Goal: Task Accomplishment & Management: Complete application form

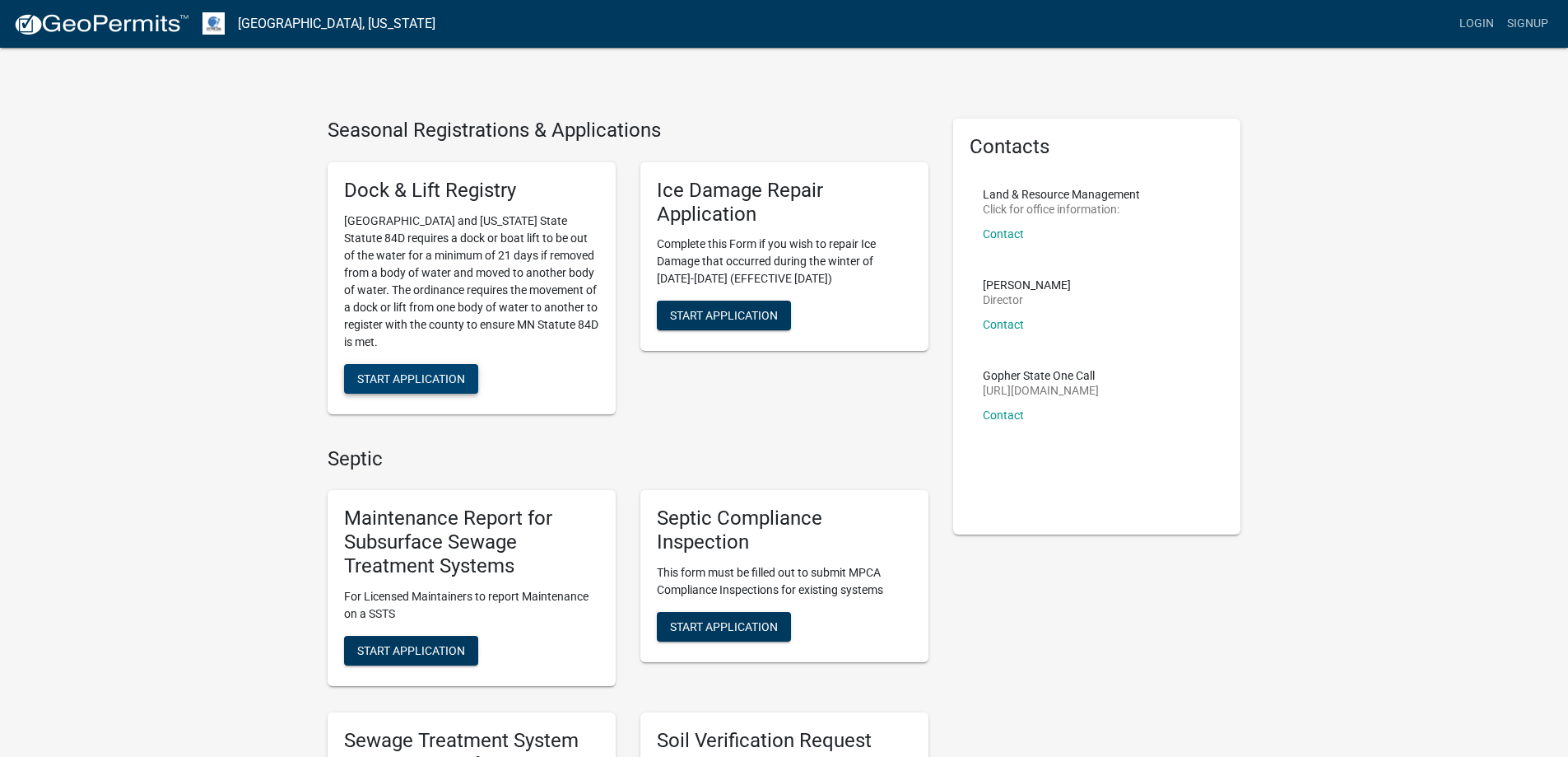
click at [421, 380] on span "Start Application" at bounding box center [411, 377] width 107 height 13
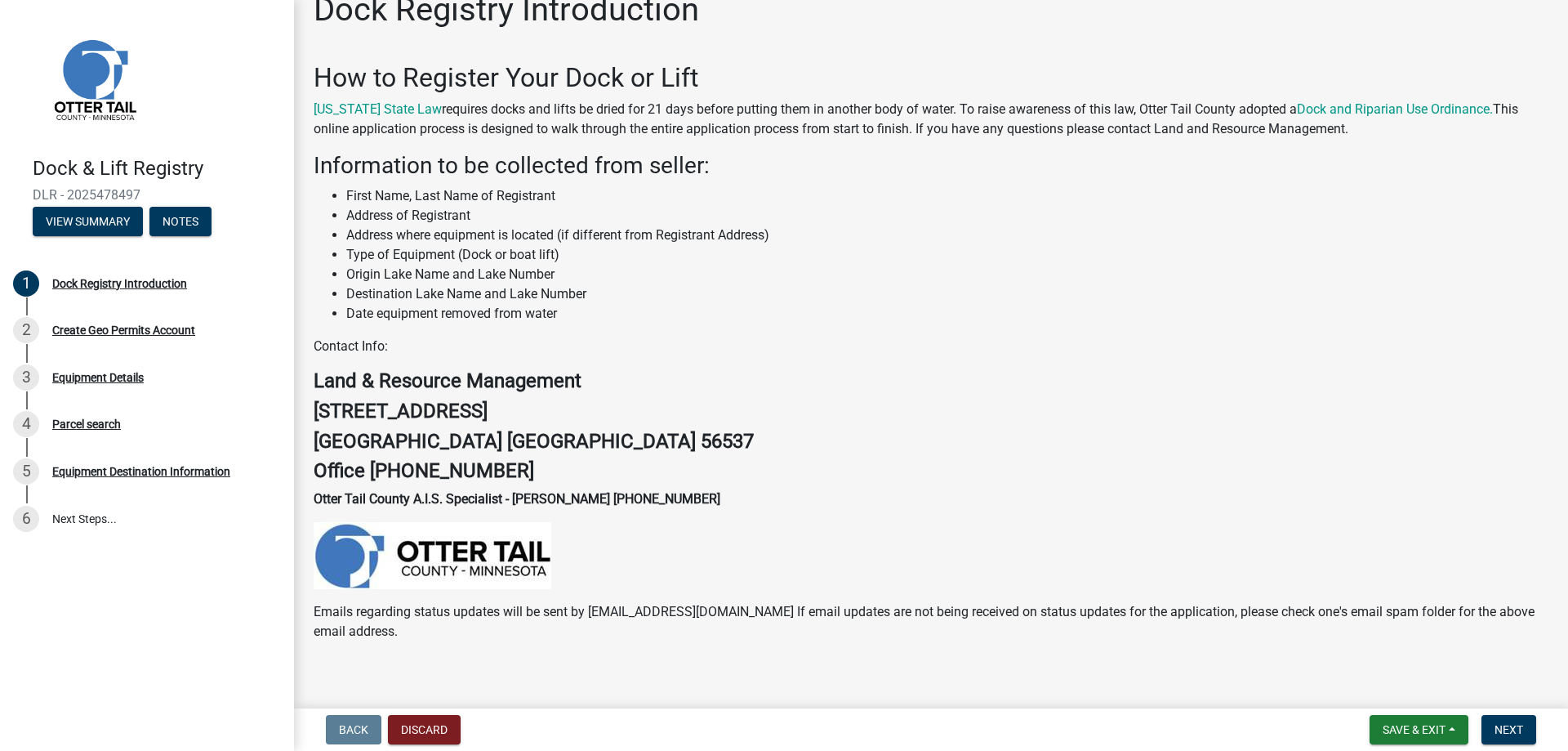
scroll to position [46, 0]
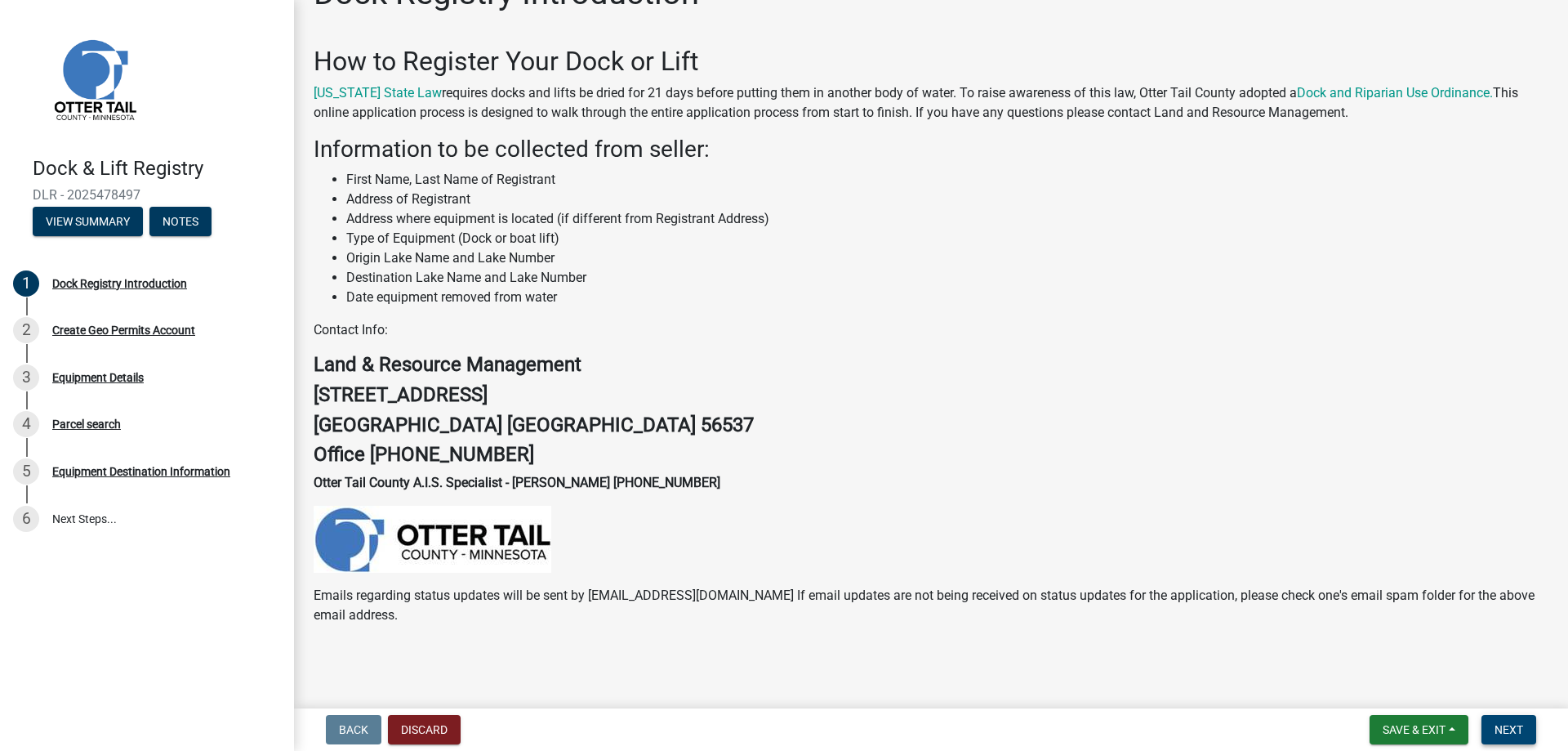
click at [1512, 735] on span "Next" at bounding box center [1509, 729] width 29 height 13
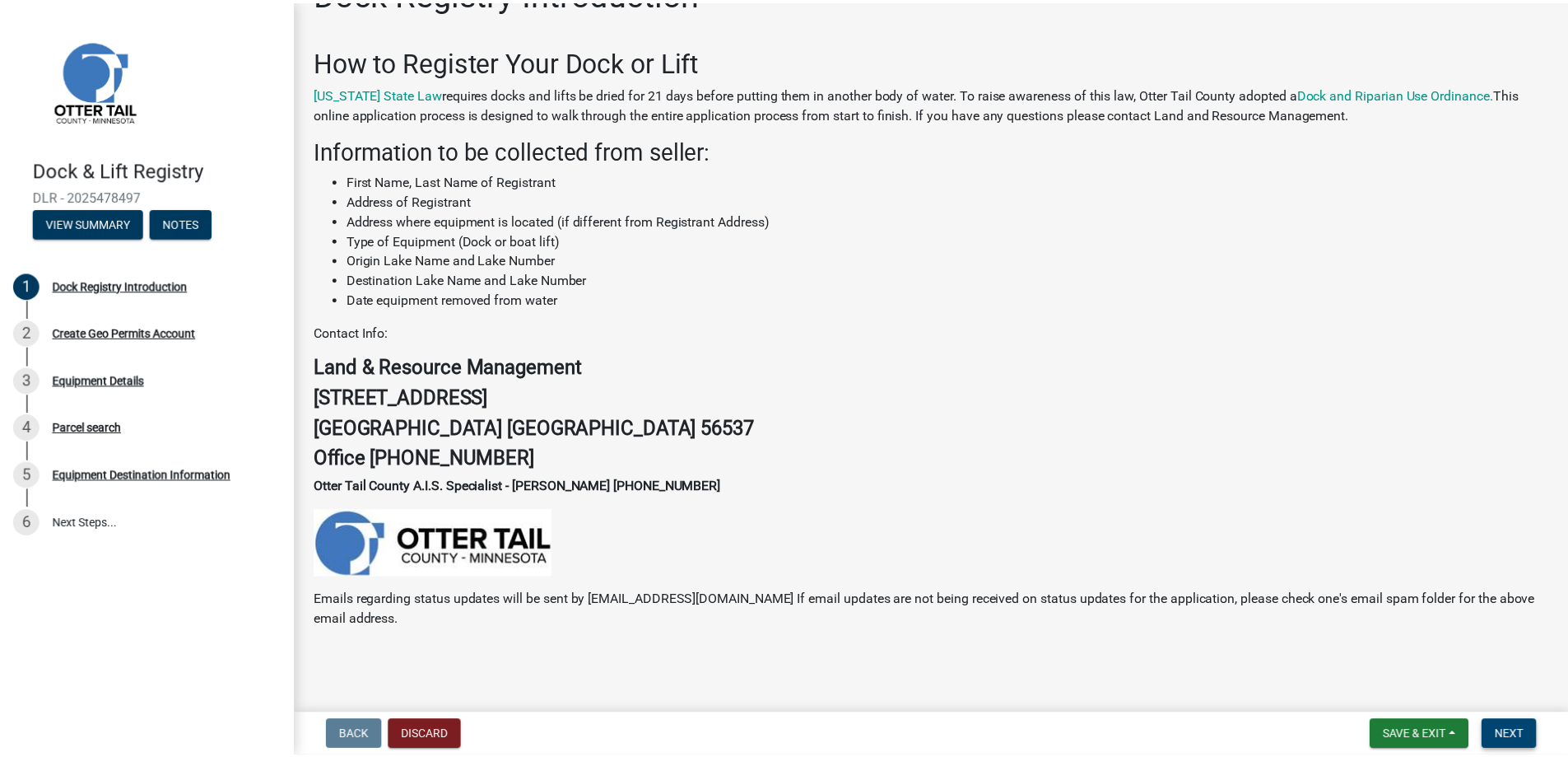
scroll to position [0, 0]
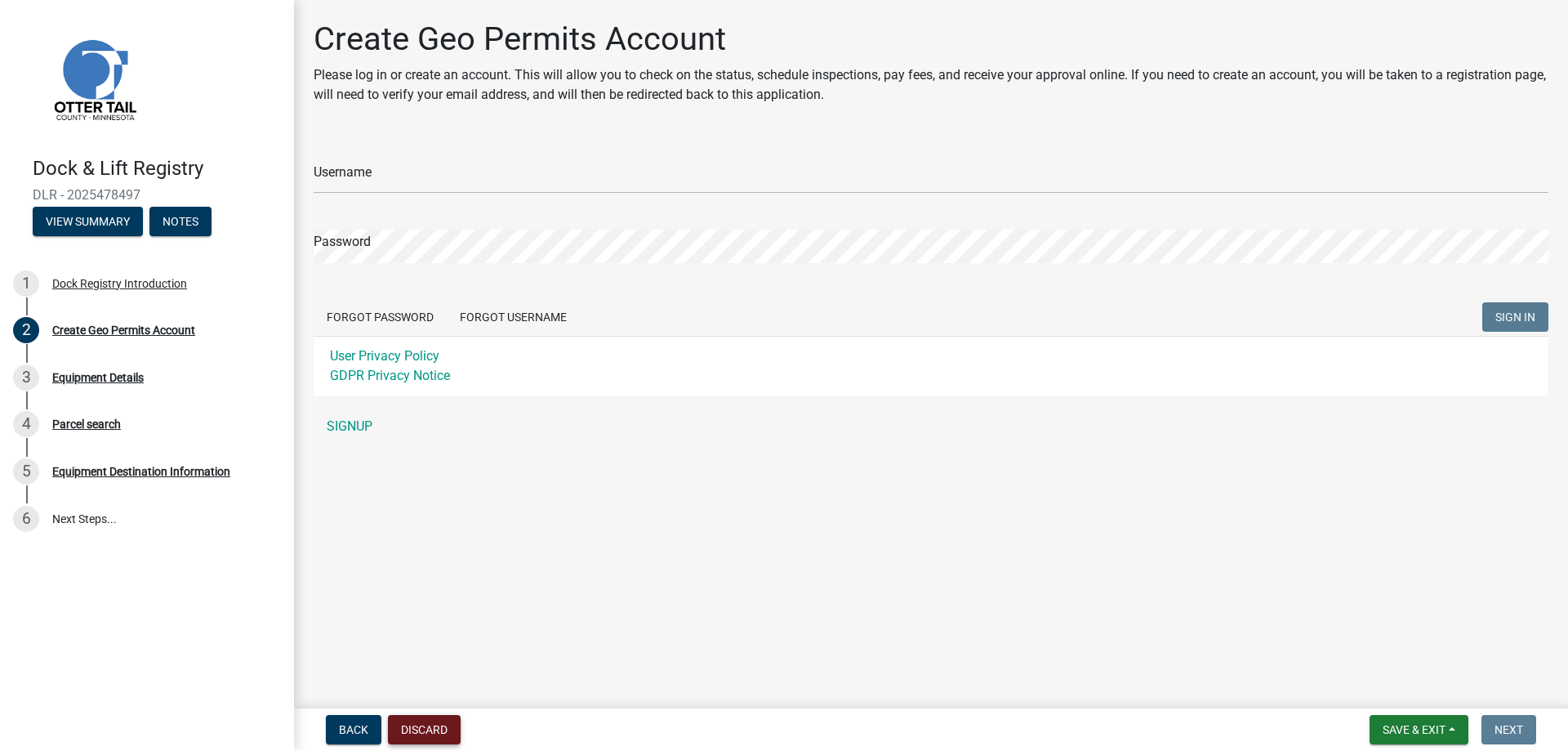
click at [422, 734] on button "Discard" at bounding box center [424, 730] width 73 height 29
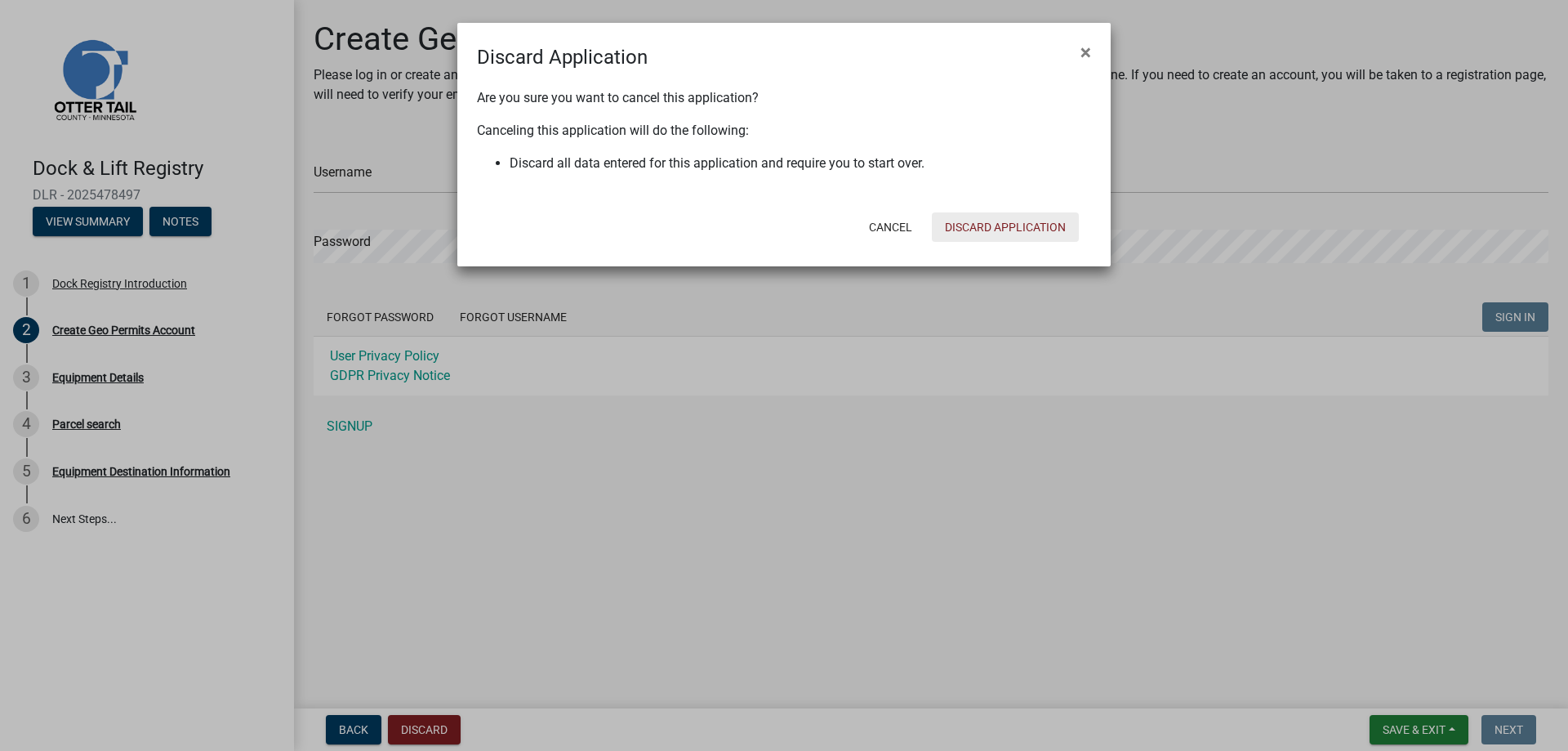
click at [984, 222] on button "Discard Application" at bounding box center [1005, 227] width 147 height 29
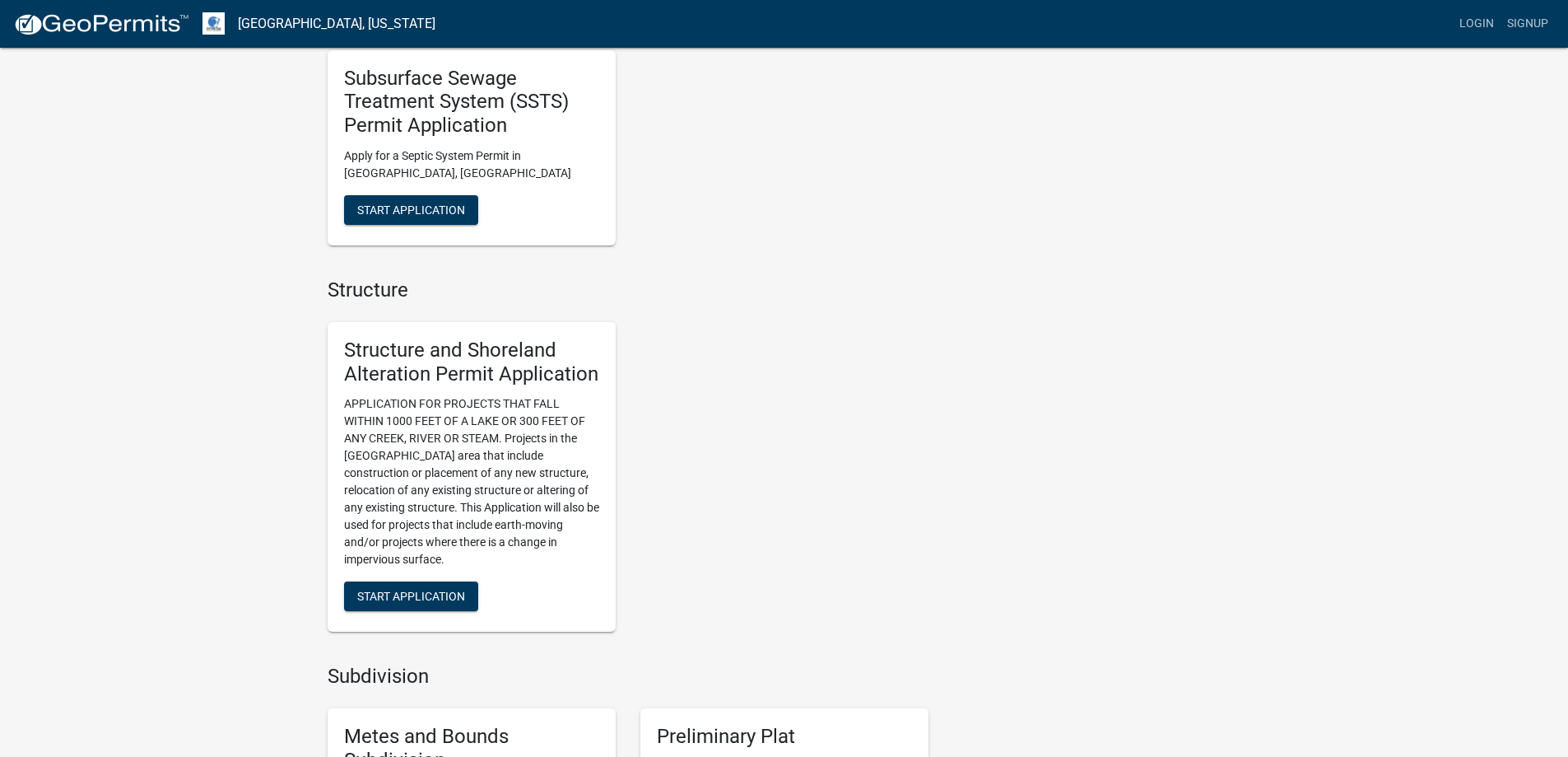
scroll to position [988, 0]
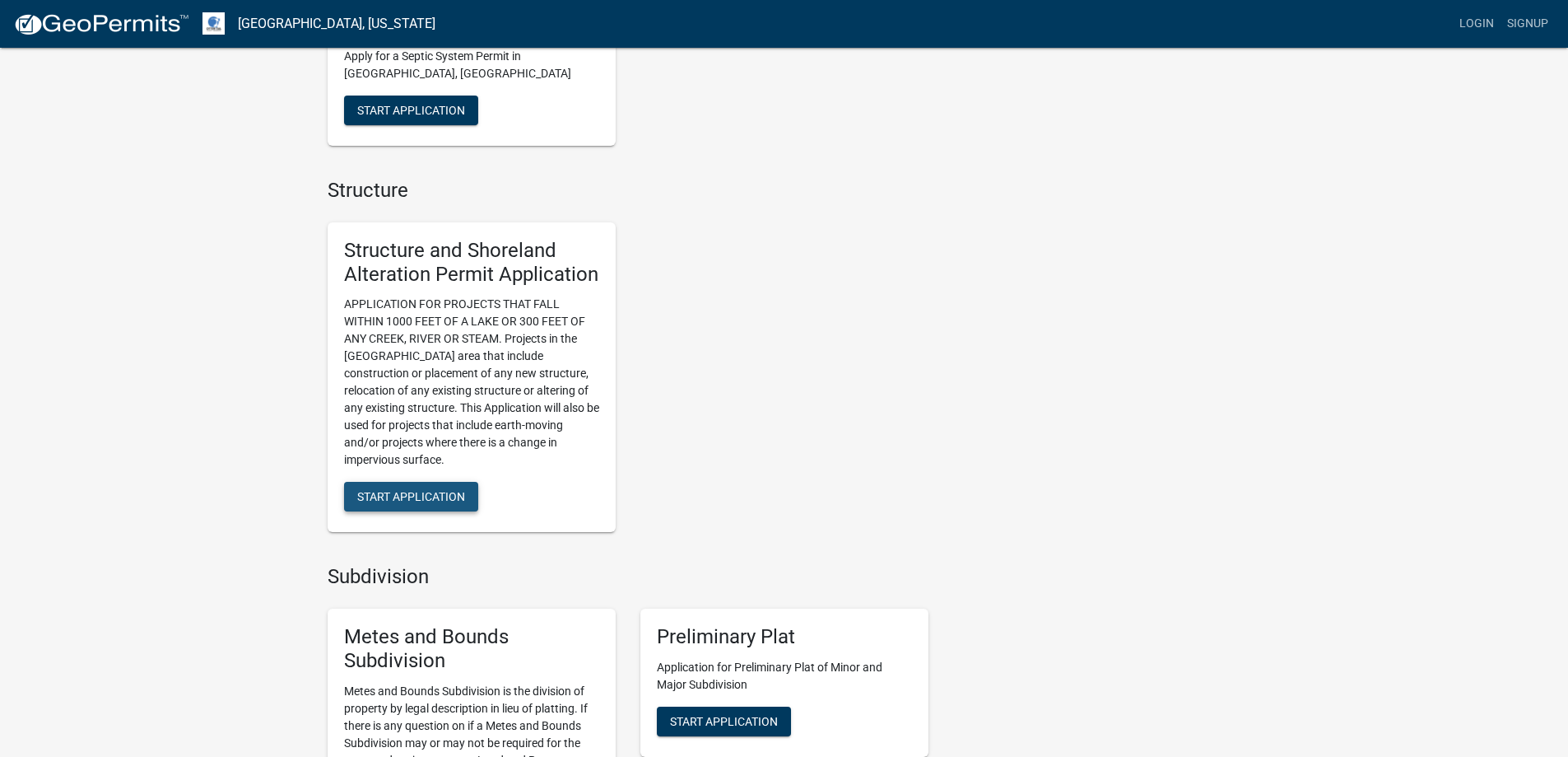
click at [392, 494] on span "Start Application" at bounding box center [411, 496] width 107 height 13
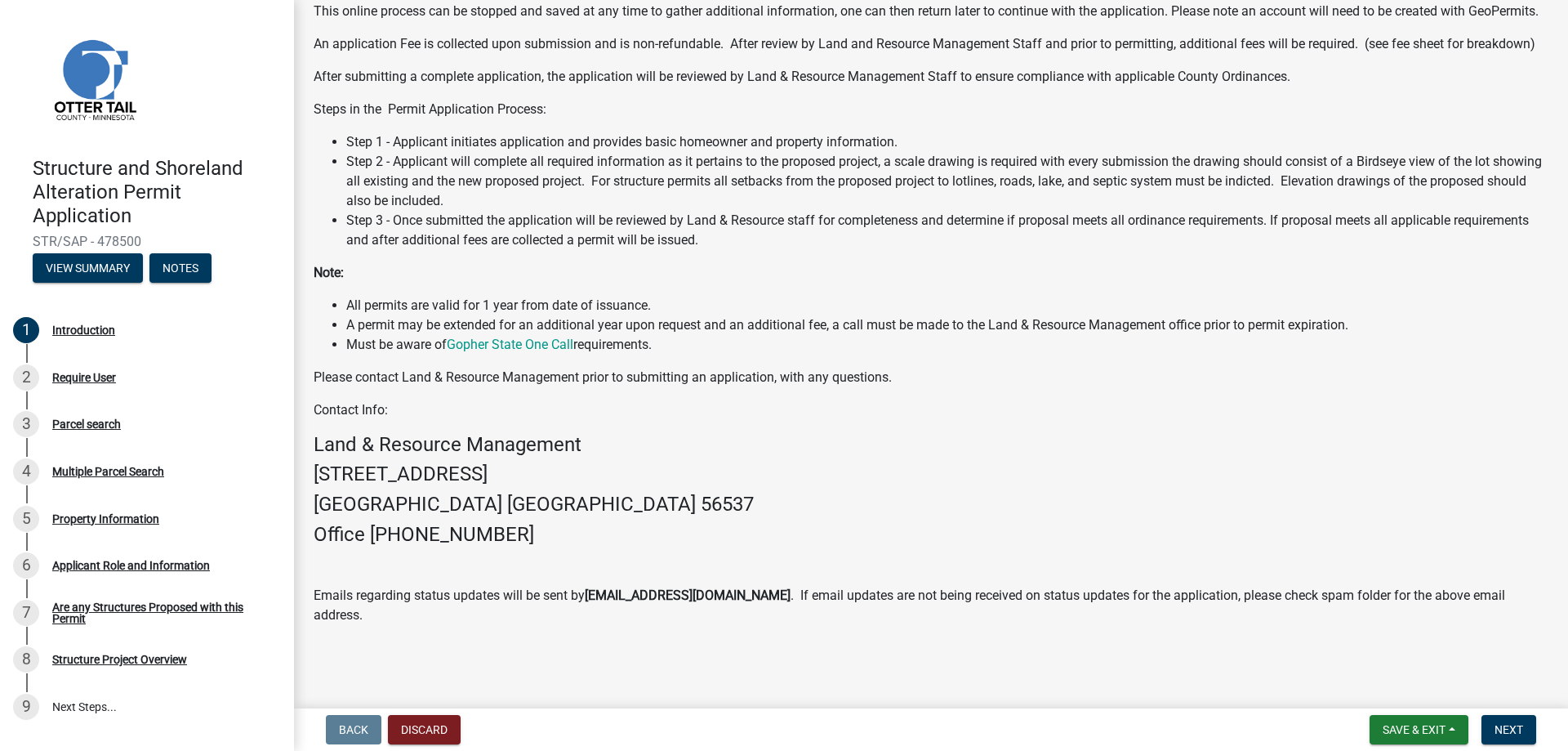
scroll to position [229, 0]
click at [1497, 727] on span "Next" at bounding box center [1509, 729] width 29 height 13
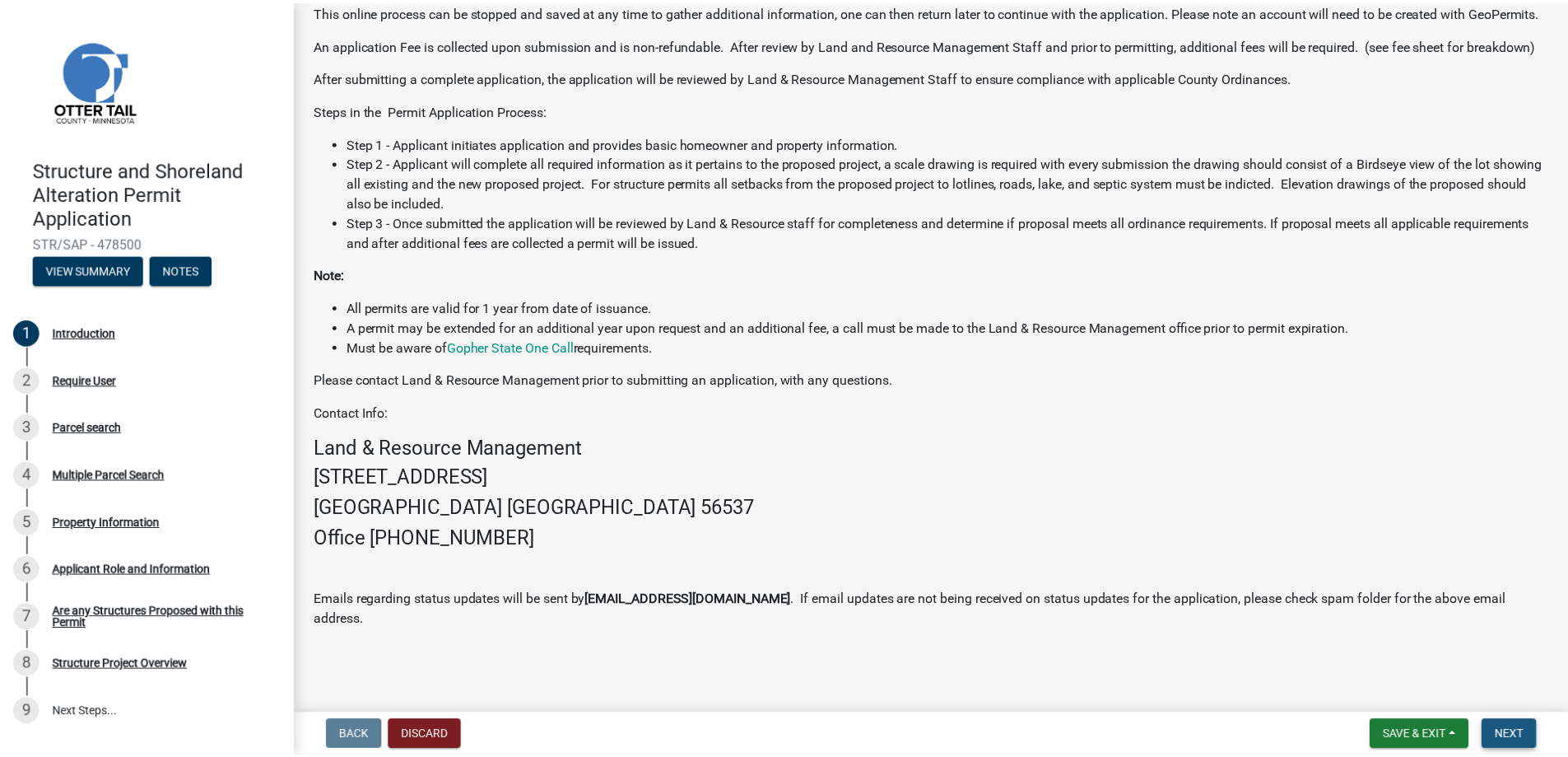
scroll to position [0, 0]
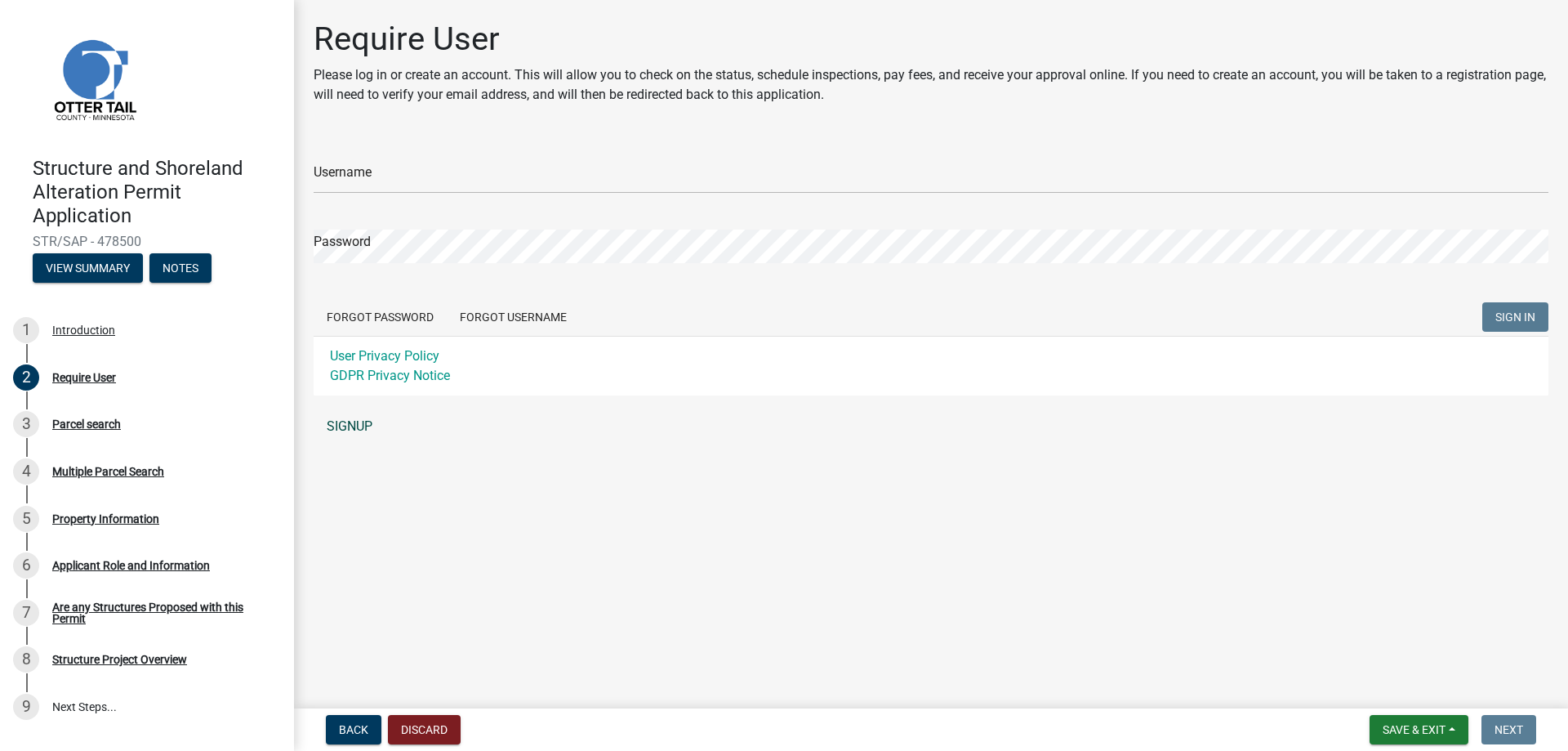
click at [367, 423] on link "SIGNUP" at bounding box center [931, 426] width 1235 height 33
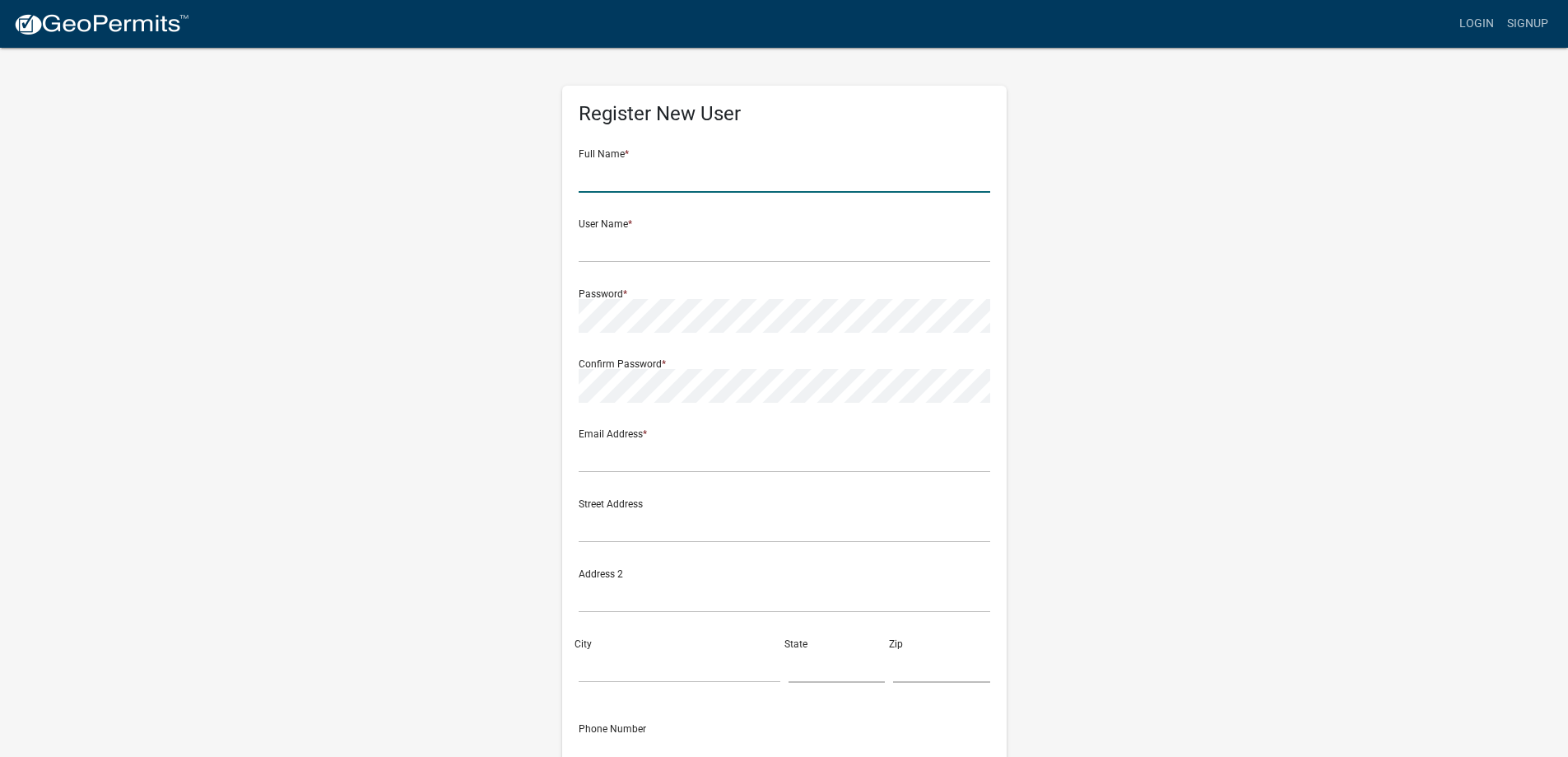
click at [633, 175] on input "text" at bounding box center [785, 176] width 412 height 34
type input "Jeffrey Dennis Albright"
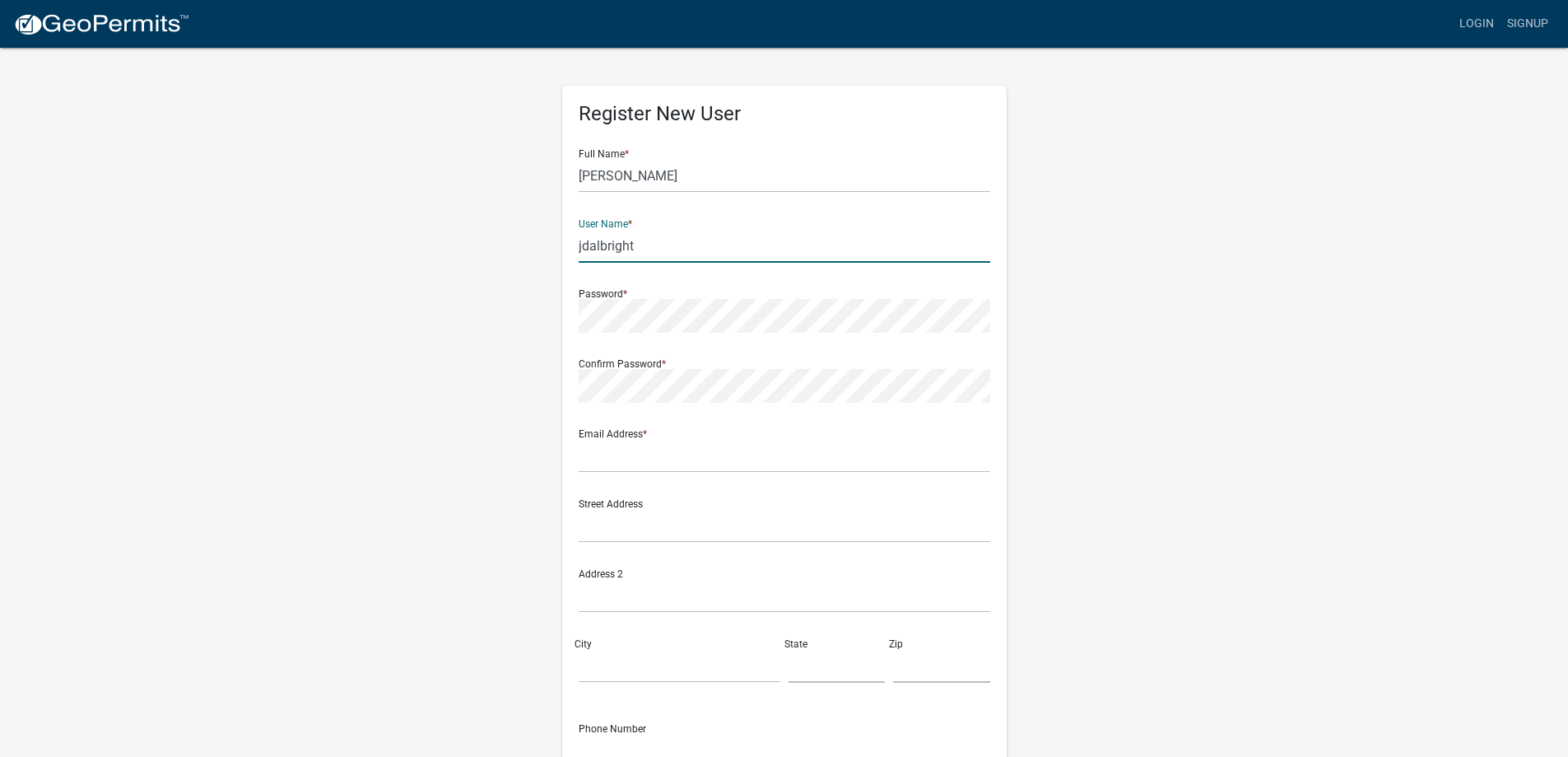
type input "jdalbright"
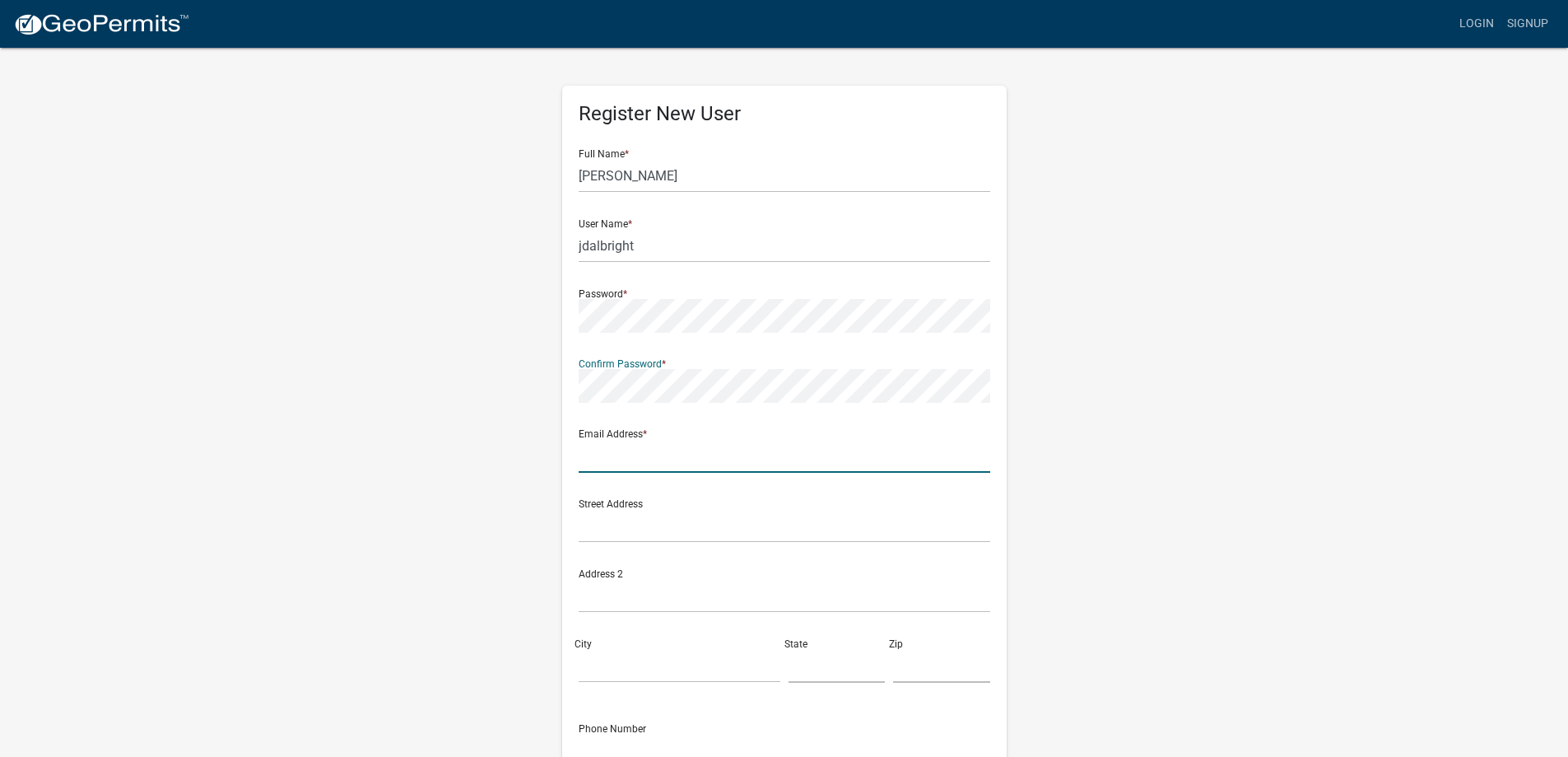
click at [653, 460] on input "text" at bounding box center [785, 455] width 412 height 34
type input "[EMAIL_ADDRESS][DOMAIN_NAME]"
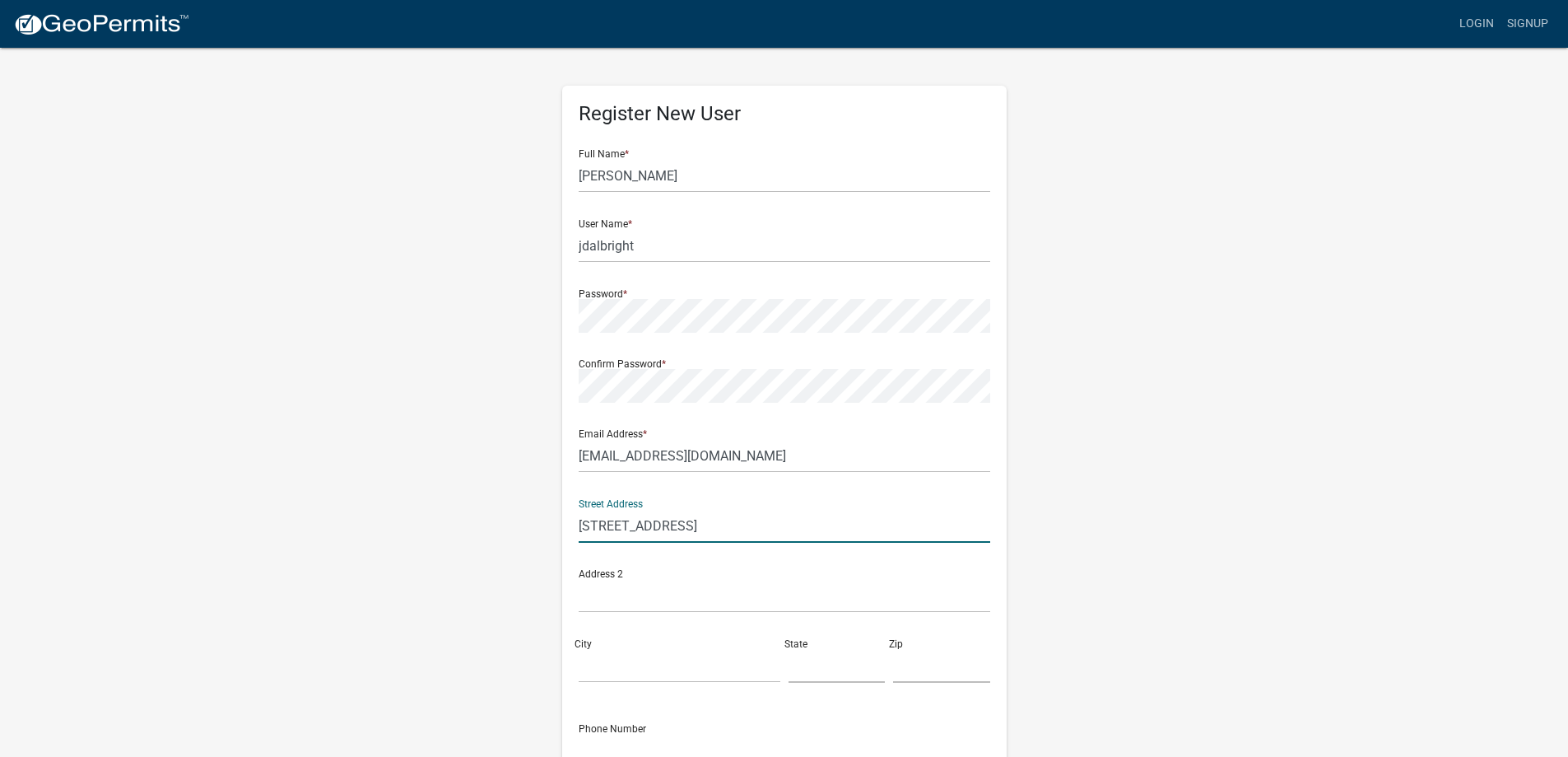
type input "32330 Elbow Shores Drive"
type input "Dent"
type input "MN"
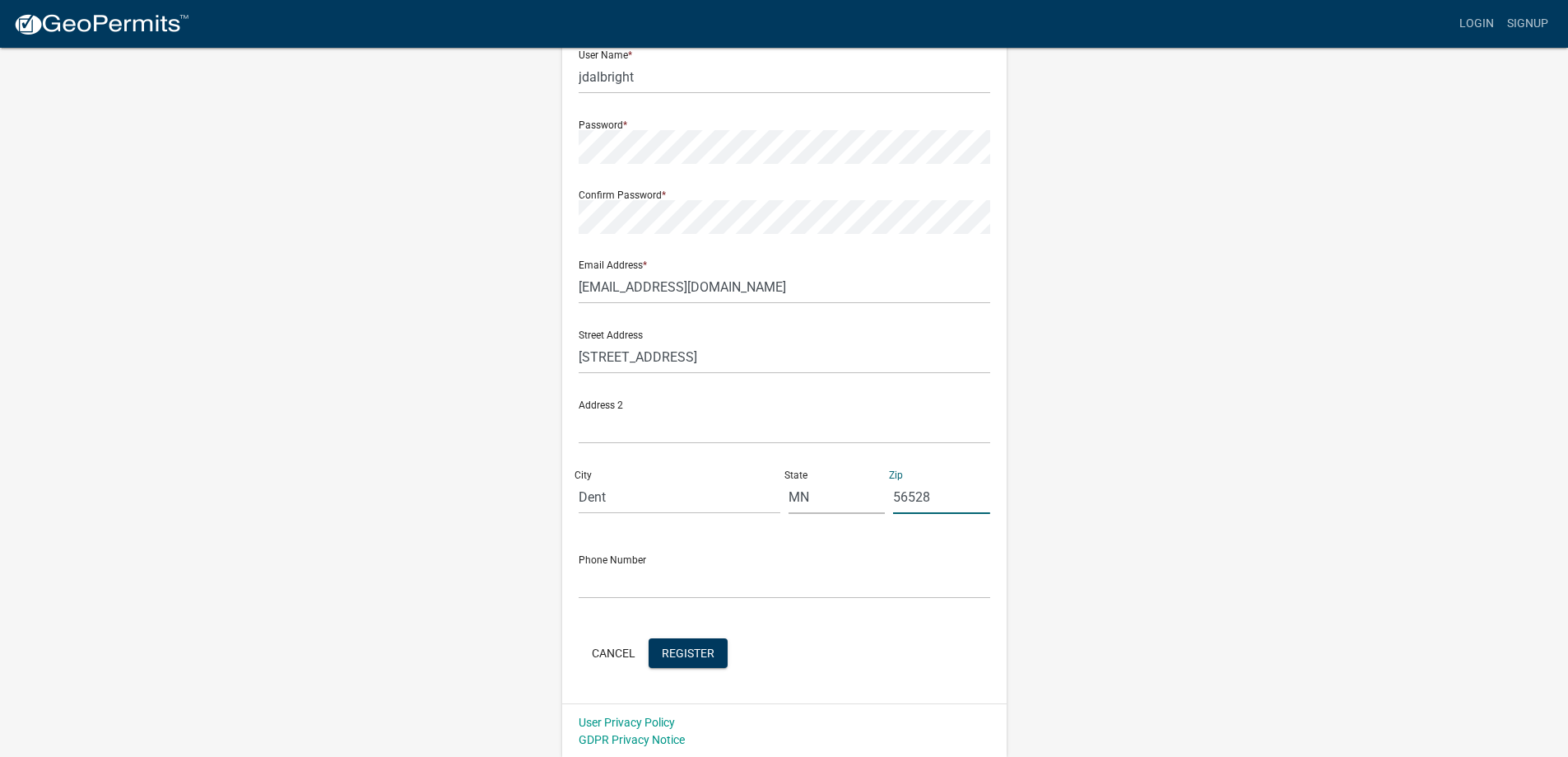
scroll to position [171, 0]
type input "56528"
click at [634, 588] on input "text" at bounding box center [785, 580] width 412 height 34
type input "218-766-5638"
click at [677, 655] on span "Register" at bounding box center [688, 650] width 53 height 13
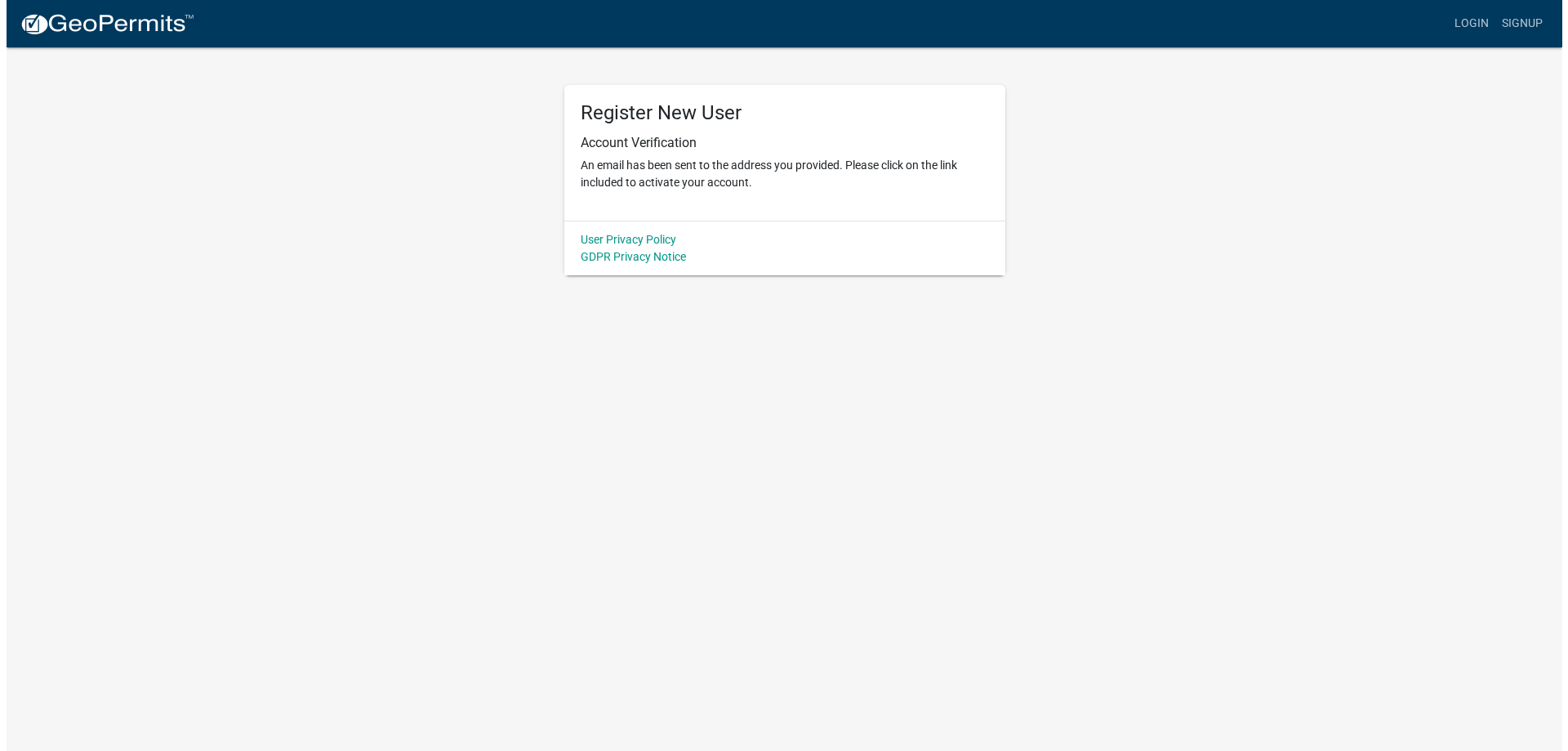
scroll to position [0, 0]
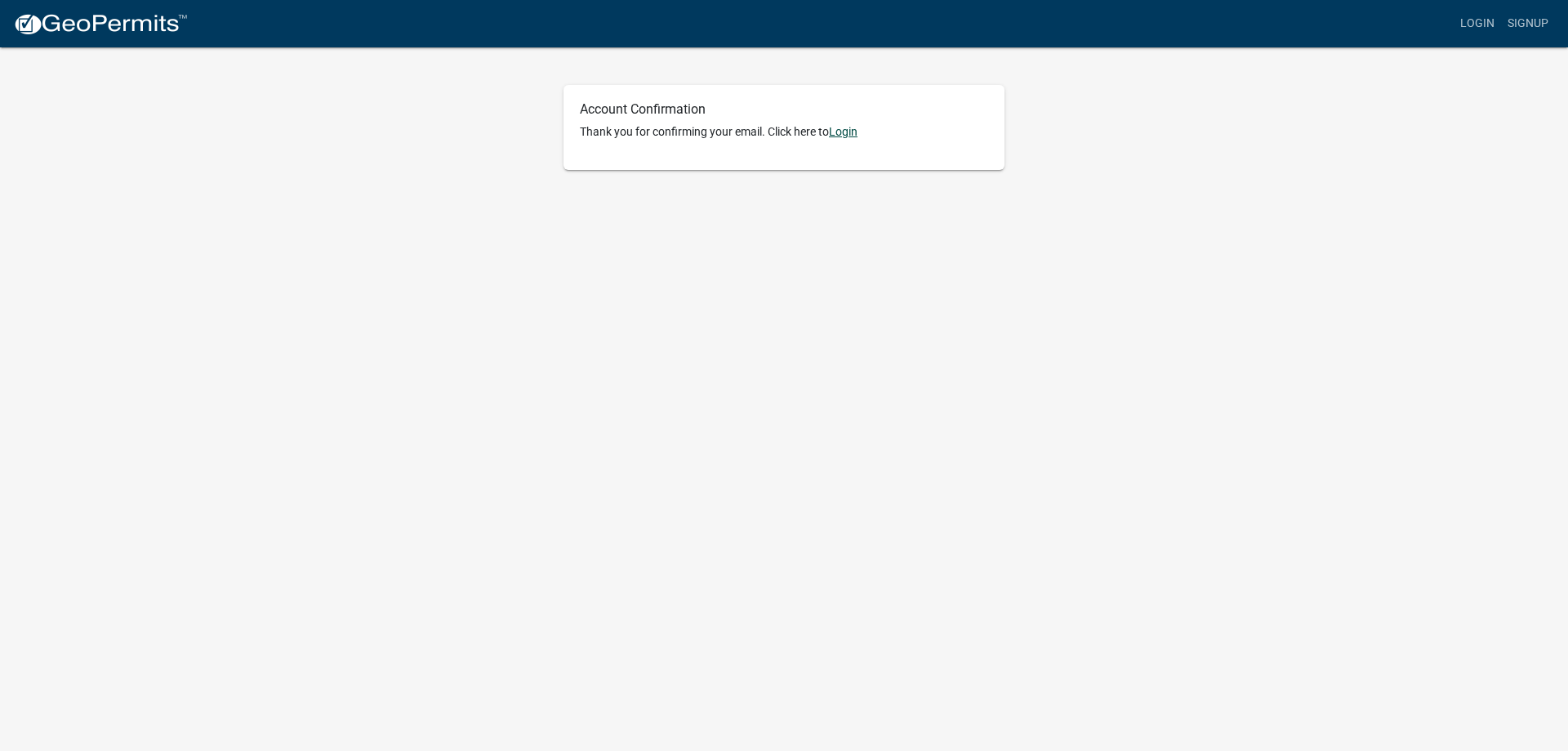
click at [848, 133] on link "Login" at bounding box center [844, 131] width 29 height 13
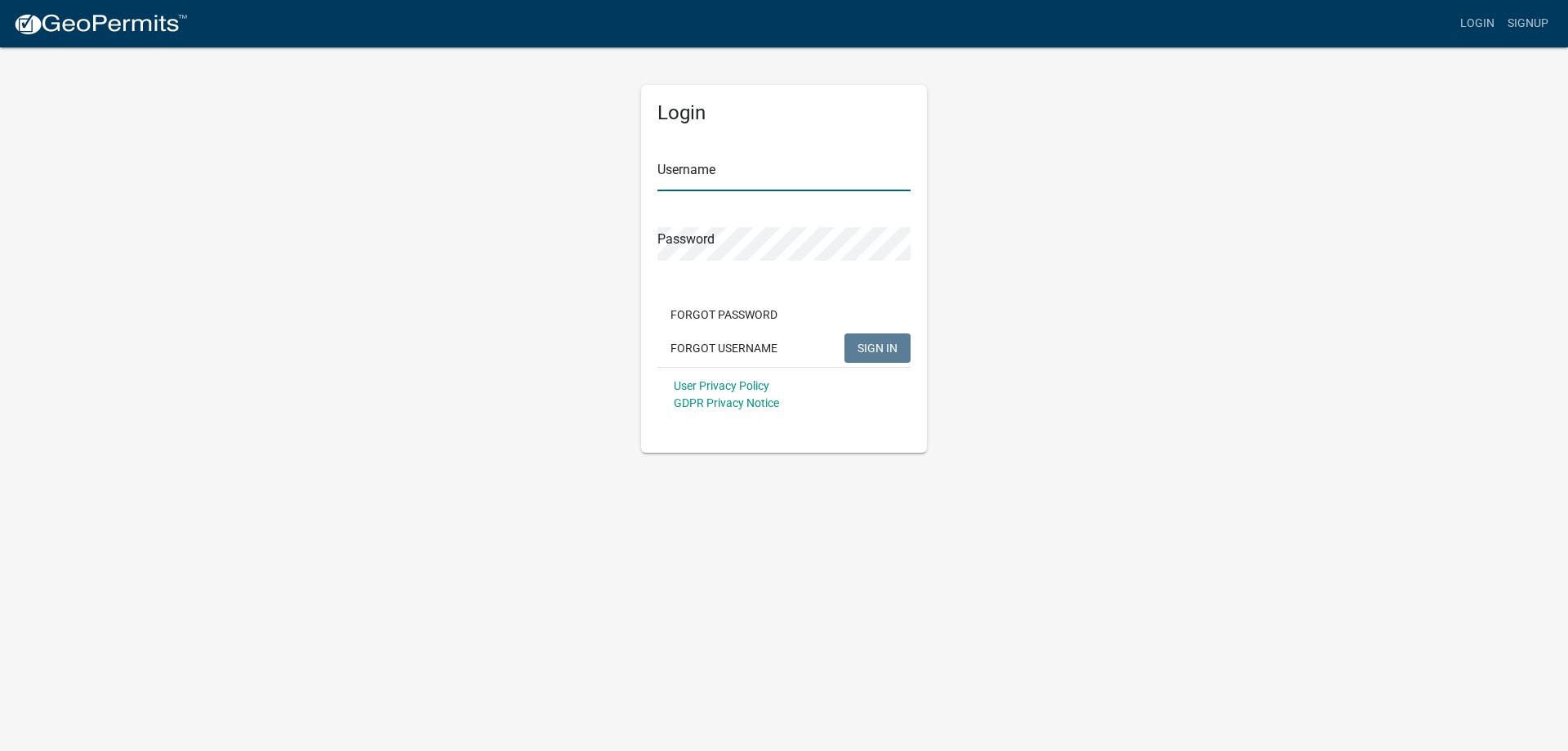
type input "jdalbright"
click at [883, 341] on span "SIGN IN" at bounding box center [876, 347] width 40 height 13
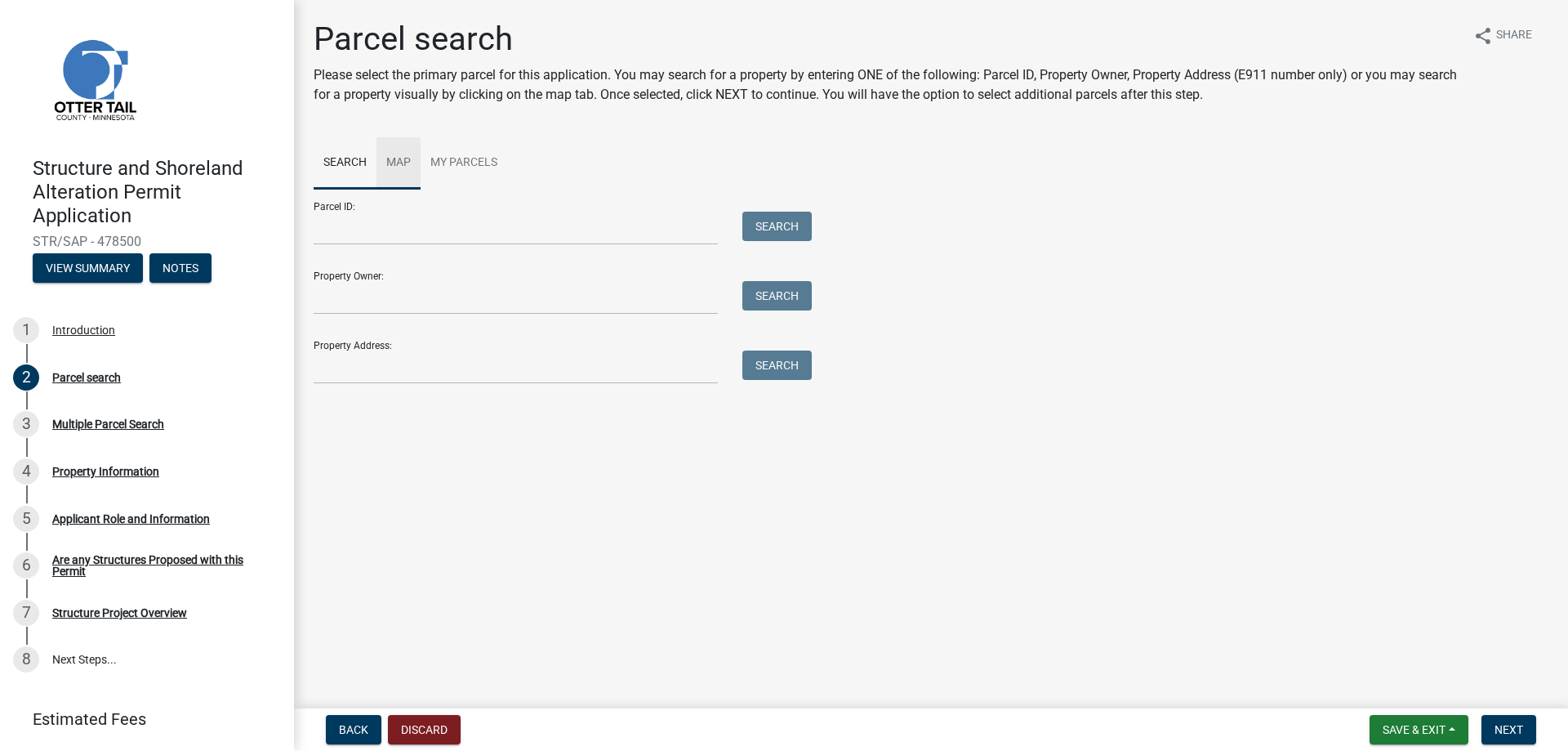
click at [398, 165] on link "Map" at bounding box center [399, 164] width 45 height 52
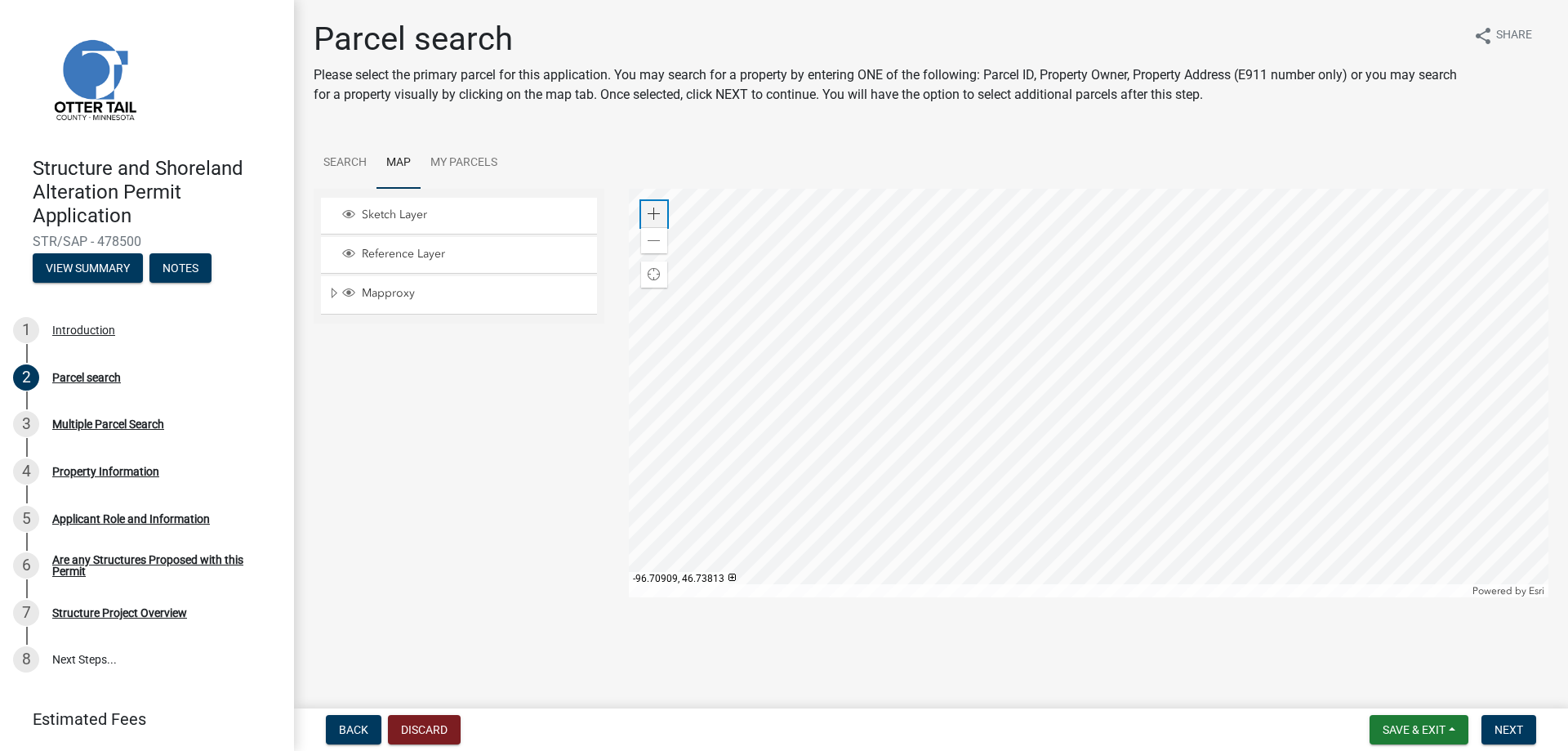
click at [654, 213] on span at bounding box center [654, 213] width 13 height 13
click at [654, 212] on span at bounding box center [654, 213] width 13 height 13
click at [1040, 426] on div at bounding box center [1089, 393] width 920 height 409
click at [1046, 435] on div at bounding box center [1089, 393] width 920 height 409
click at [654, 216] on span at bounding box center [654, 213] width 13 height 13
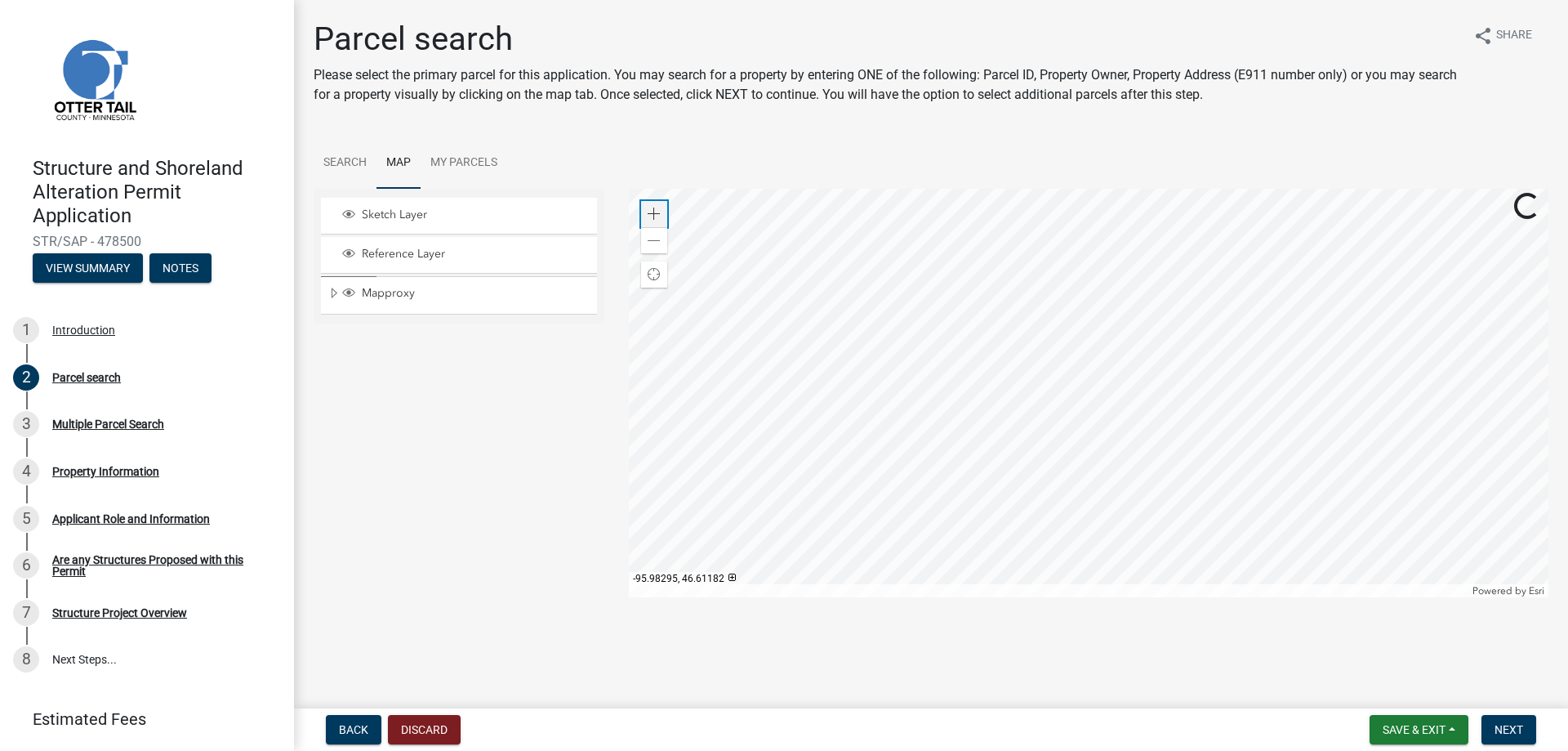
click at [658, 215] on span at bounding box center [654, 213] width 13 height 13
click at [1054, 404] on div at bounding box center [1089, 393] width 920 height 409
click at [651, 215] on span at bounding box center [654, 213] width 13 height 13
click at [1232, 422] on div at bounding box center [1089, 393] width 920 height 409
click at [650, 217] on span at bounding box center [654, 213] width 13 height 13
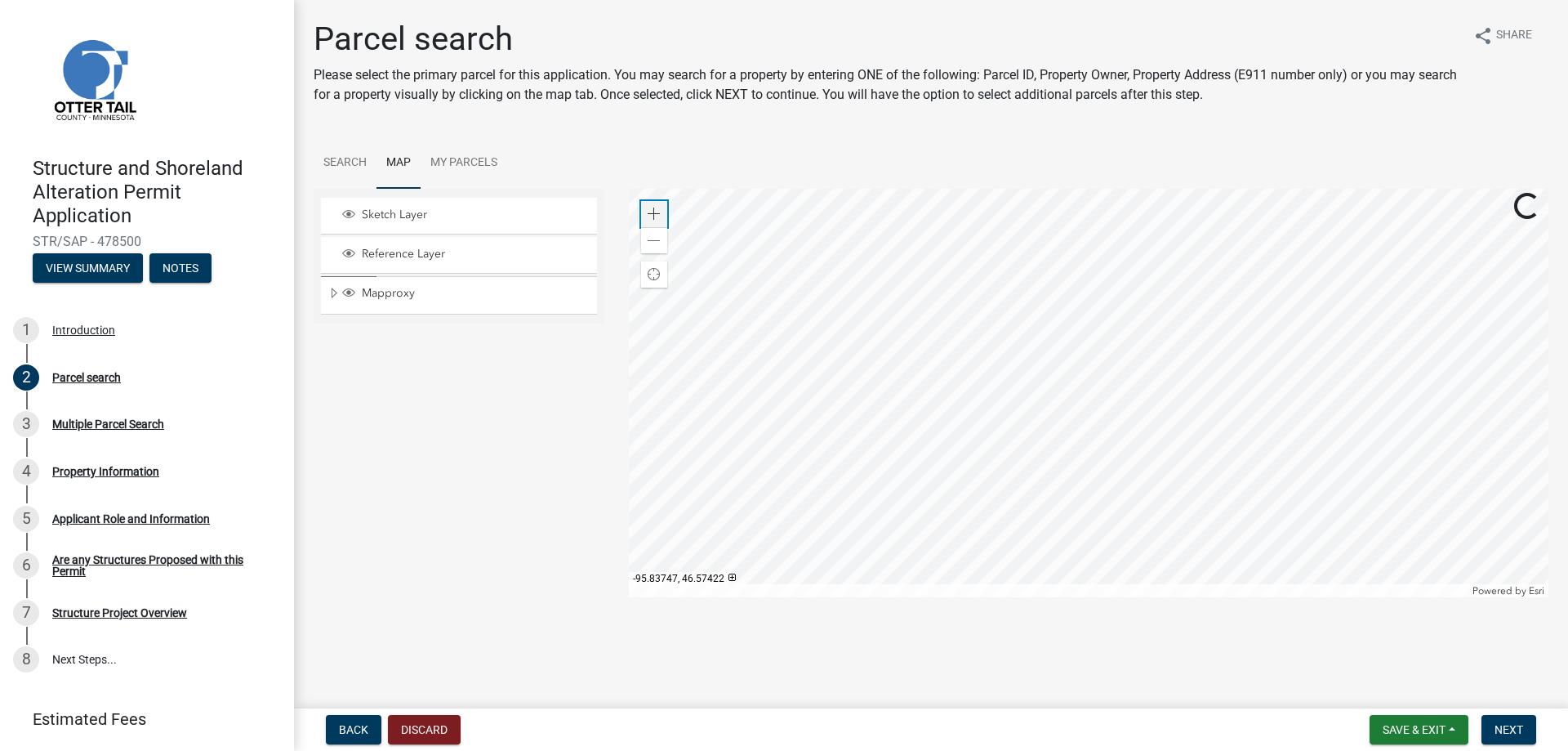
click at [650, 217] on span at bounding box center [654, 213] width 13 height 13
click at [1278, 275] on div at bounding box center [1089, 393] width 920 height 409
click at [1309, 364] on div at bounding box center [1089, 393] width 920 height 409
click at [1190, 443] on div at bounding box center [1089, 393] width 920 height 409
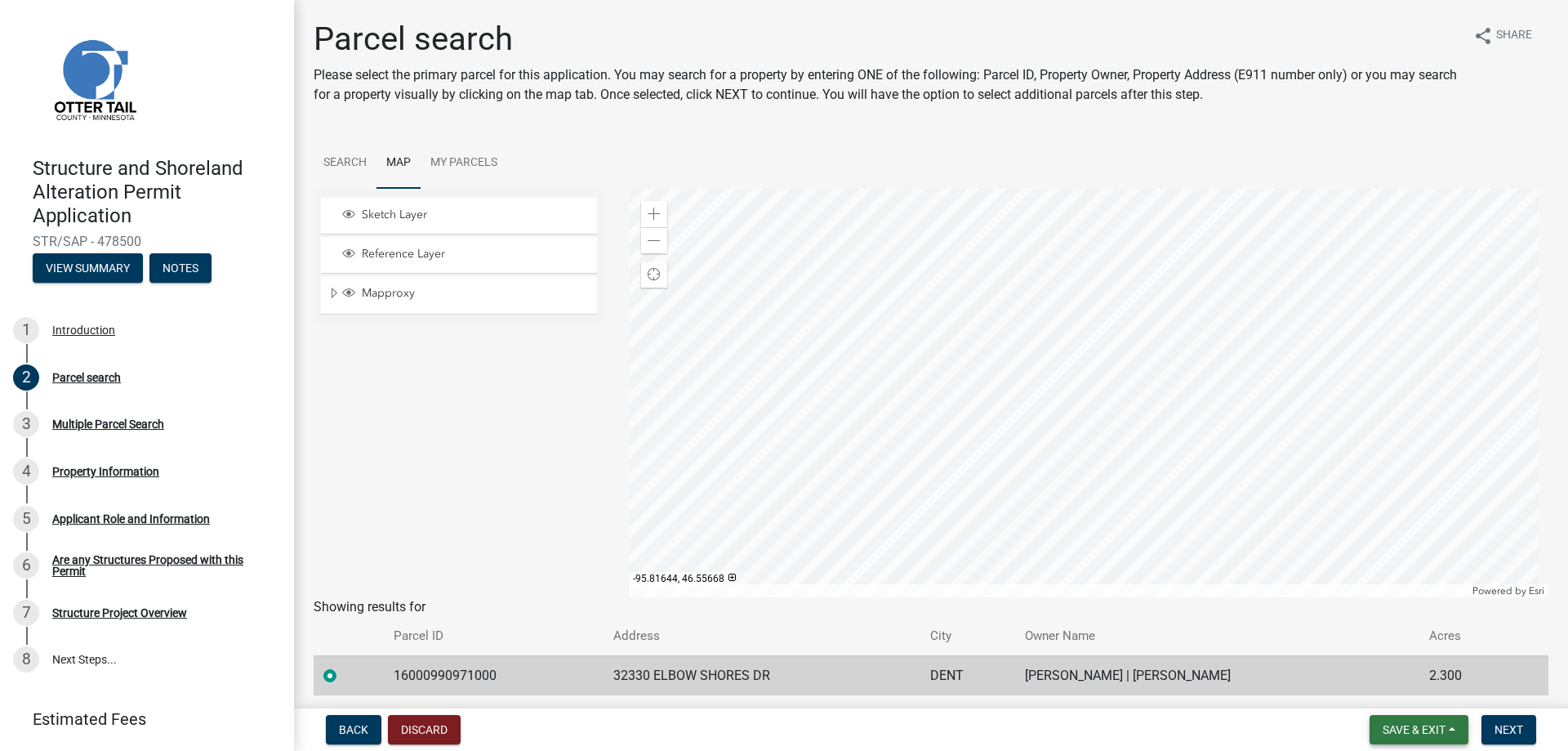
click at [1420, 730] on span "Save & Exit" at bounding box center [1414, 729] width 63 height 13
click at [1300, 722] on div "Back Discard Save & Exit Save Save & Exit Next" at bounding box center [931, 730] width 1247 height 29
click at [1500, 727] on span "Next" at bounding box center [1509, 729] width 29 height 13
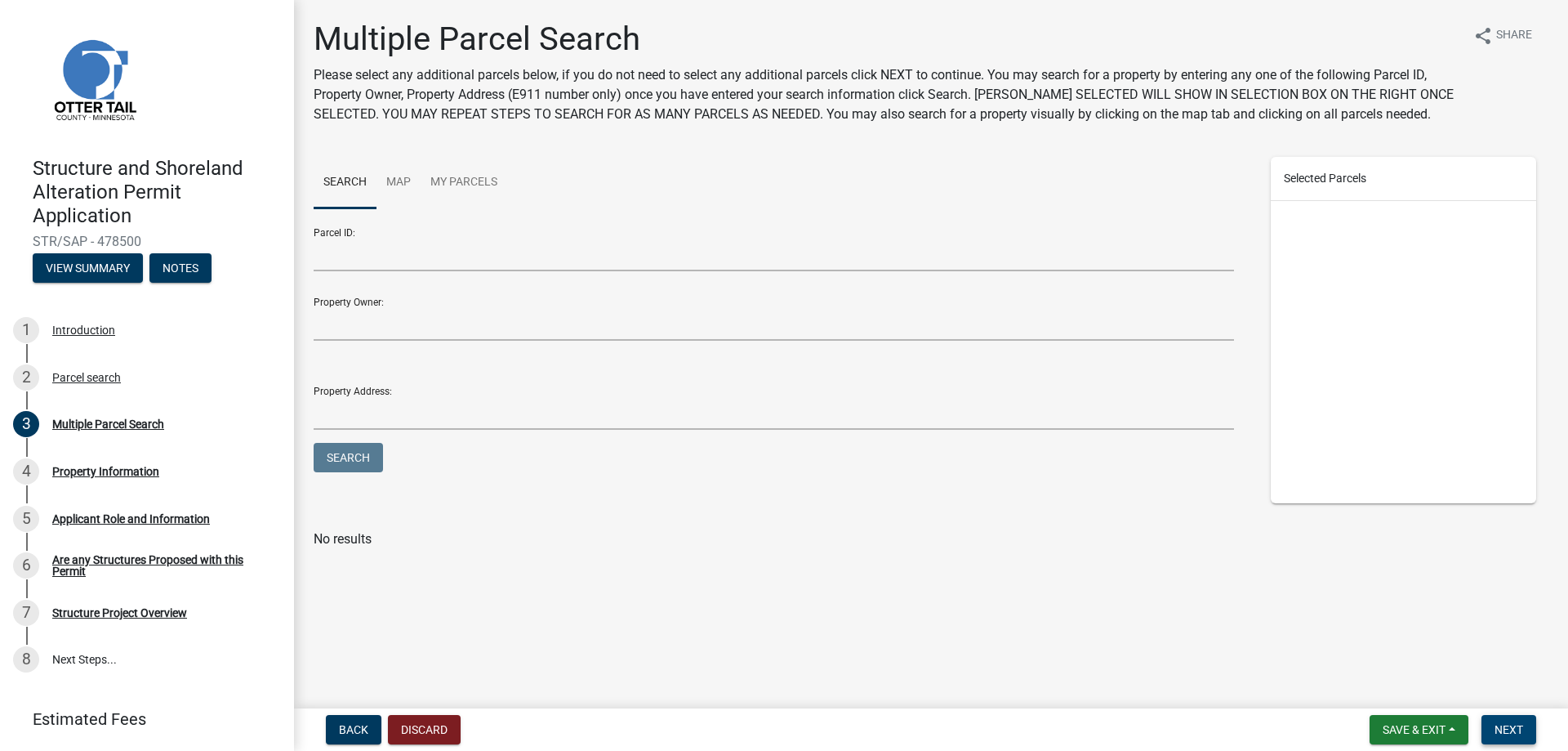
click at [1512, 729] on span "Next" at bounding box center [1509, 729] width 29 height 13
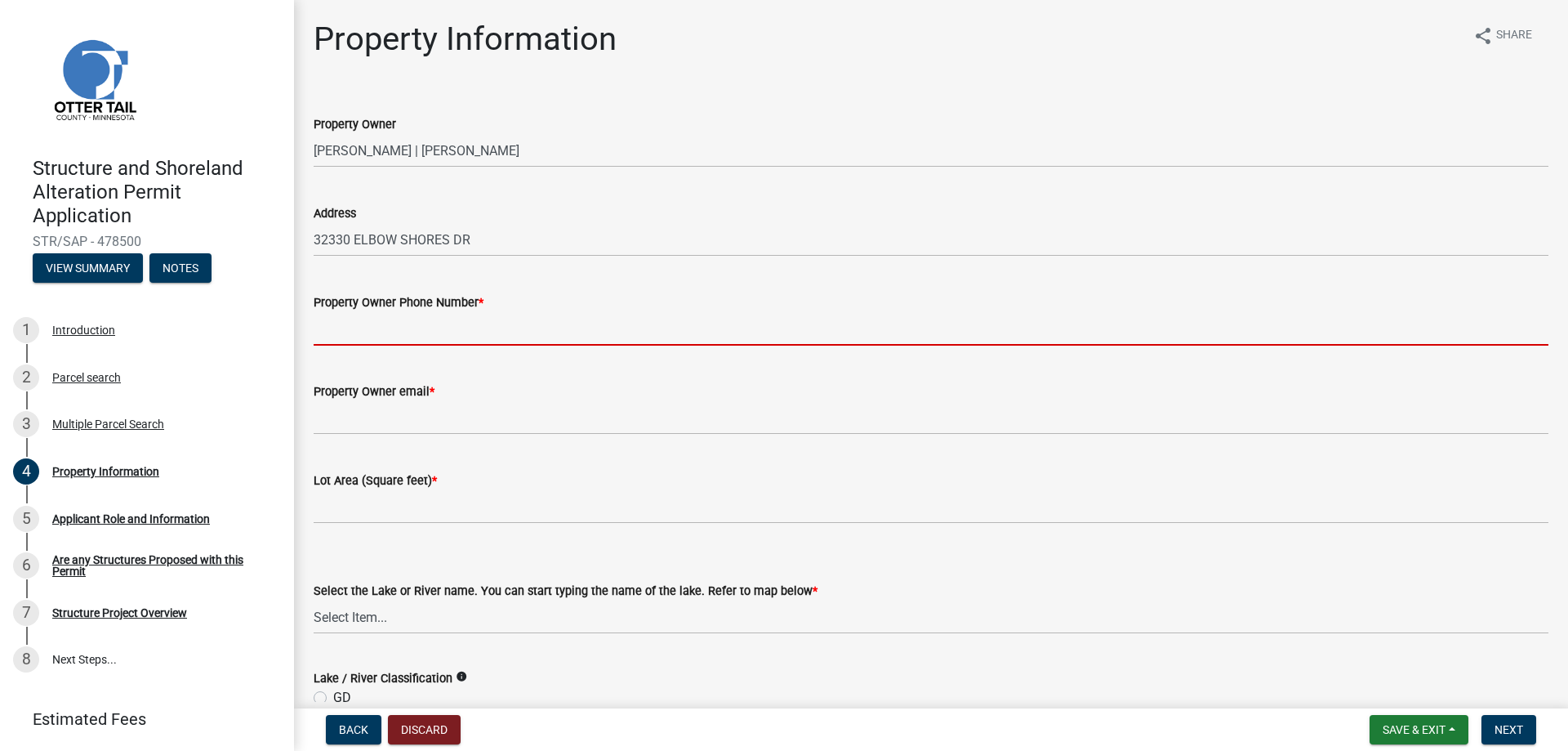
click at [523, 329] on input "Property Owner Phone Number *" at bounding box center [931, 329] width 1235 height 34
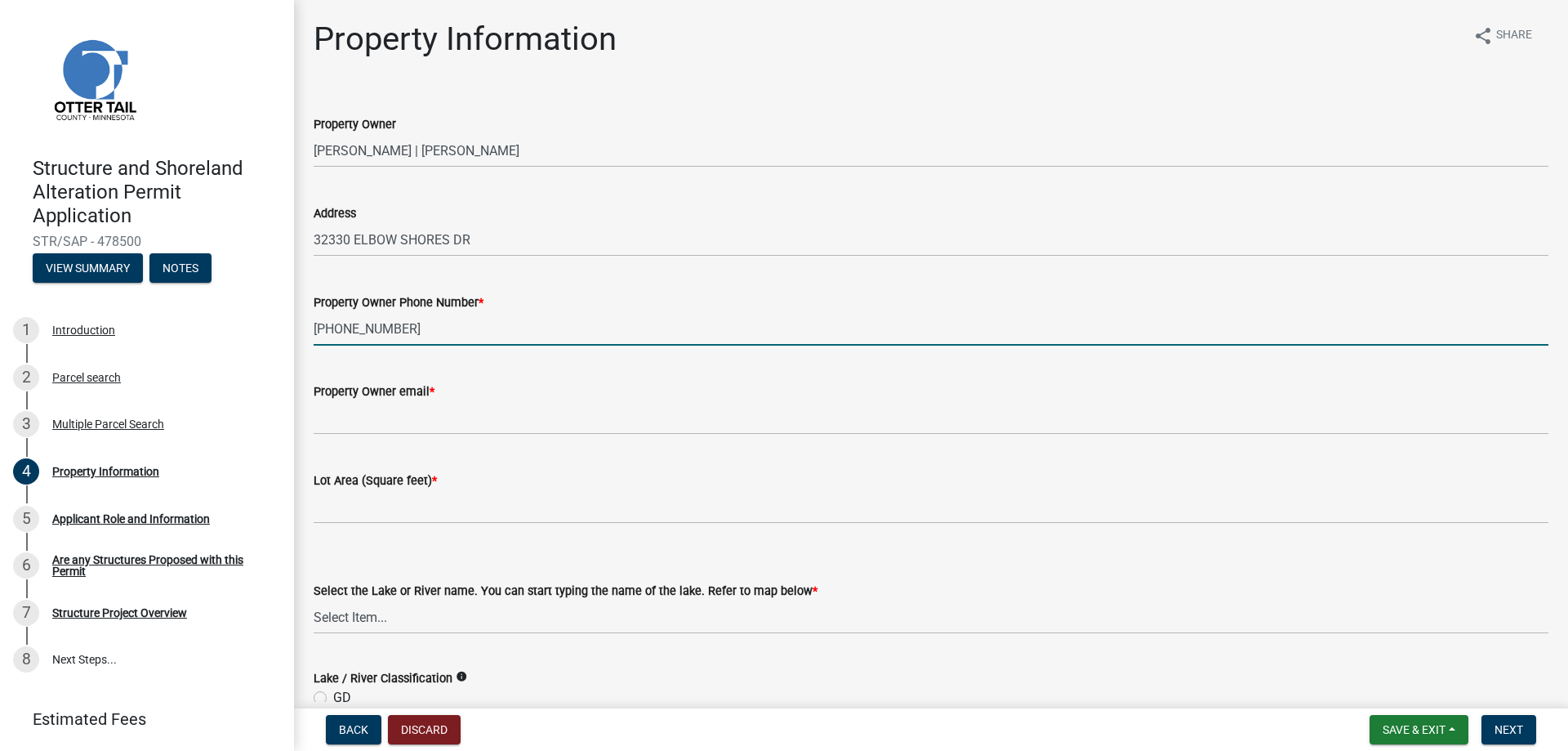
type input "218-766-5638"
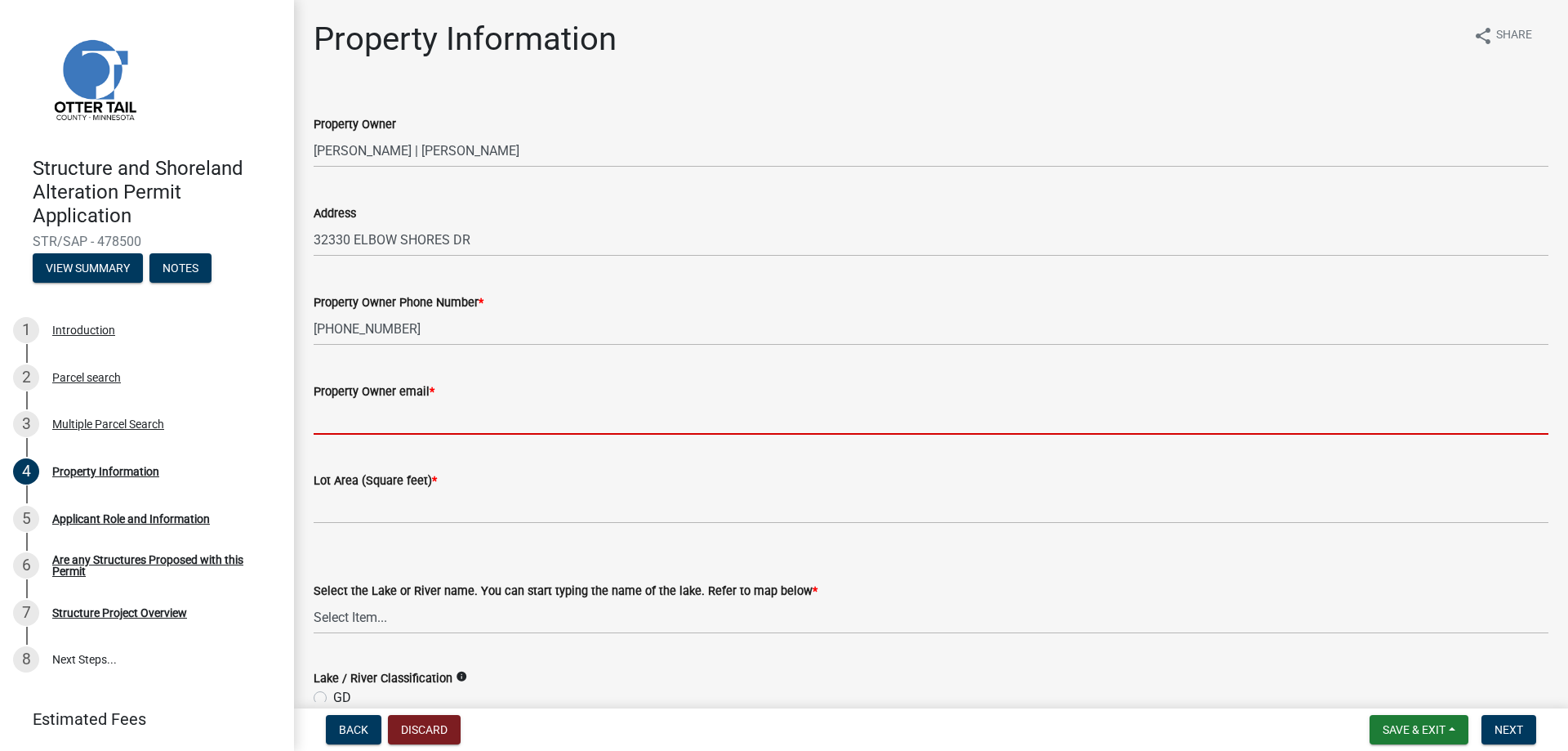
click at [458, 420] on input "Property Owner email *" at bounding box center [931, 418] width 1235 height 34
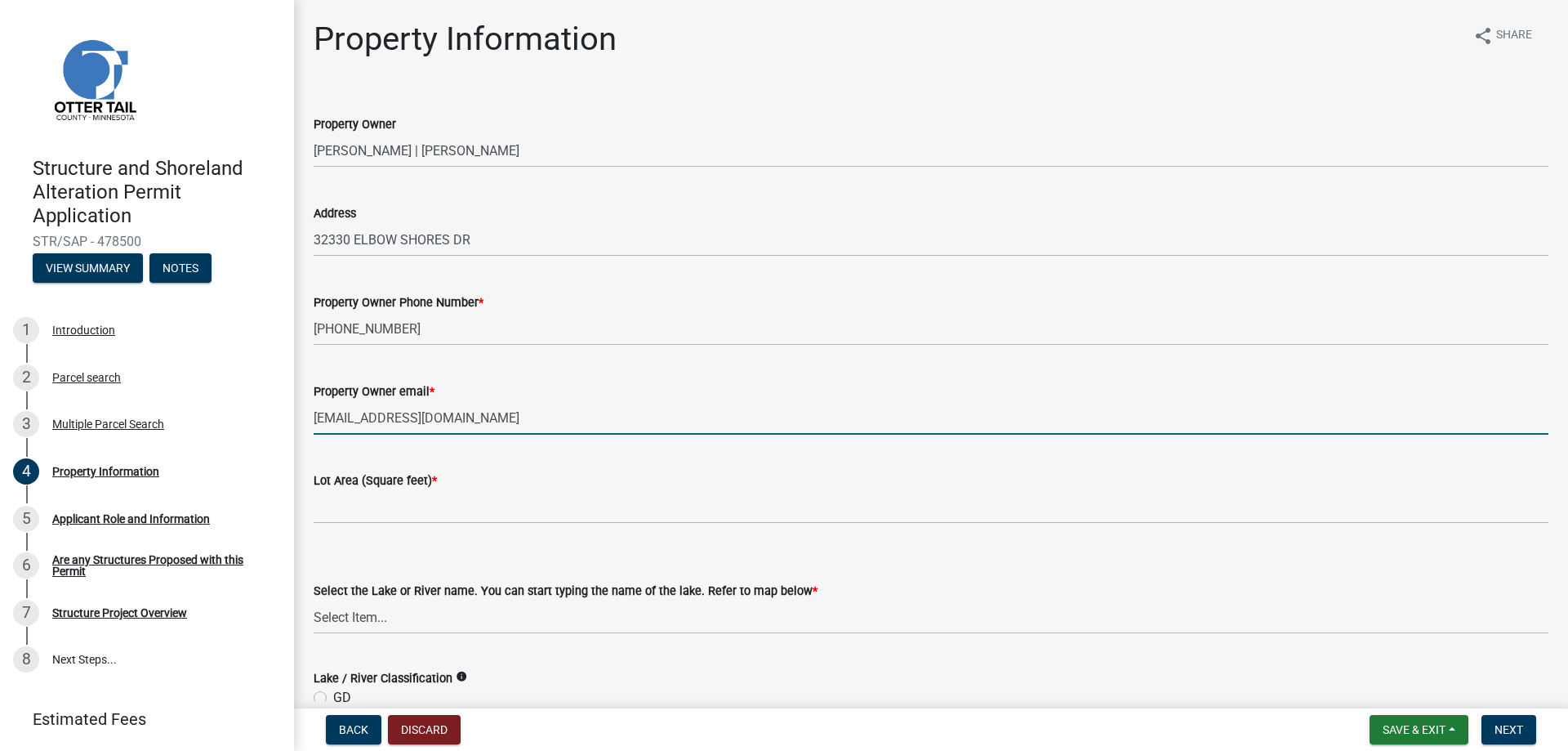
type input "jorlumeg@loretel.net"
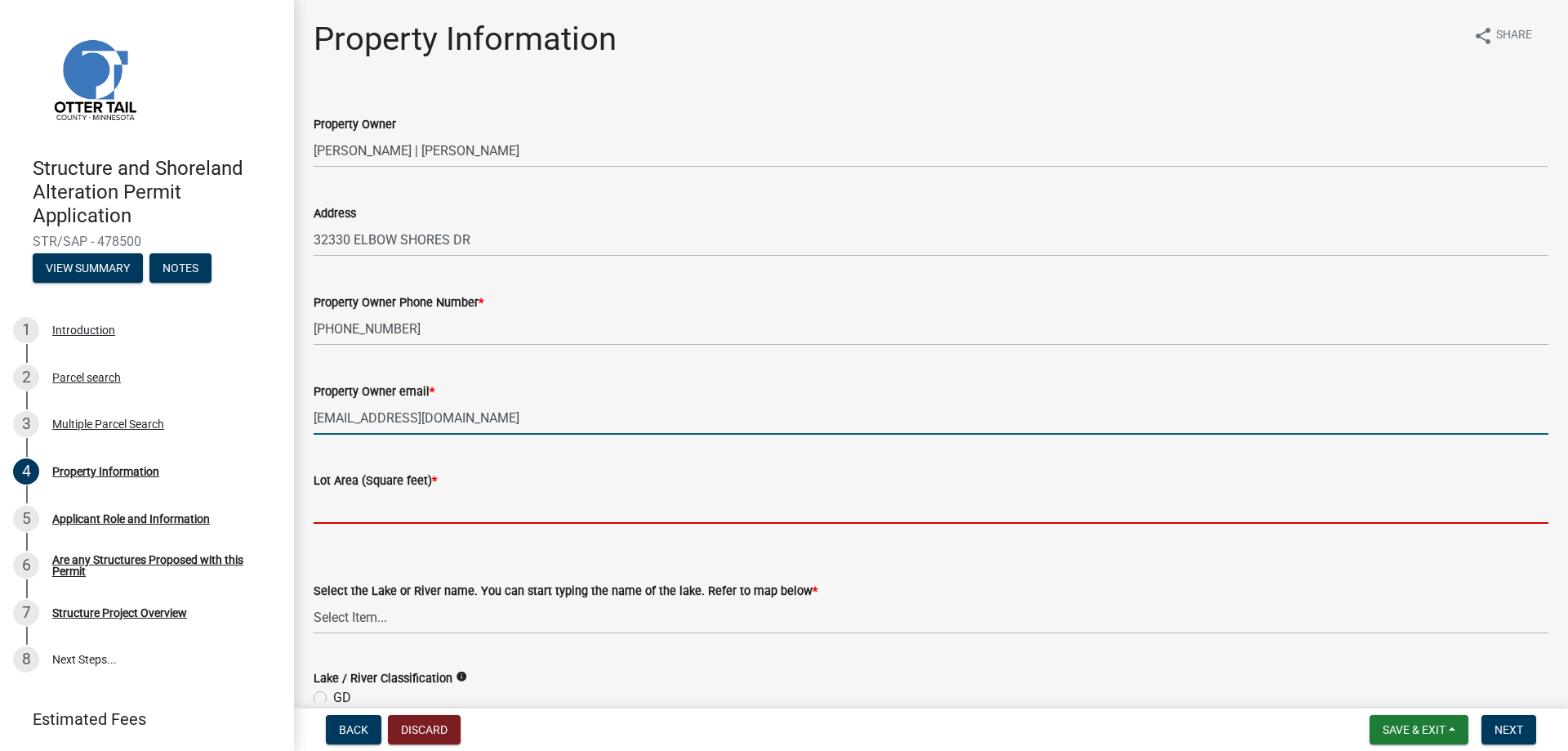
click at [566, 511] on input "text" at bounding box center [931, 507] width 1235 height 34
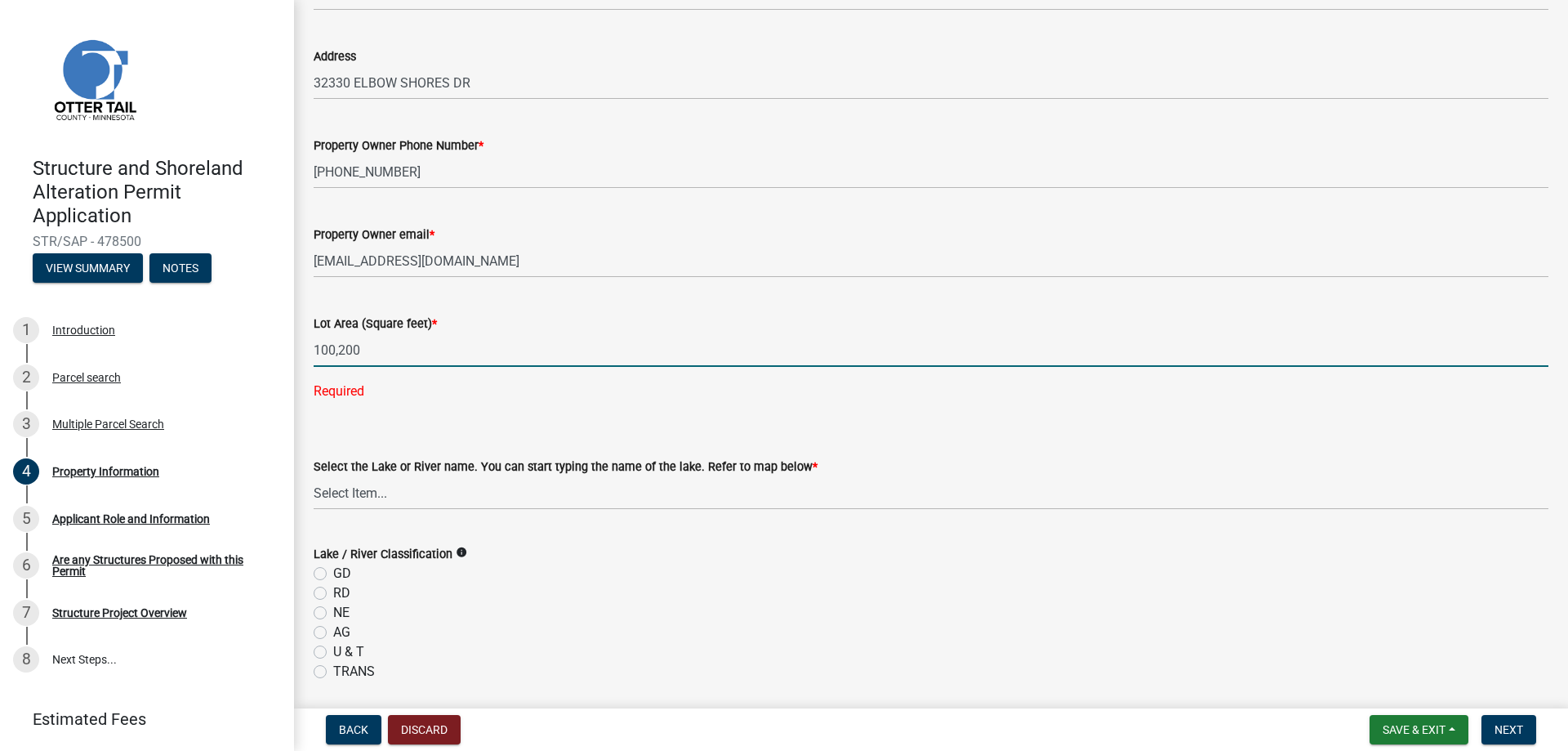
scroll to position [164, 0]
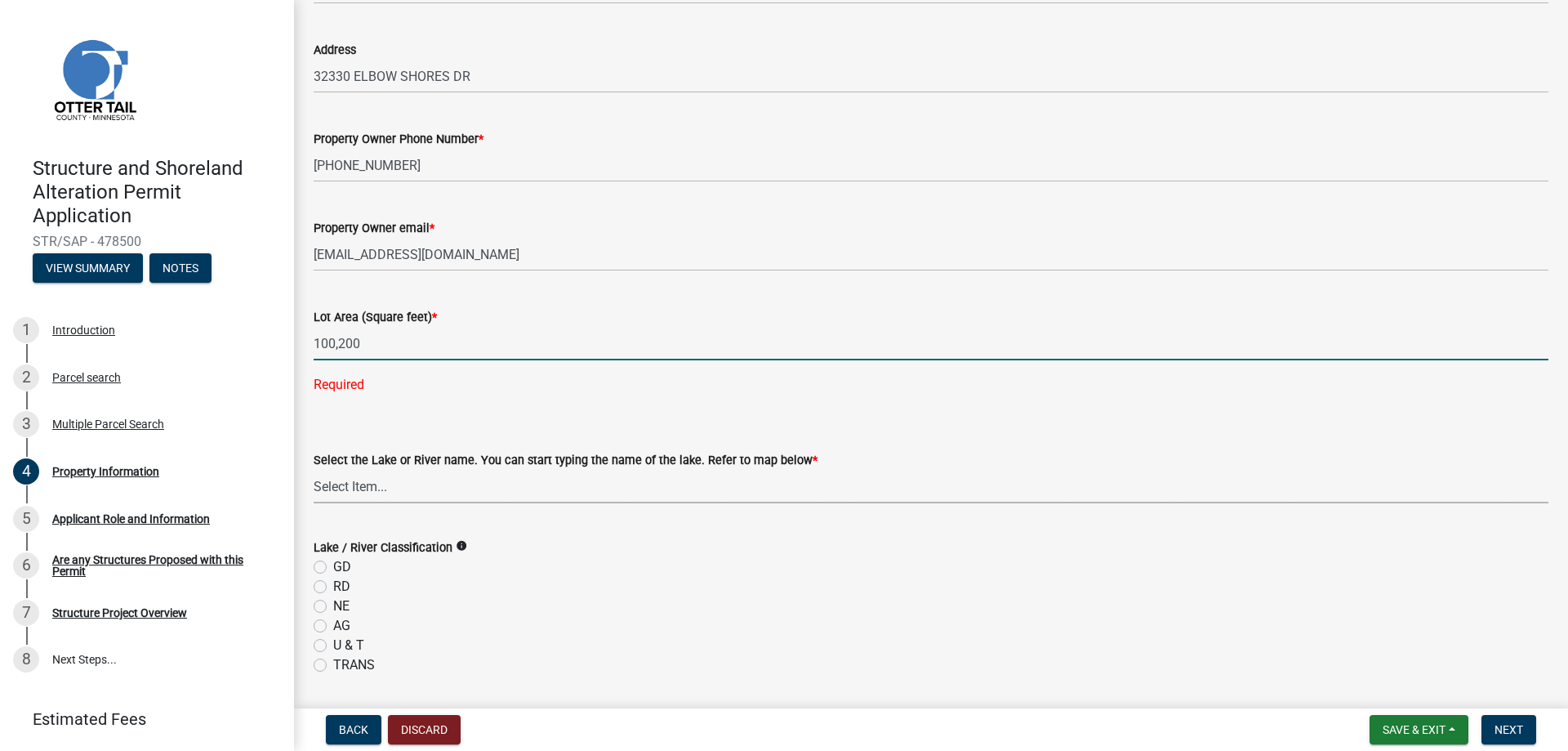
click at [388, 485] on wm-data-entity-input "Select the Lake or River name. You can start typing the name of the lake. Refer…" at bounding box center [931, 463] width 1235 height 110
type input "100200"
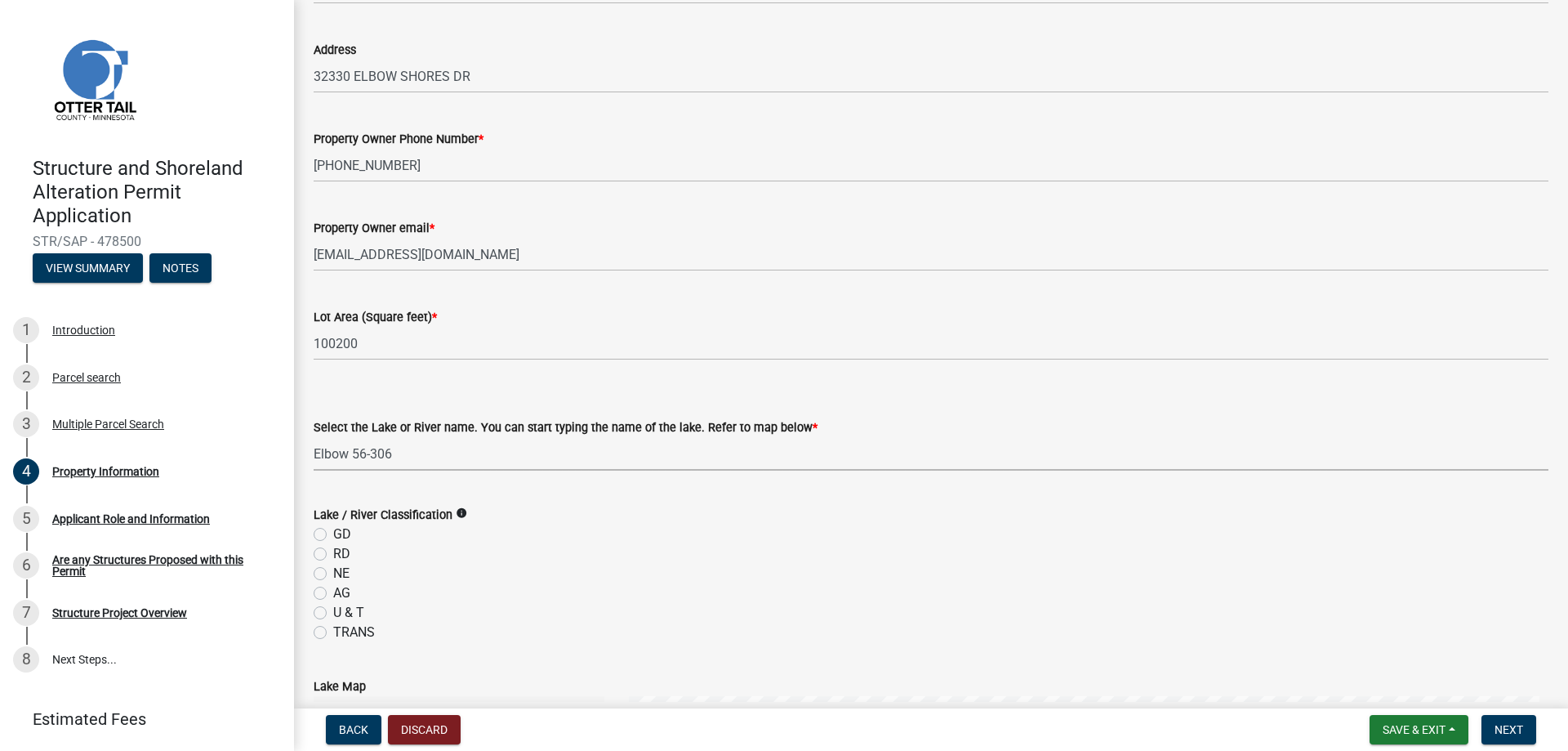
click at [415, 455] on select "Select Item... None Adley 56-031 Albert 56-118 Alfred 56-600 Alice 56-244 Alice…" at bounding box center [931, 454] width 1235 height 34
click at [406, 448] on select "Select Item... None Adley 56-031 Albert 56-118 Alfred 56-600 Alice 56-244 Alice…" at bounding box center [931, 454] width 1235 height 34
click at [314, 437] on select "Select Item... None Adley 56-031 Albert 56-118 Alfred 56-600 Alice 56-244 Alice…" at bounding box center [931, 454] width 1235 height 34
select select "e1292a50-2040-42c7-99cd-254fc14d176d"
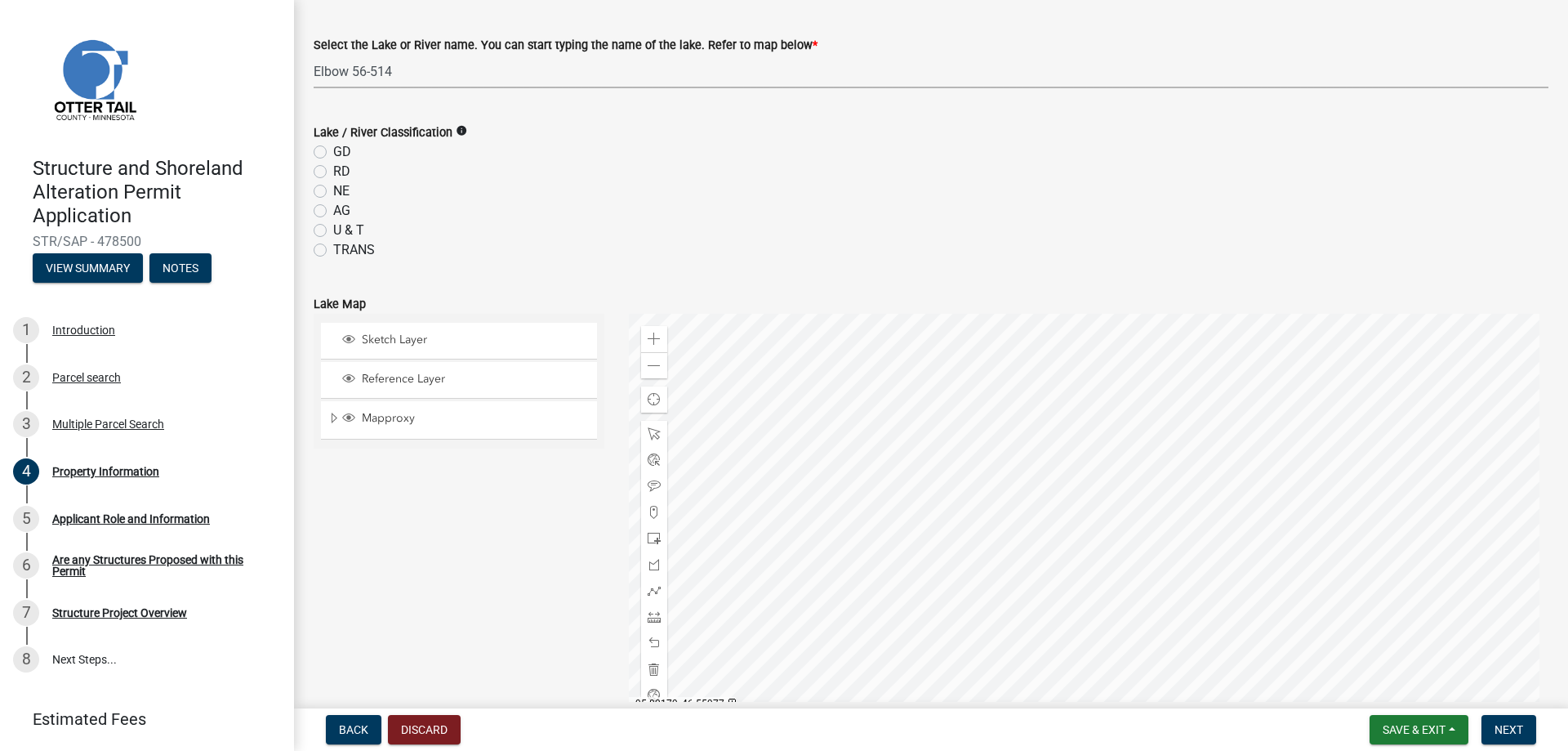
scroll to position [572, 0]
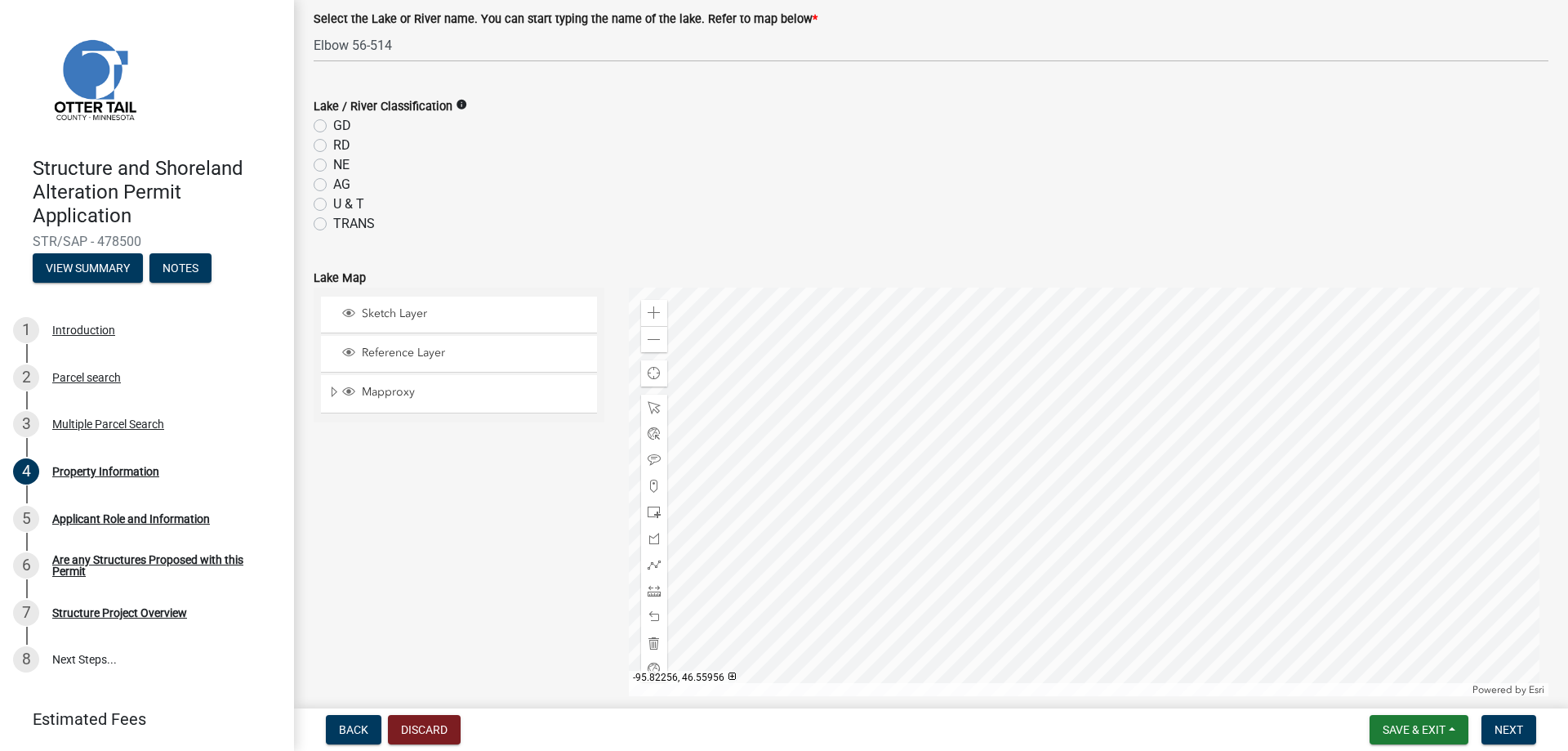
click at [333, 166] on label "NE" at bounding box center [341, 165] width 16 height 19
click at [333, 166] on input "NE" at bounding box center [338, 160] width 11 height 11
radio input "true"
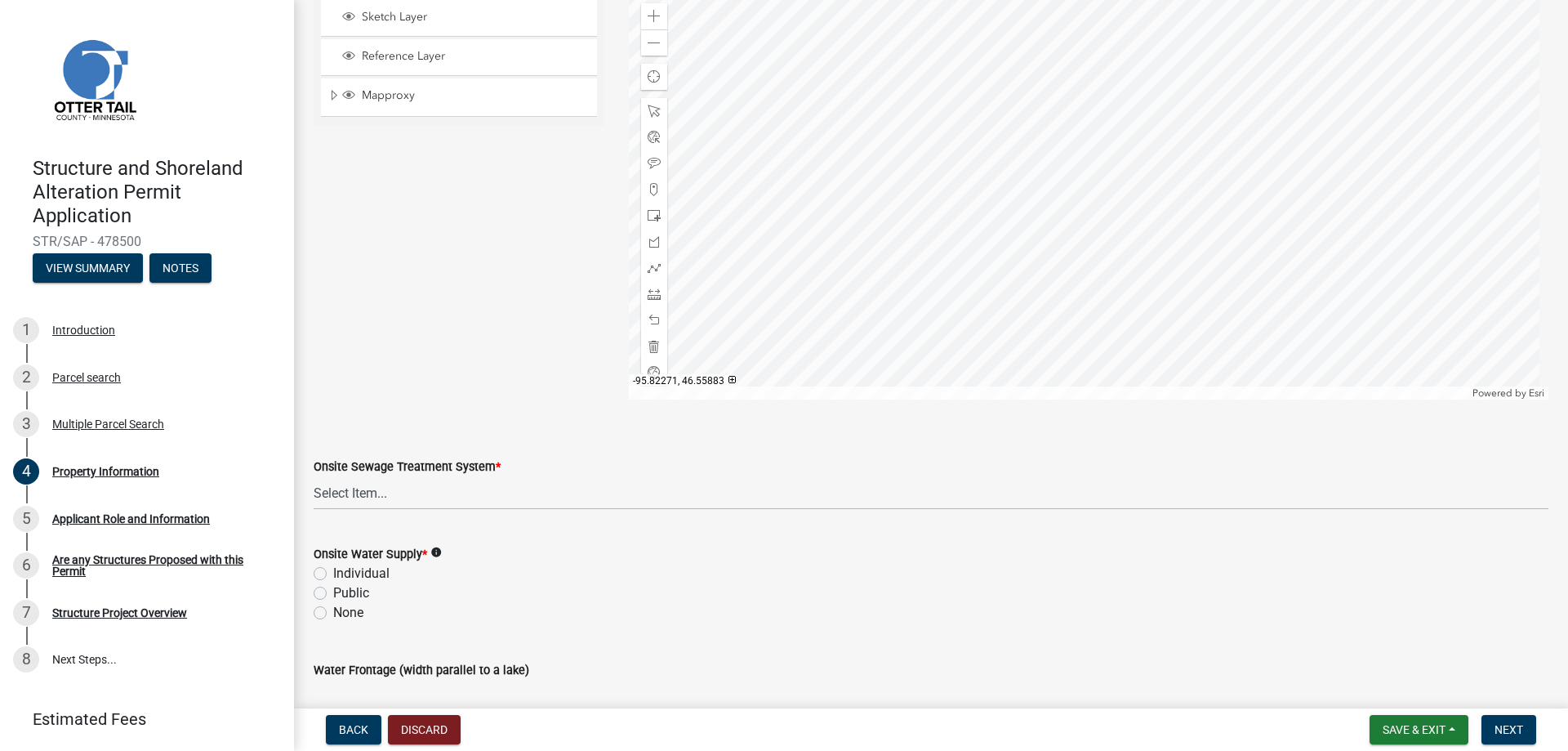
scroll to position [899, 0]
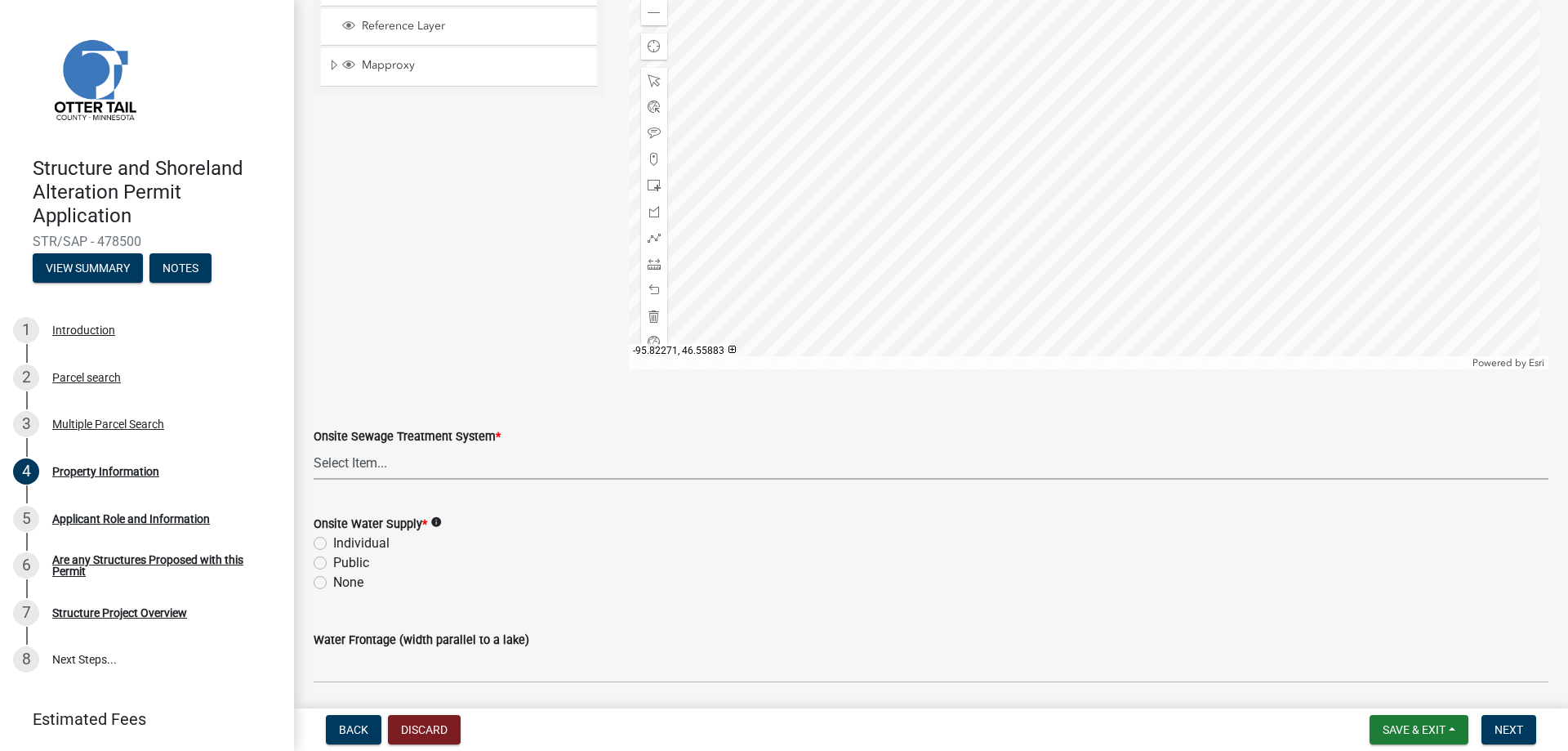
click at [383, 460] on select "Select Item... L&R Certificate of Compliance within 5yrs Compliance Inspection …" at bounding box center [931, 462] width 1235 height 34
click at [314, 446] on select "Select Item... L&R Certificate of Compliance within 5yrs Compliance Inspection …" at bounding box center [931, 462] width 1235 height 34
select select "9f52d7c9-96dd-4370-b810-ce091165f7c2"
click at [424, 464] on select "Select Item... L&R Certificate of Compliance within 5yrs Compliance Inspection …" at bounding box center [931, 462] width 1235 height 34
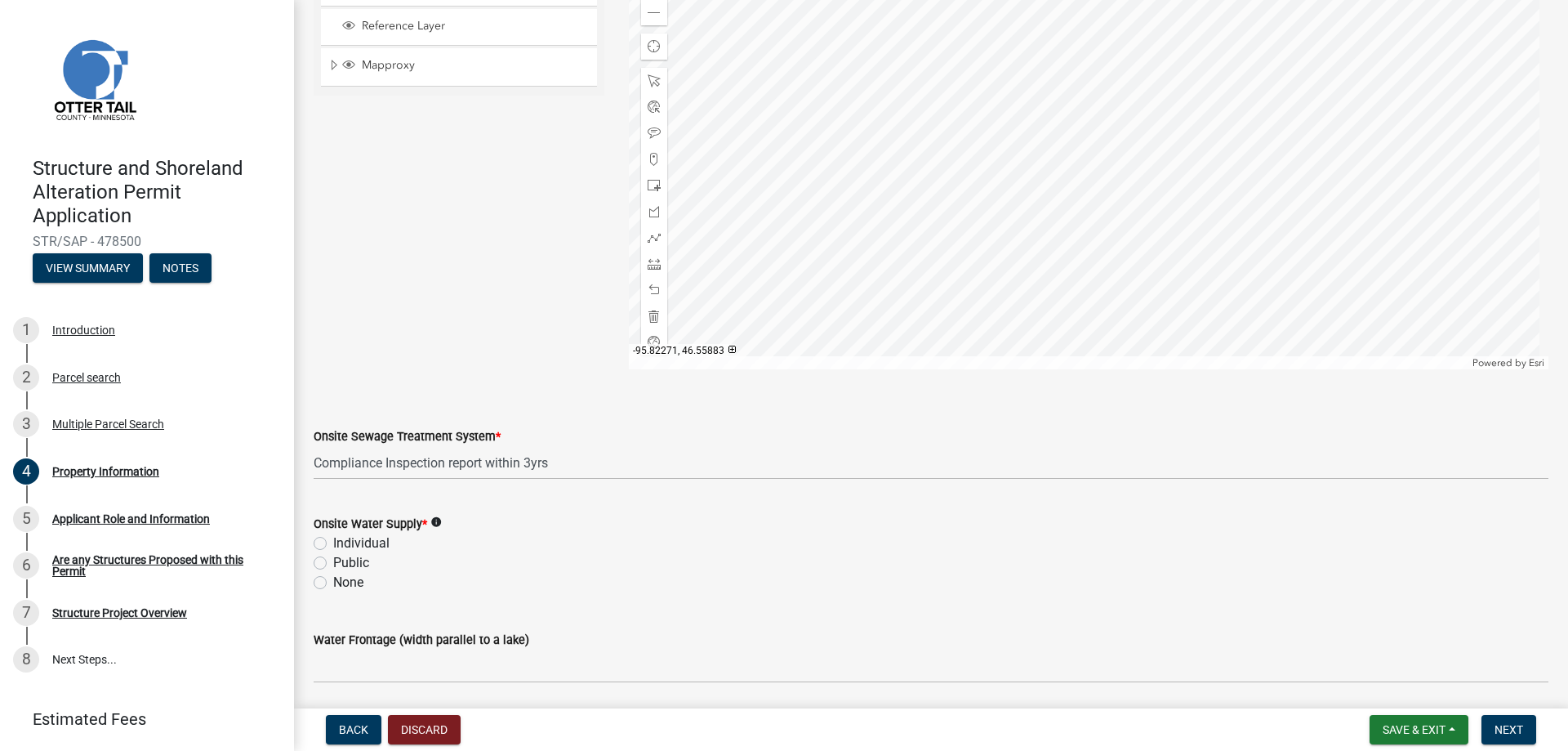
click at [333, 545] on label "Individual" at bounding box center [361, 544] width 56 height 19
click at [333, 545] on input "Individual" at bounding box center [338, 539] width 11 height 11
radio input "true"
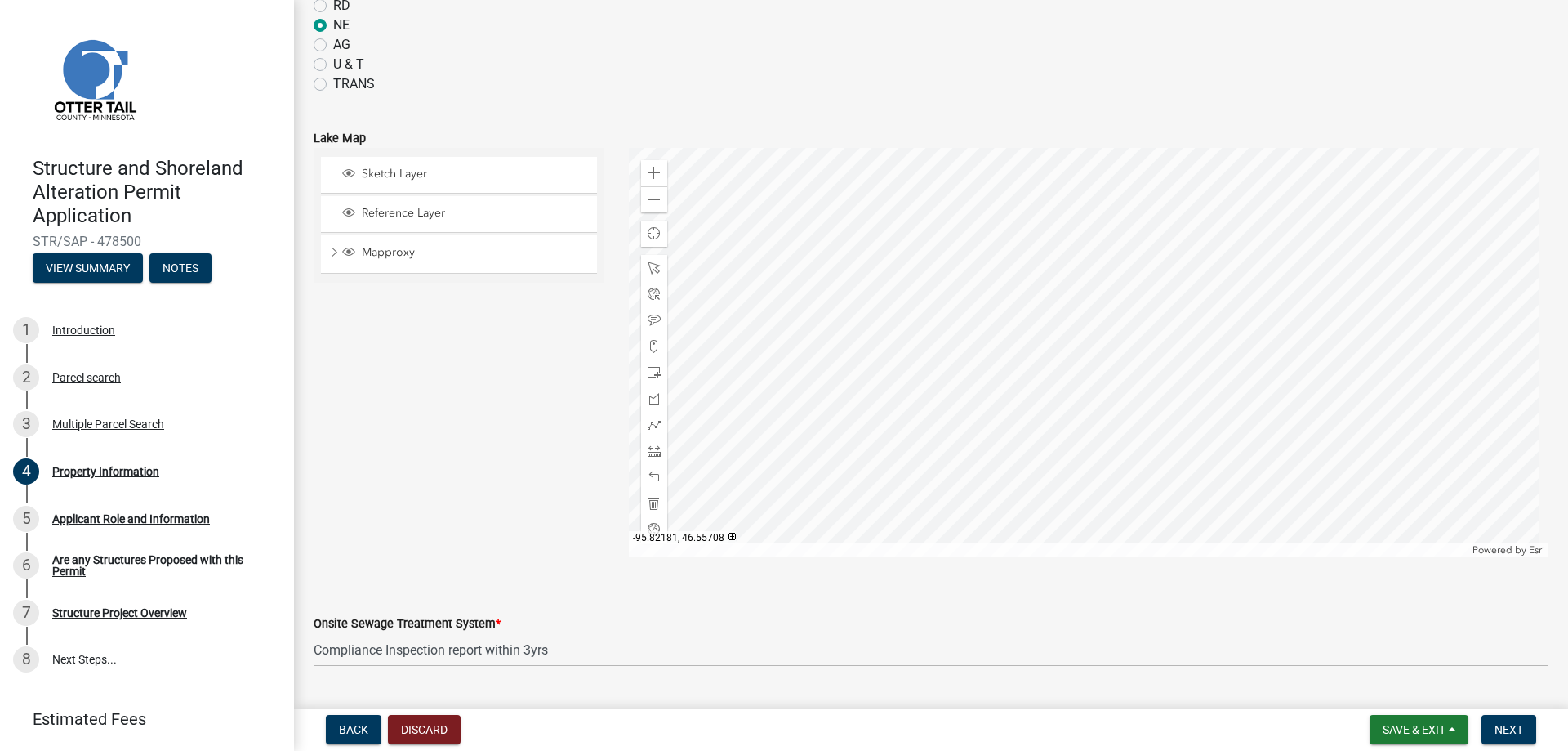
scroll to position [956, 0]
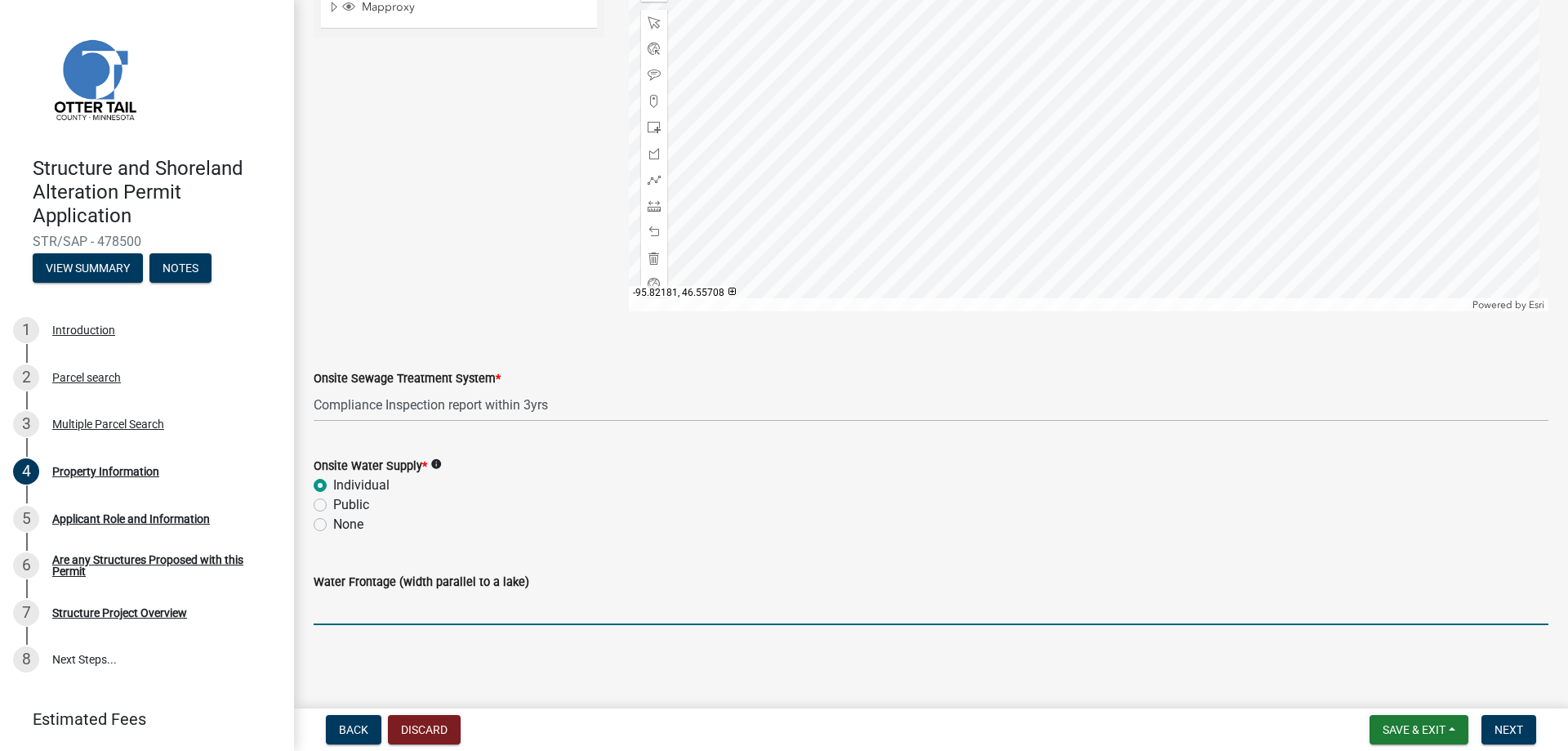
click at [391, 602] on input "Water Frontage (width parallel to a lake)" at bounding box center [931, 608] width 1235 height 34
type input "225 feet"
click at [1514, 726] on span "Next" at bounding box center [1509, 729] width 29 height 13
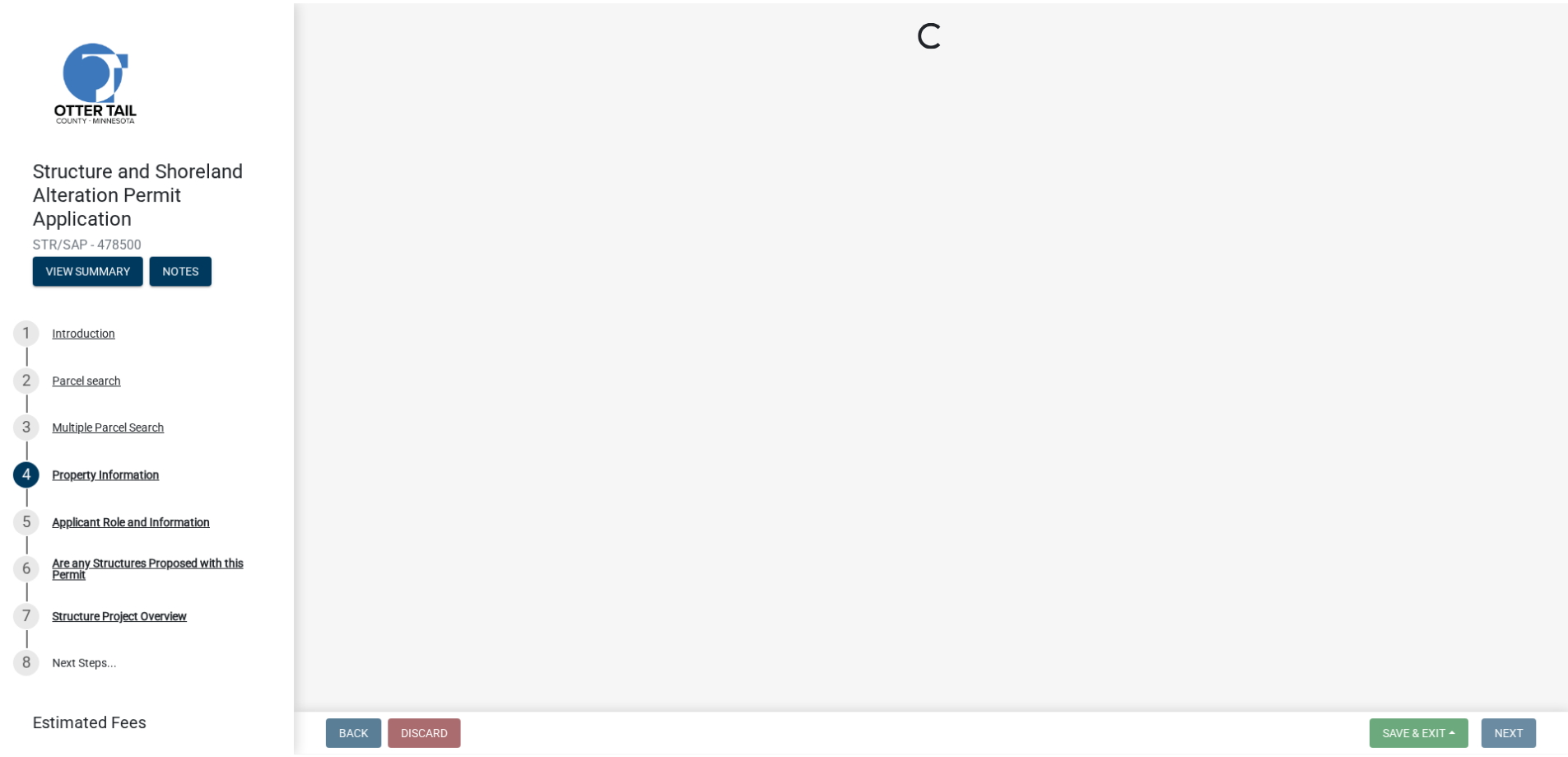
scroll to position [0, 0]
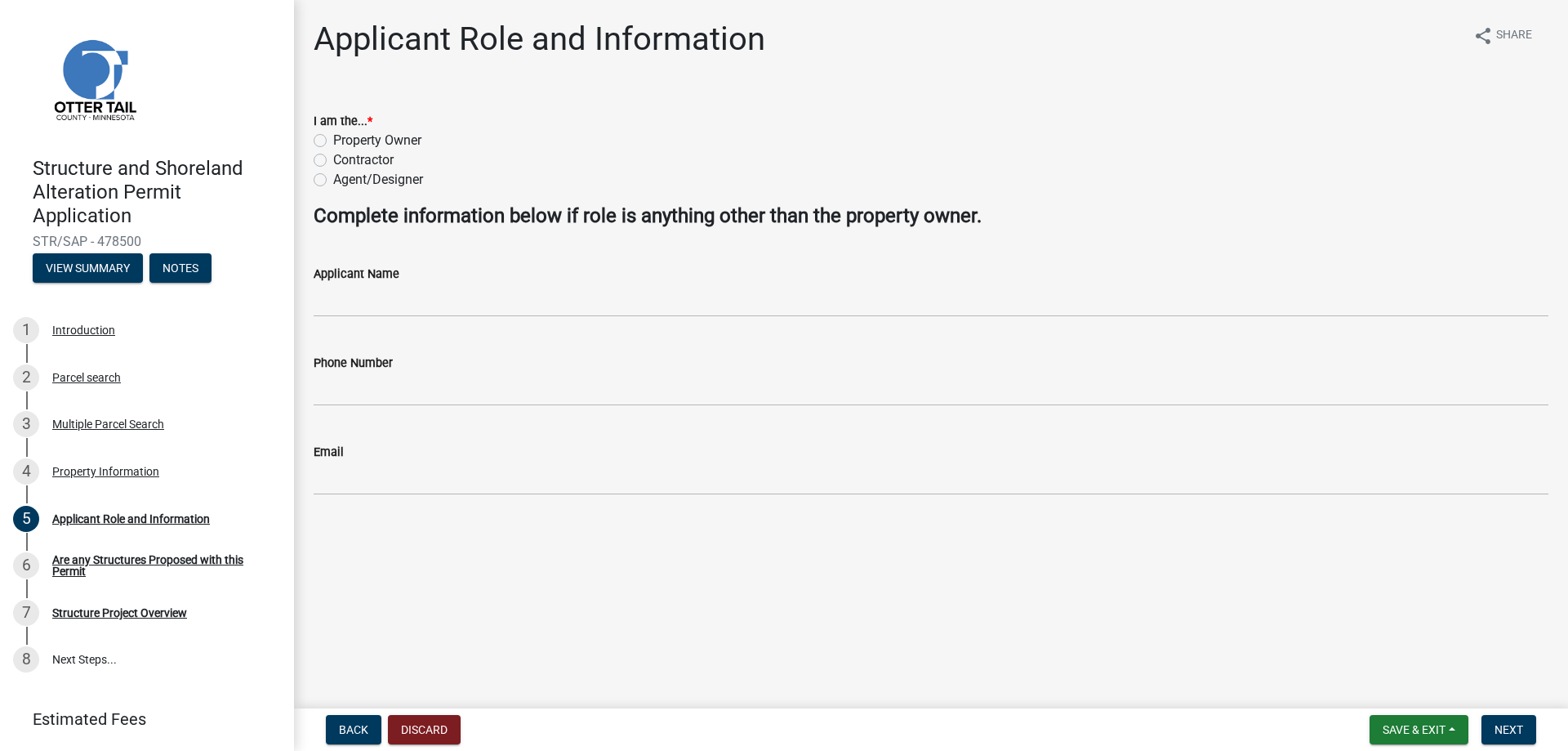
click at [333, 140] on label "Property Owner" at bounding box center [377, 141] width 88 height 19
click at [333, 140] on input "Property Owner" at bounding box center [338, 136] width 11 height 11
radio input "true"
click at [1520, 727] on span "Next" at bounding box center [1509, 729] width 29 height 13
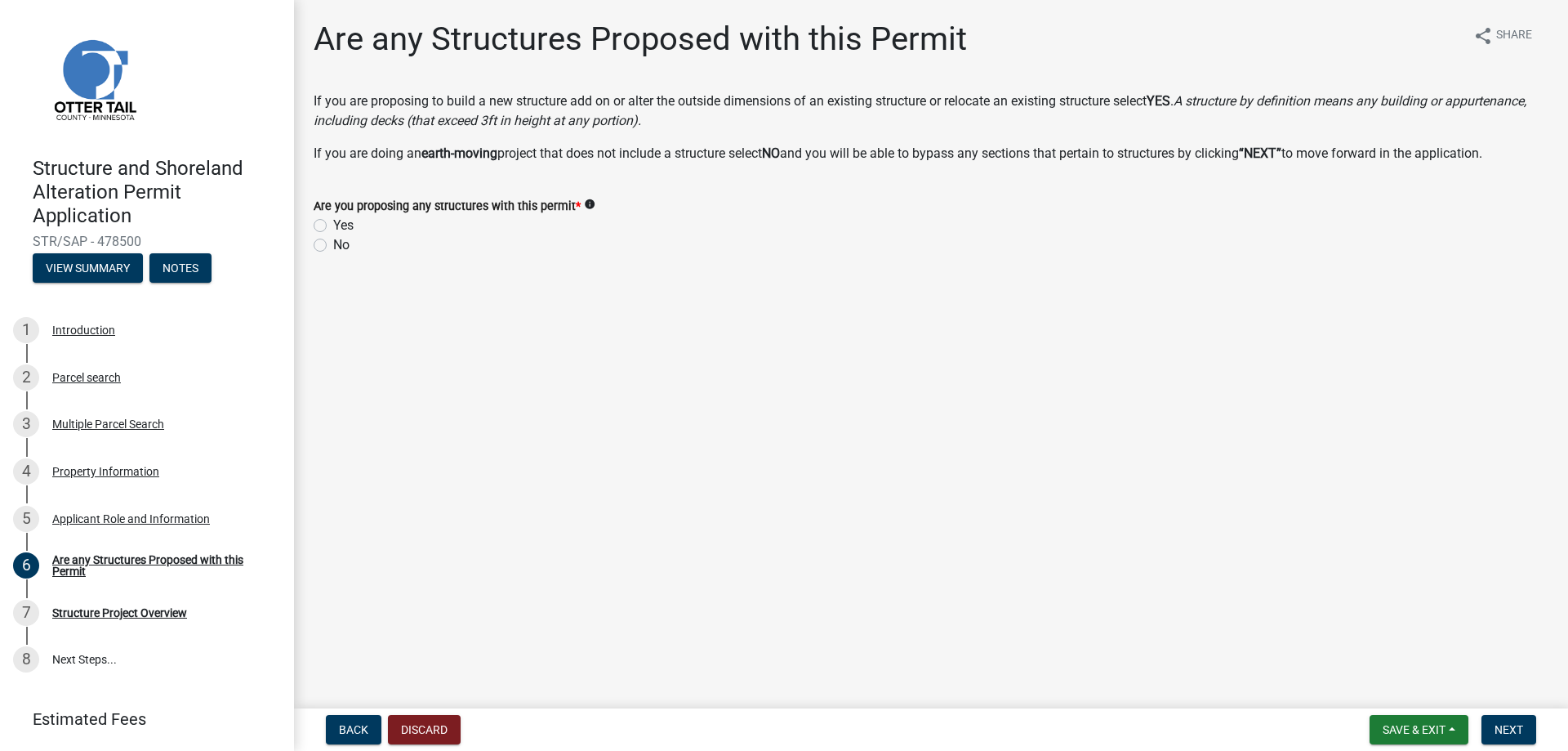
click at [333, 227] on label "Yes" at bounding box center [343, 226] width 20 height 19
click at [333, 227] on input "Yes" at bounding box center [338, 221] width 11 height 11
radio input "true"
click at [1523, 725] on button "Next" at bounding box center [1509, 730] width 54 height 29
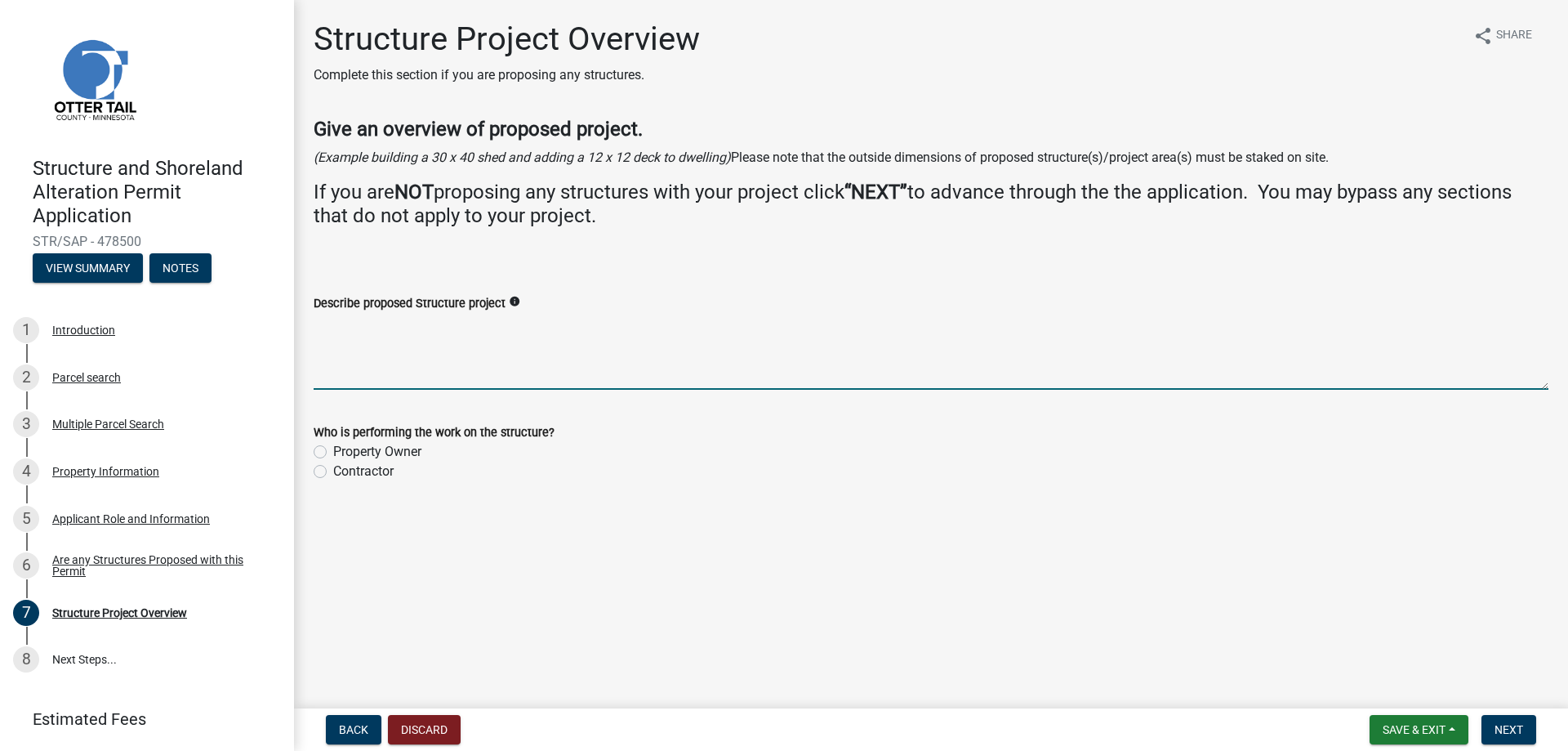
click at [481, 374] on textarea "Describe proposed Structure project" at bounding box center [931, 351] width 1235 height 77
click at [356, 322] on textarea "Adding onto existing structure." at bounding box center [931, 351] width 1235 height 77
click at [805, 328] on textarea "Adding a bedroom, bathroom and three stall garage onto the existing structure." at bounding box center [931, 351] width 1235 height 77
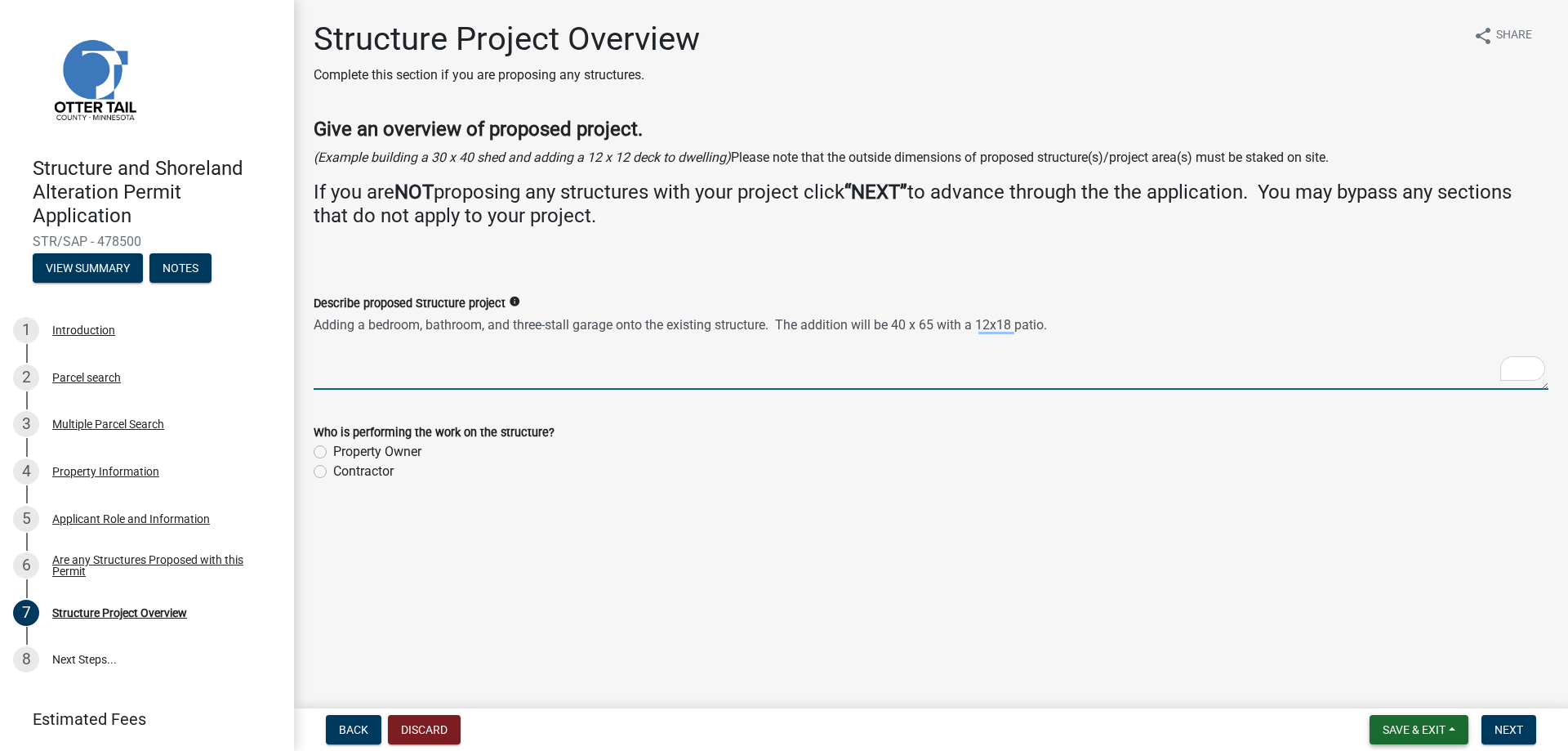
type textarea "Adding a bedroom, bathroom, and three-stall garage onto the existing structure.…"
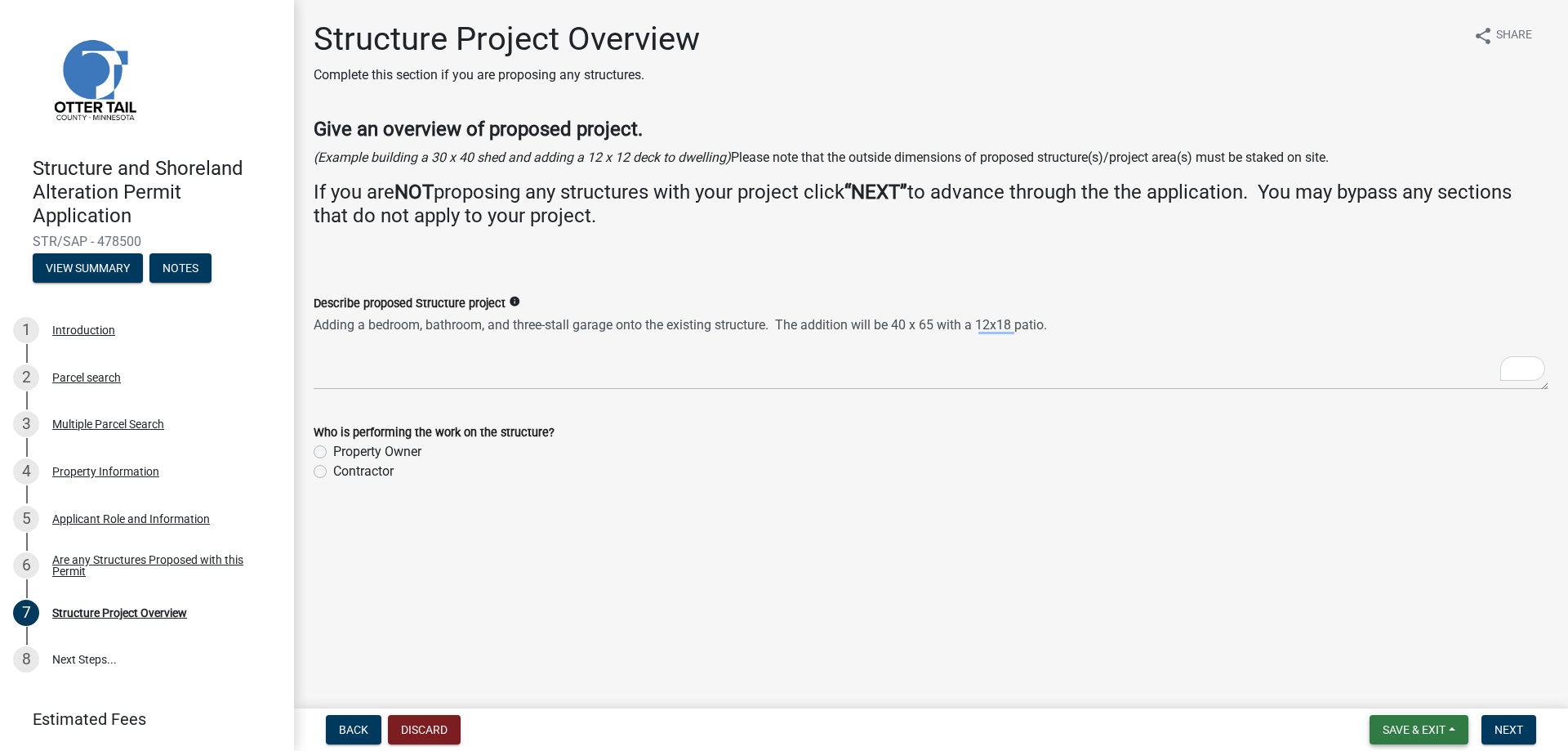
click at [1402, 725] on span "Save & Exit" at bounding box center [1414, 729] width 63 height 13
click at [1398, 681] on button "Save & Exit" at bounding box center [1402, 687] width 131 height 39
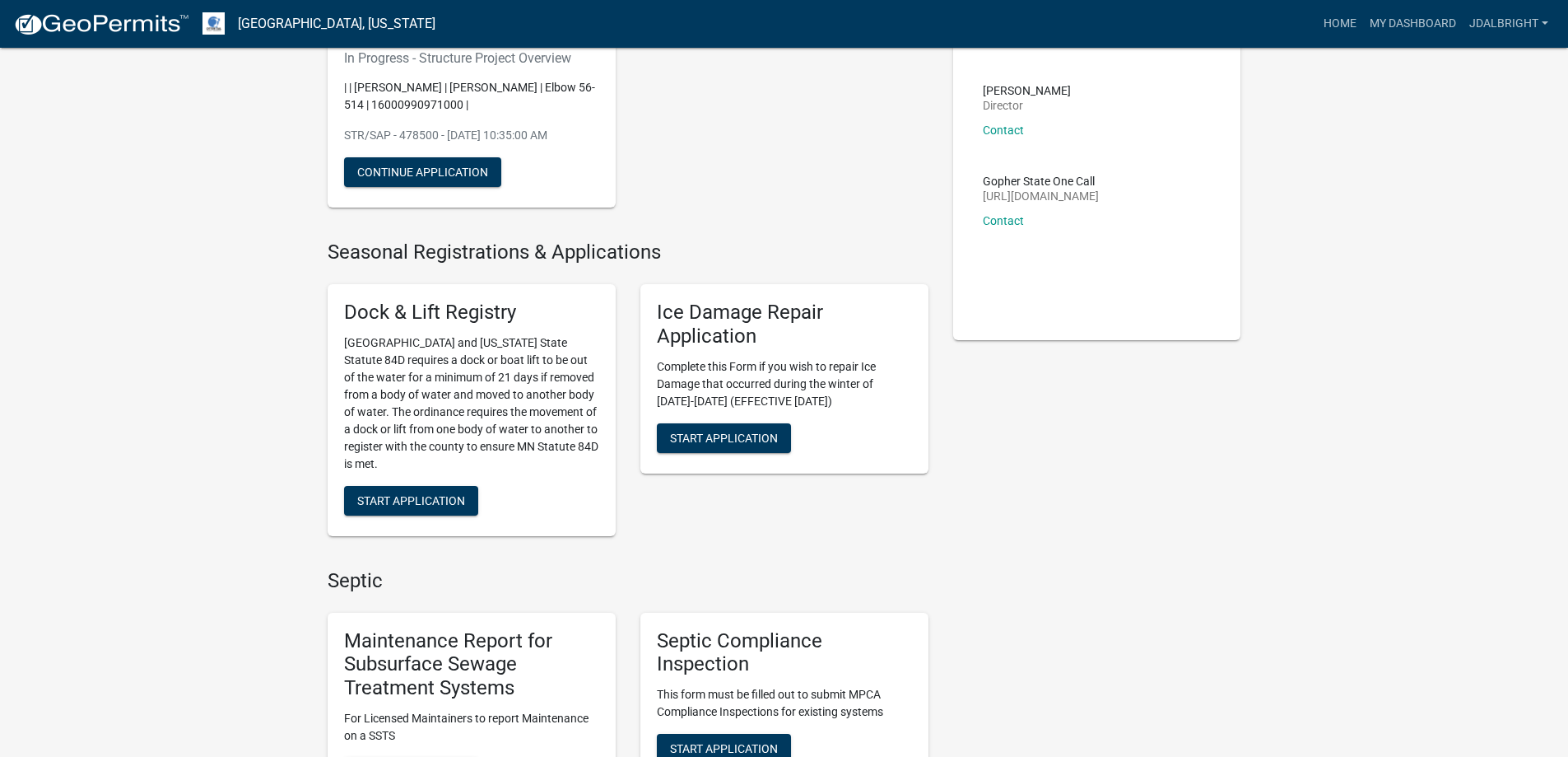
scroll to position [165, 0]
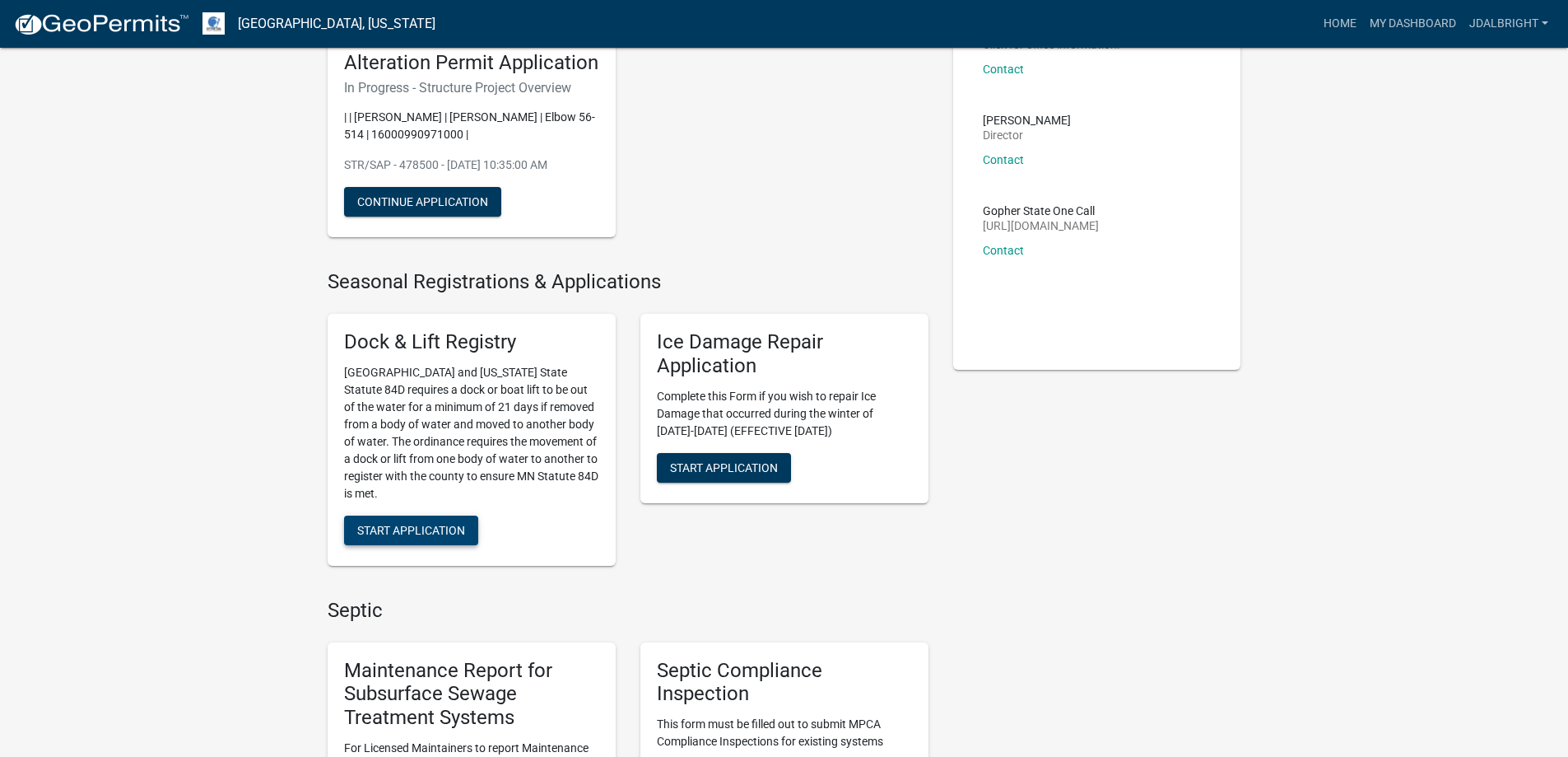
click at [449, 524] on span "Start Application" at bounding box center [411, 528] width 107 height 13
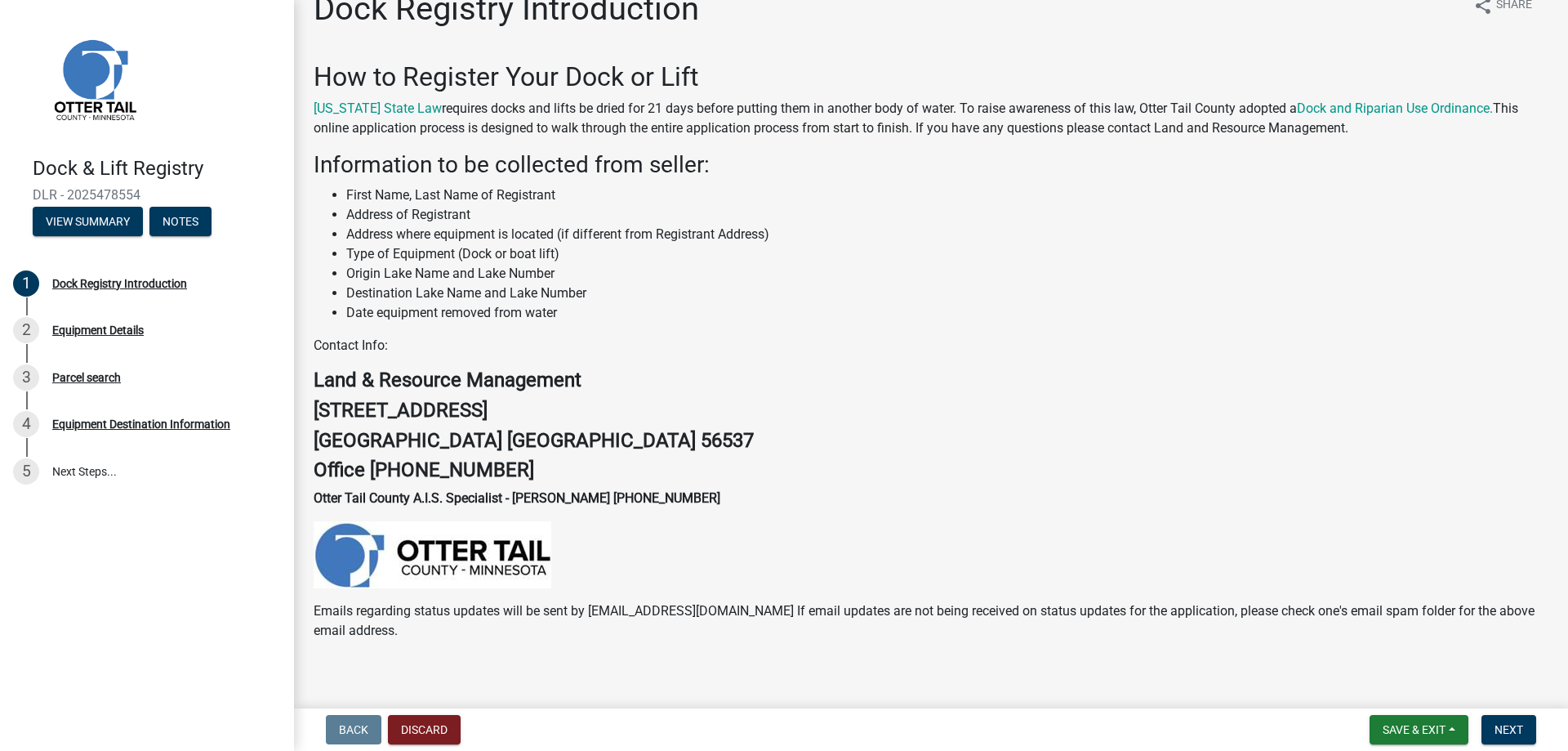
scroll to position [46, 0]
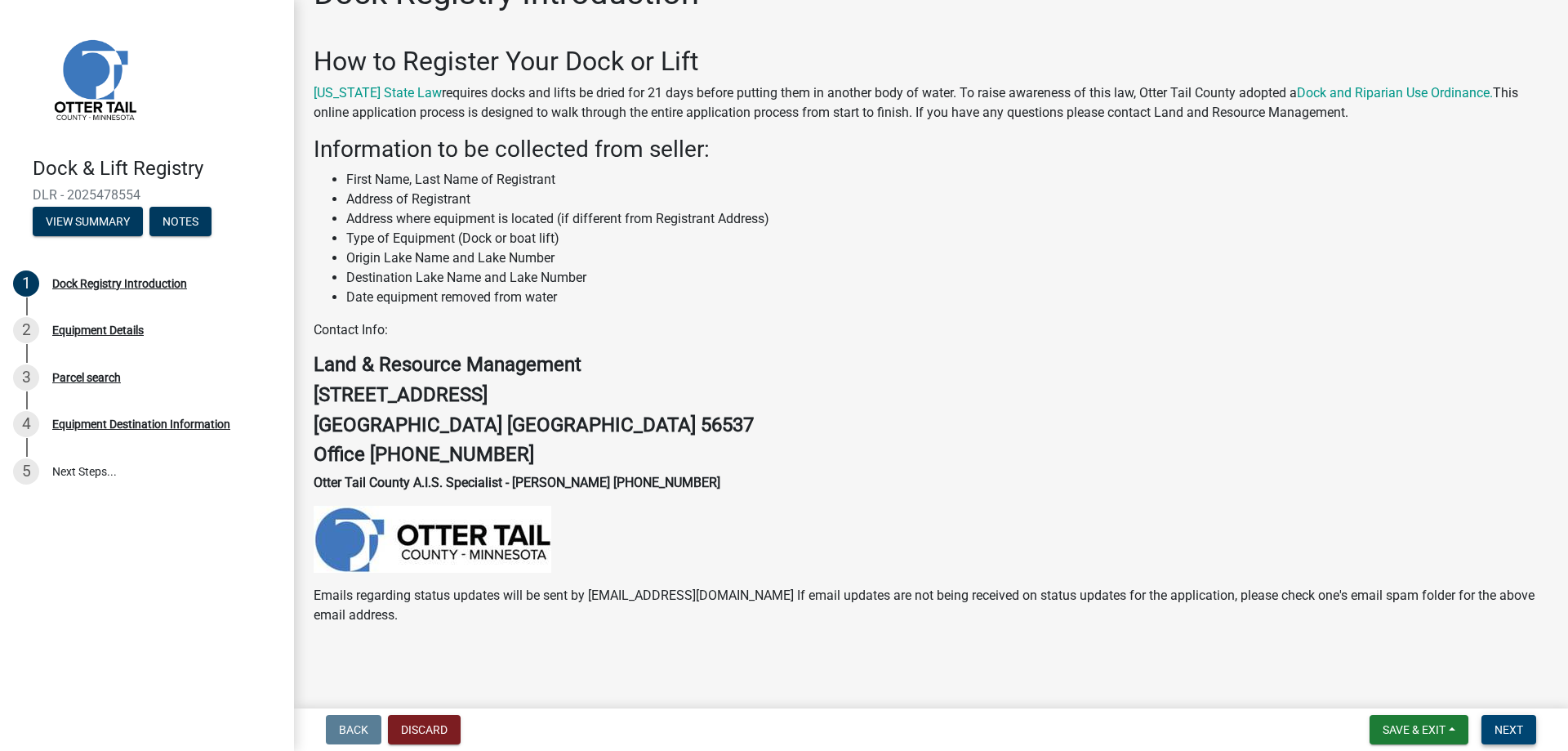
click at [1527, 735] on button "Next" at bounding box center [1509, 730] width 54 height 29
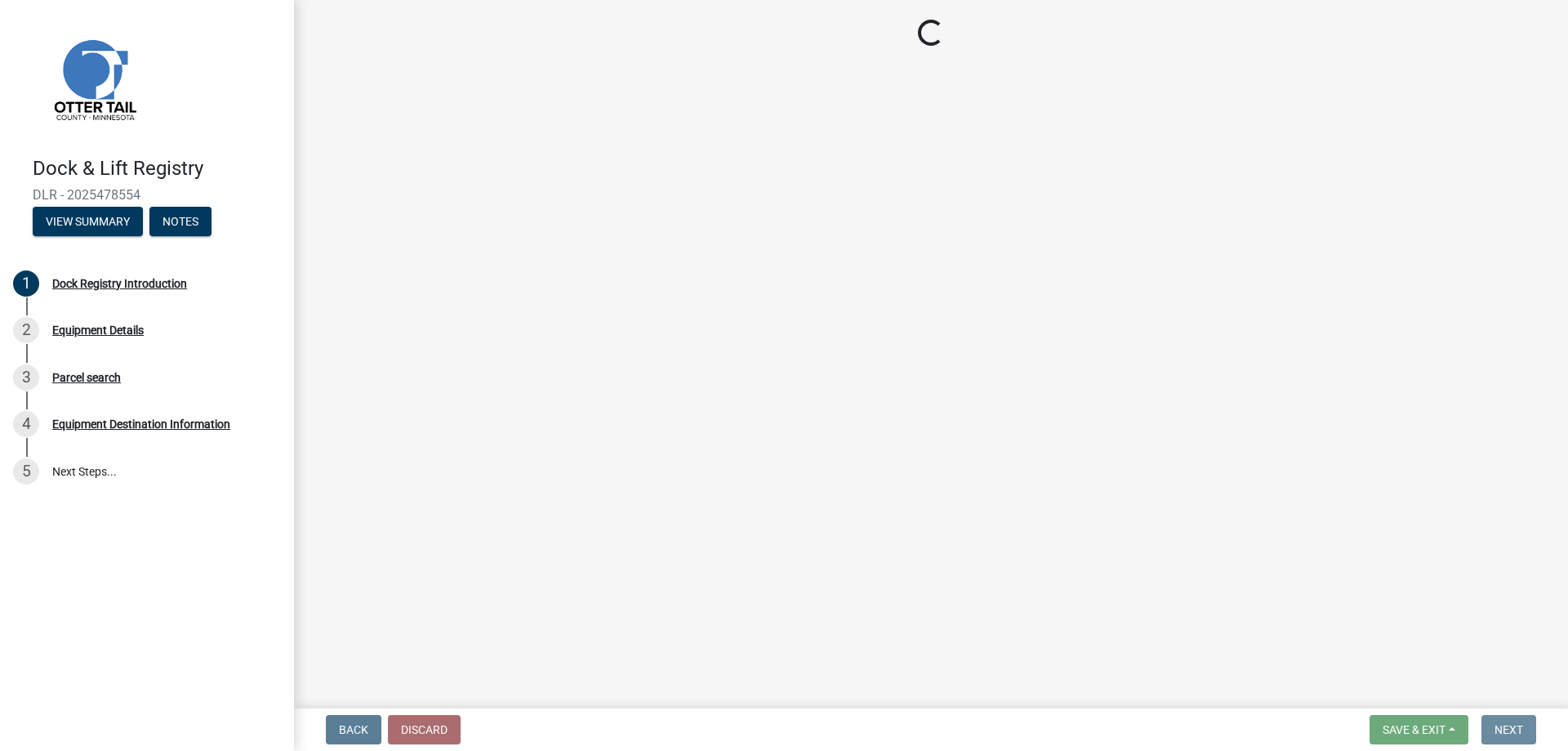
scroll to position [0, 0]
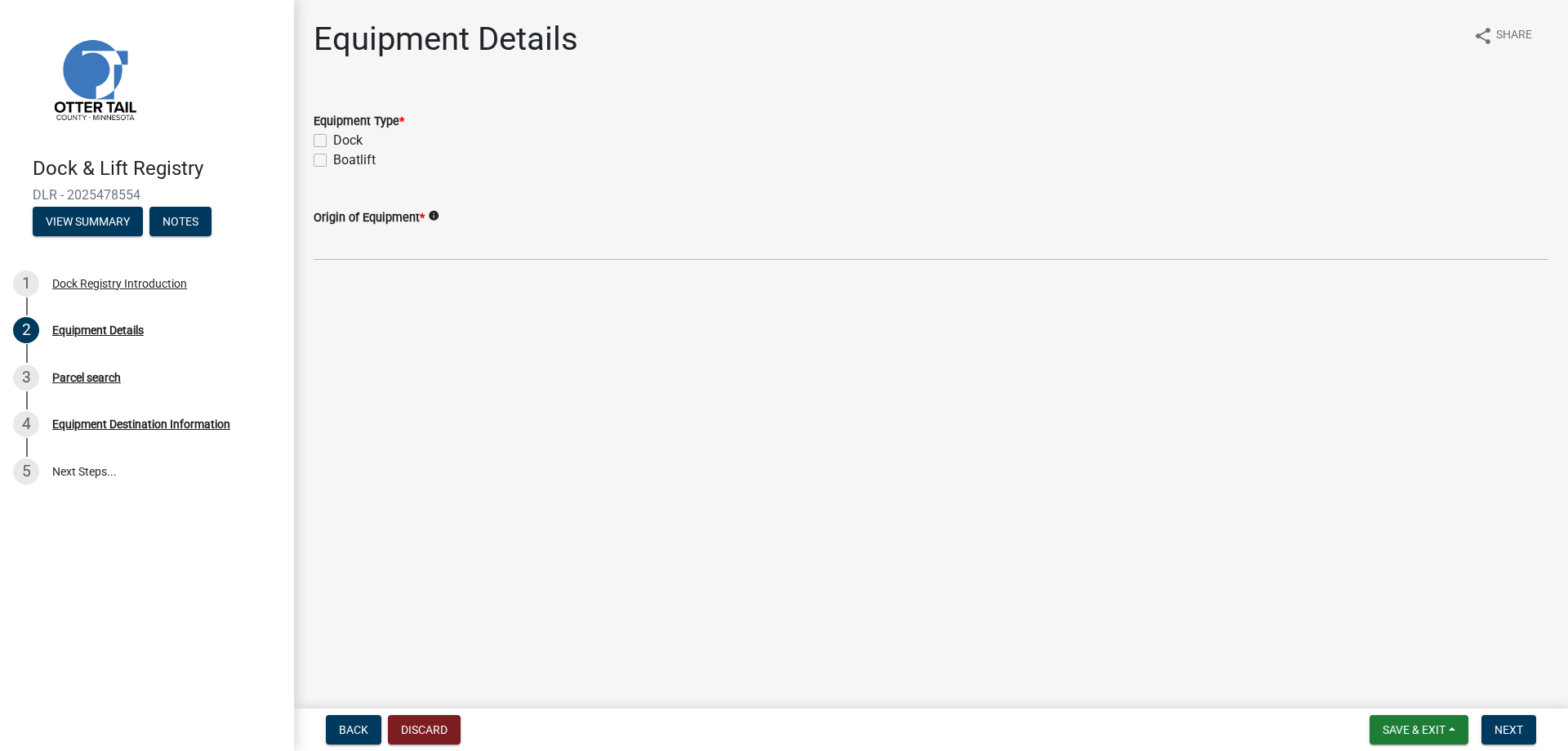
click at [321, 133] on div "Dock" at bounding box center [931, 141] width 1235 height 19
click at [333, 141] on label "Dock" at bounding box center [348, 141] width 29 height 19
click at [333, 141] on input "Dock" at bounding box center [338, 136] width 11 height 11
checkbox input "true"
checkbox input "false"
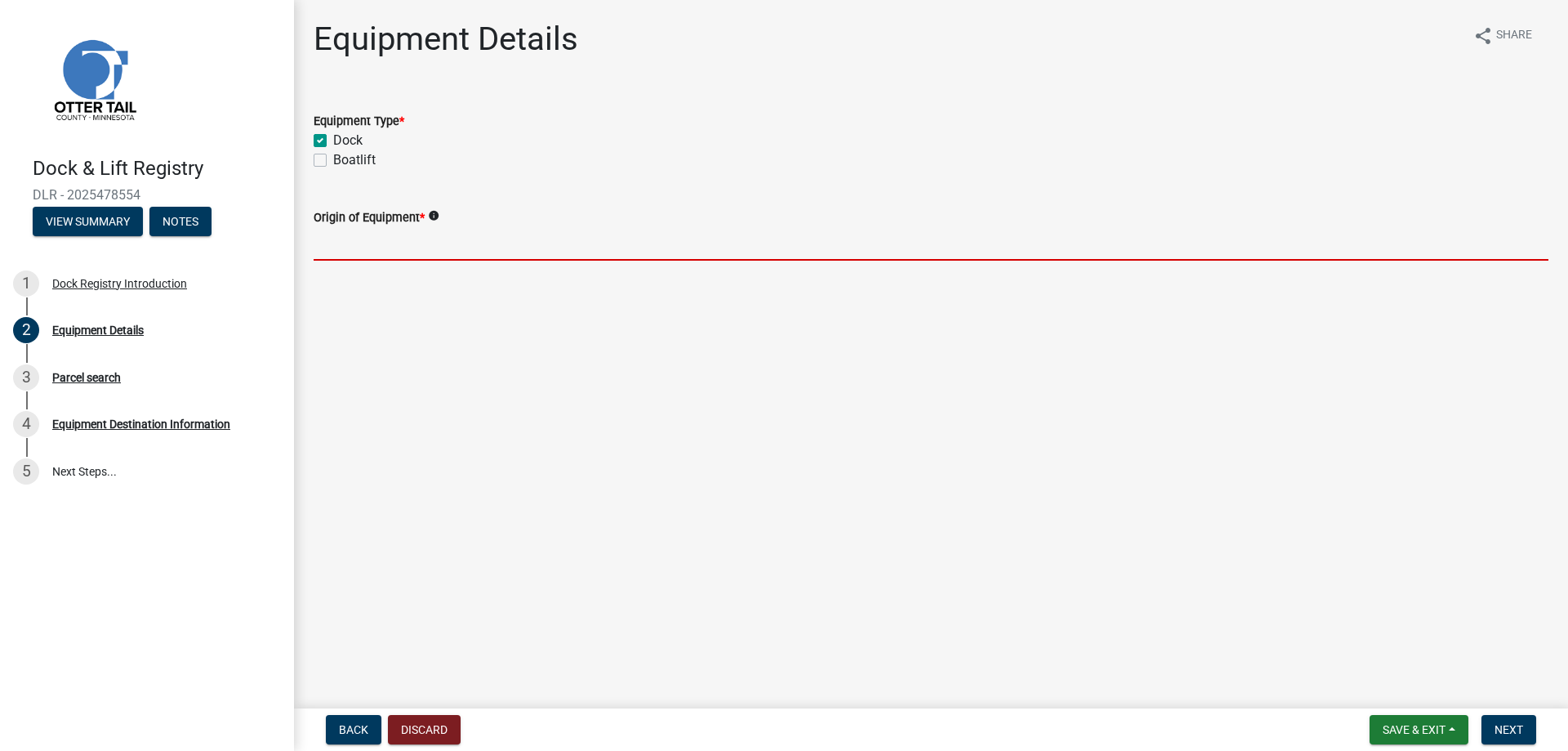
click at [398, 253] on input "Origin of Equipment *" at bounding box center [931, 243] width 1235 height 34
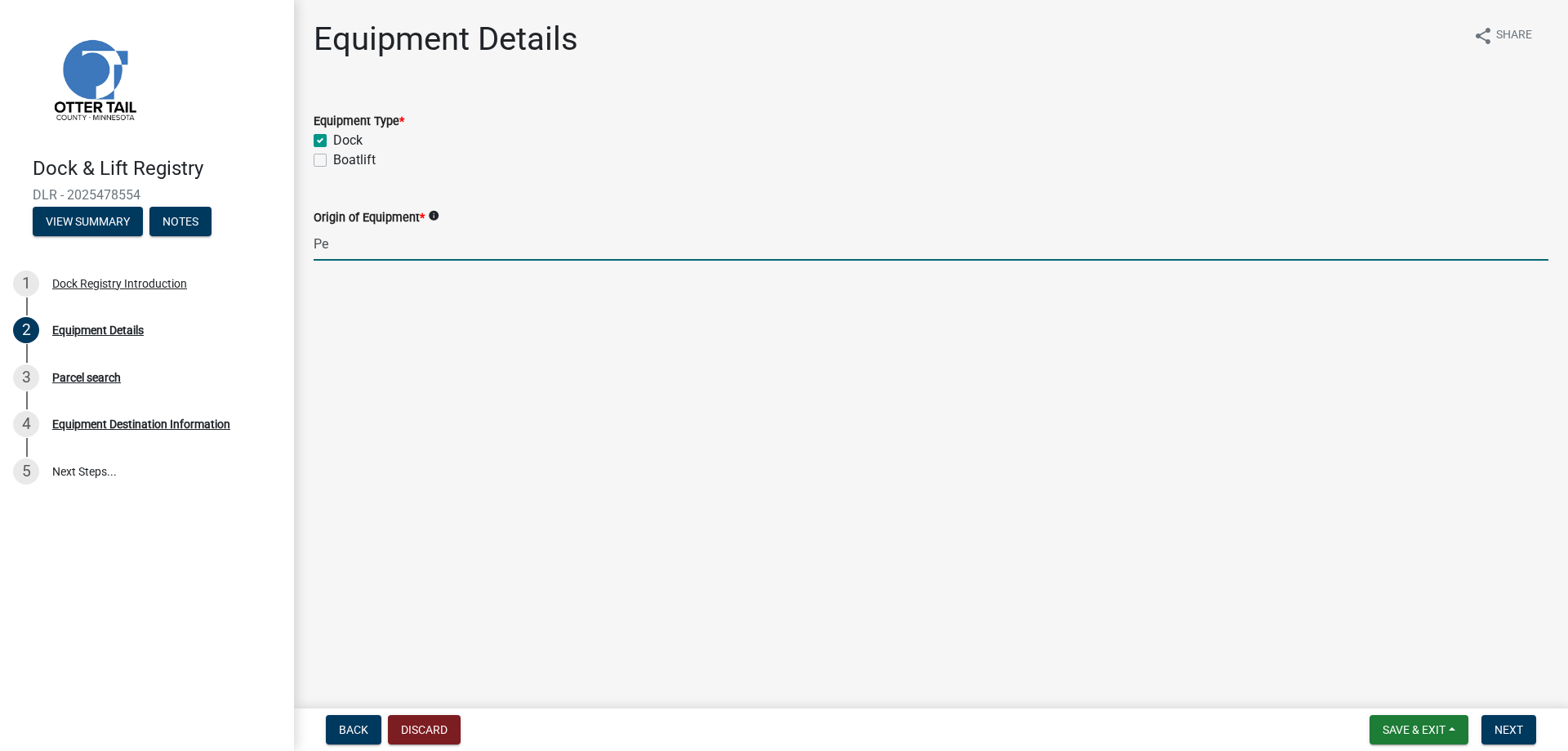
type input "P"
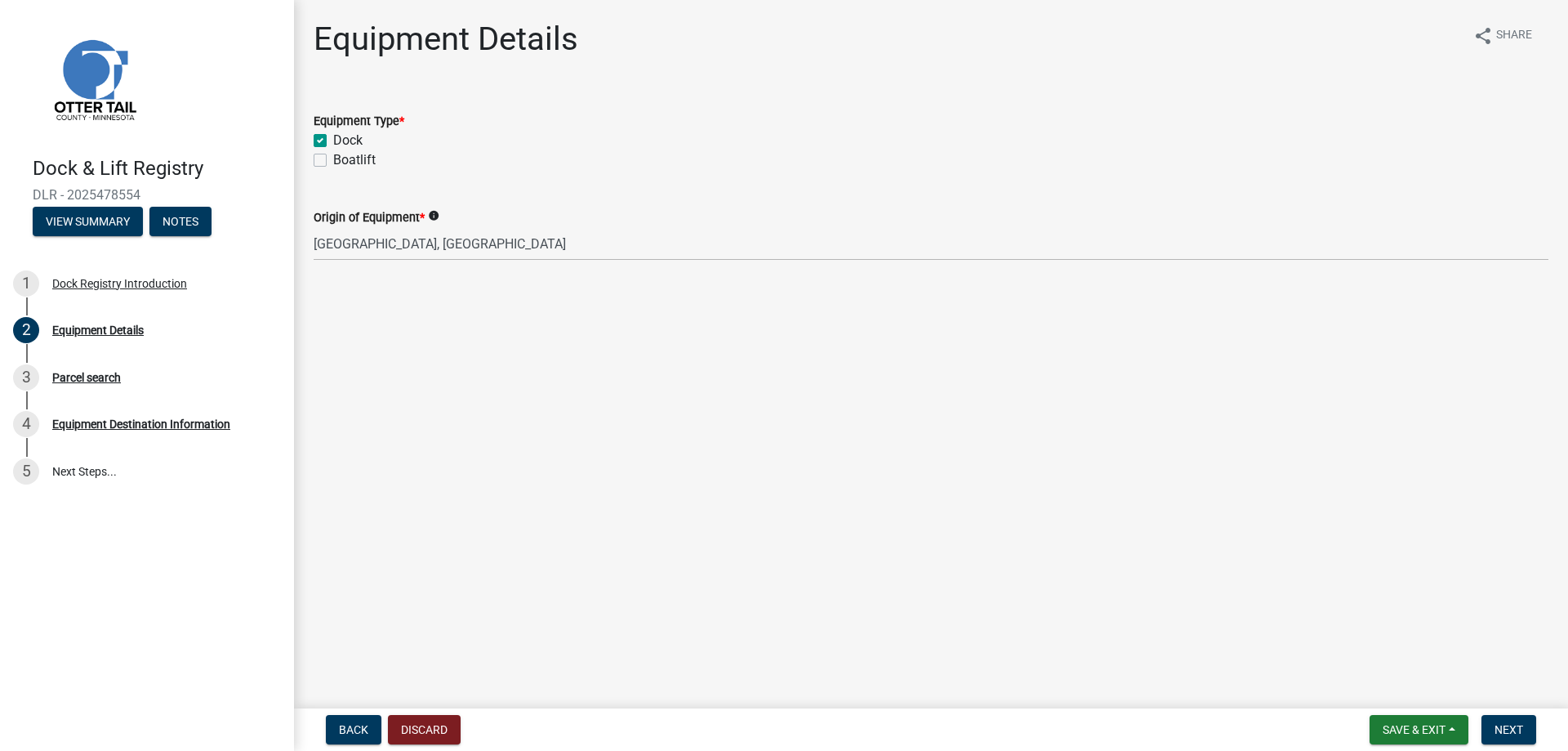
click at [432, 215] on icon "info" at bounding box center [434, 216] width 12 height 12
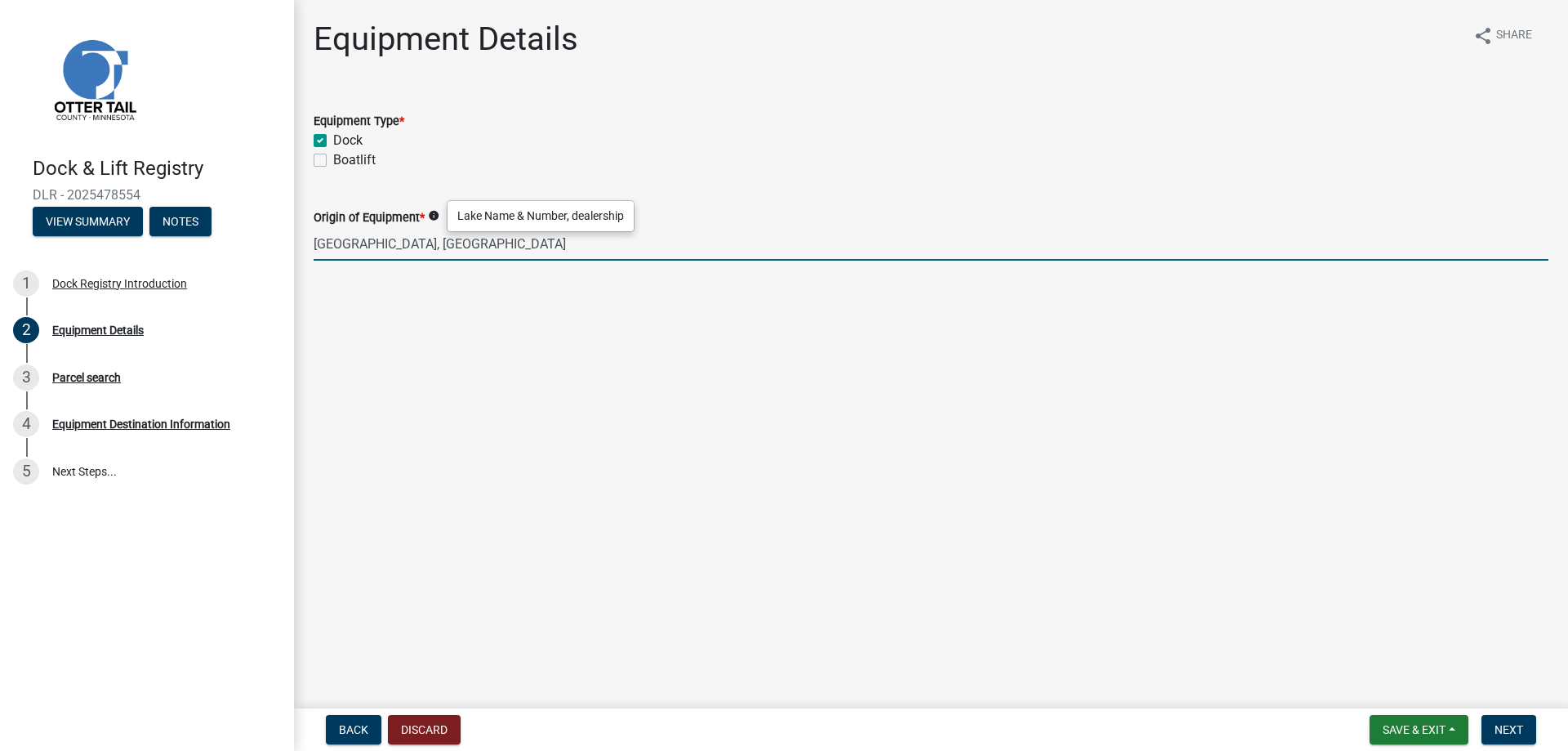
click at [516, 253] on input "Big Pelican Lake, Ottertail County" at bounding box center [931, 243] width 1235 height 34
type input "Big Pelican Lake, Ottertail County 56-786"
click at [433, 213] on icon "info" at bounding box center [434, 216] width 12 height 12
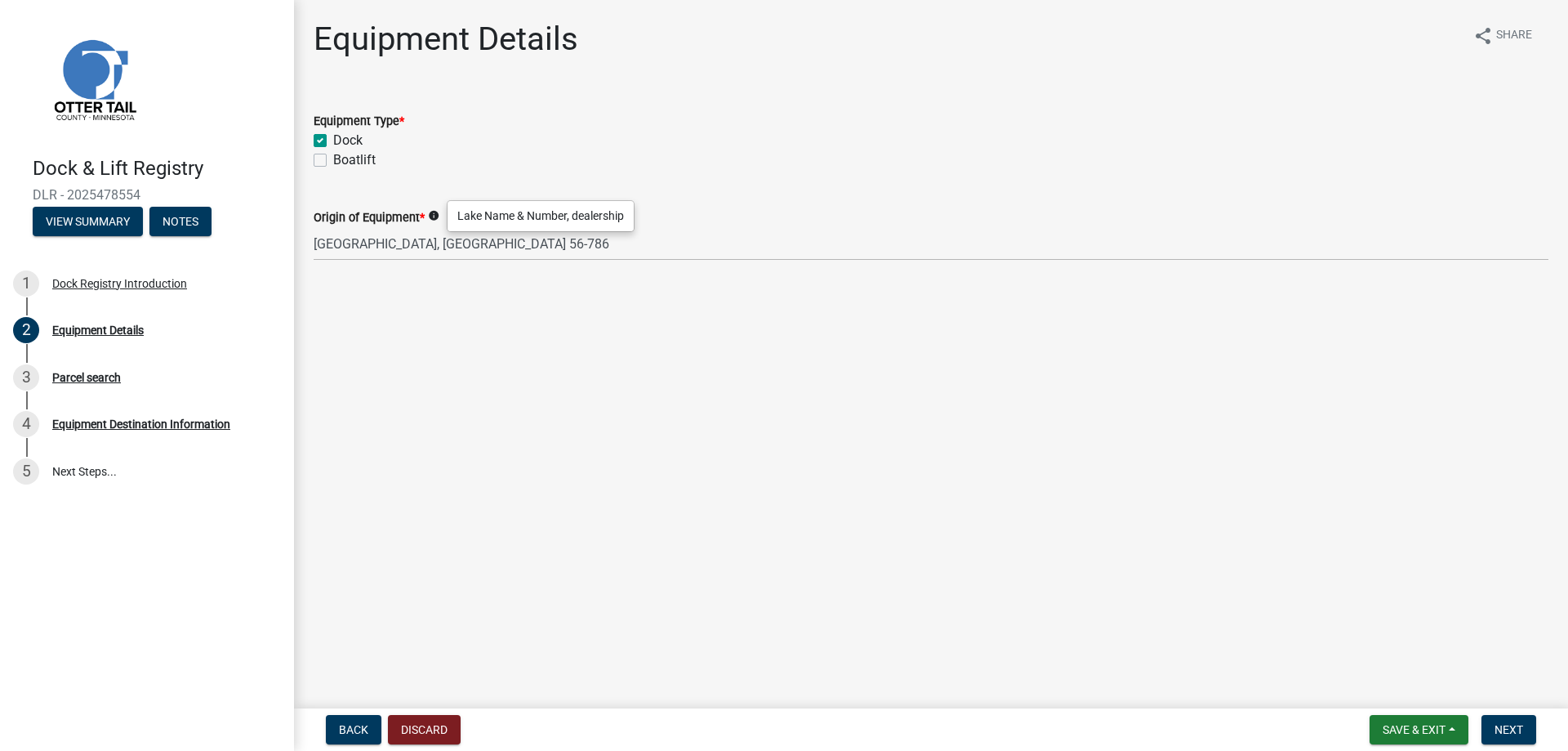
click at [482, 333] on main "Equipment Details share Share Equipment Type * Dock Boatlift Origin of Equipmen…" at bounding box center [931, 351] width 1274 height 702
click at [1508, 727] on span "Next" at bounding box center [1509, 729] width 29 height 13
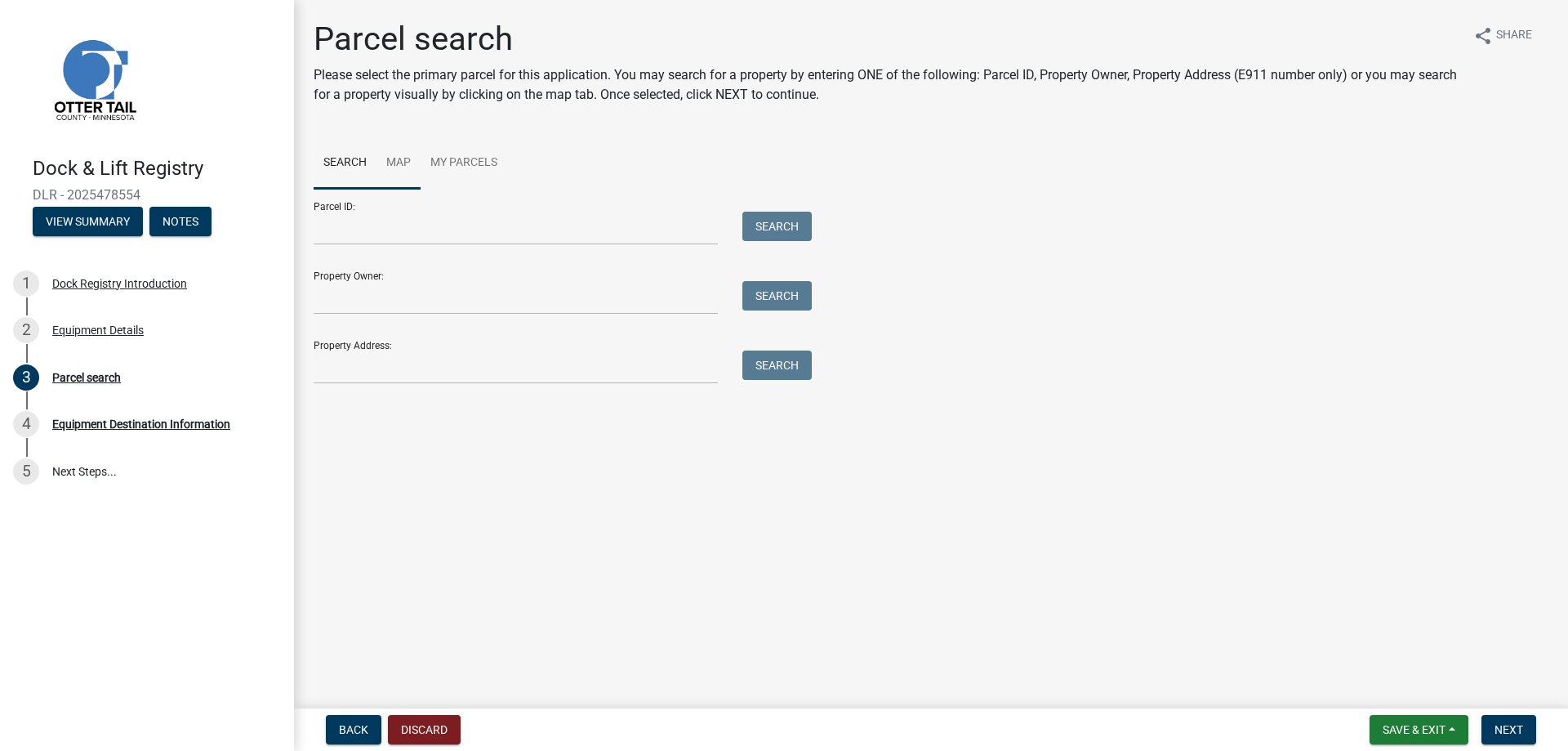
click at [395, 162] on link "Map" at bounding box center [399, 164] width 45 height 52
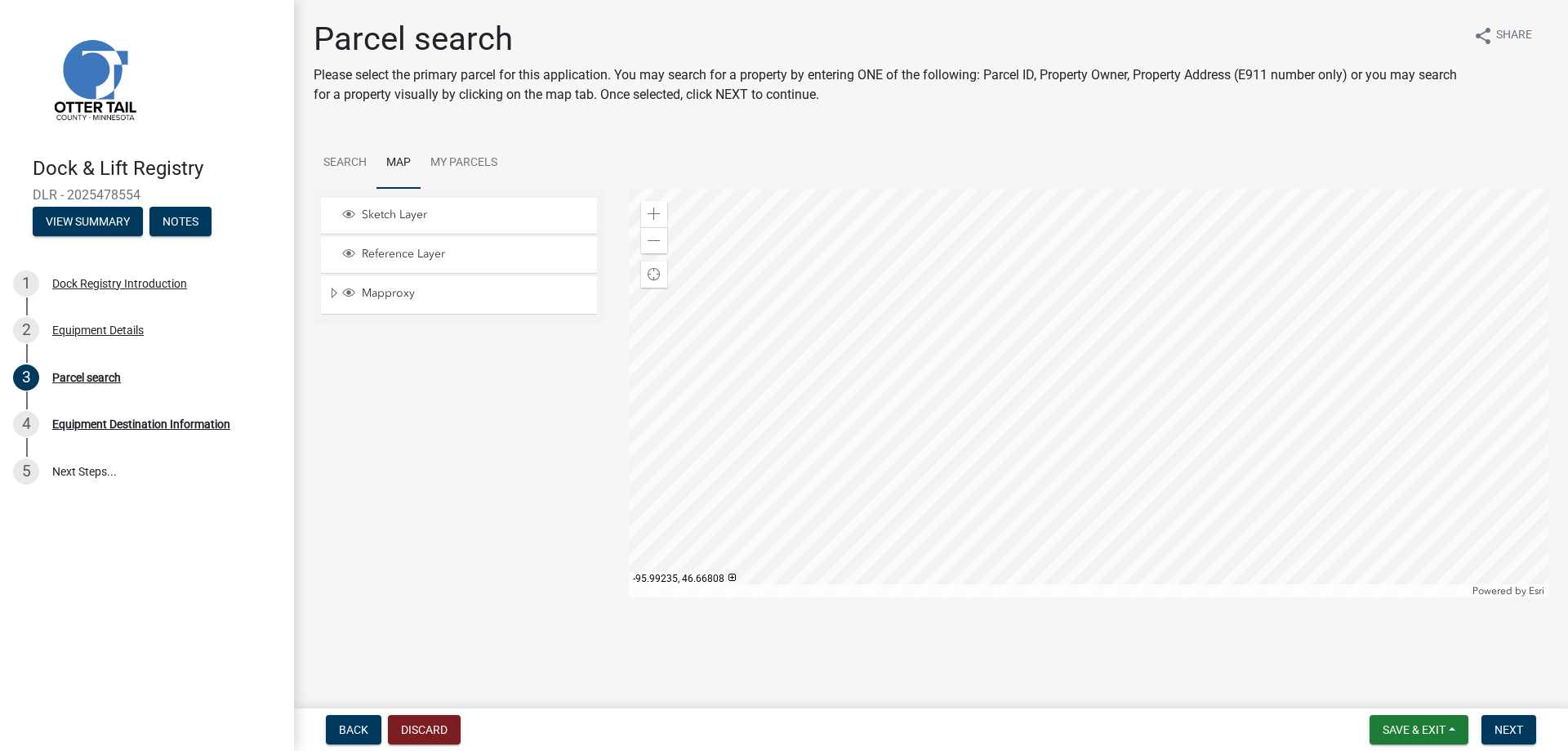
click at [980, 386] on div at bounding box center [1089, 393] width 920 height 409
click at [662, 216] on div "Zoom in" at bounding box center [654, 213] width 26 height 26
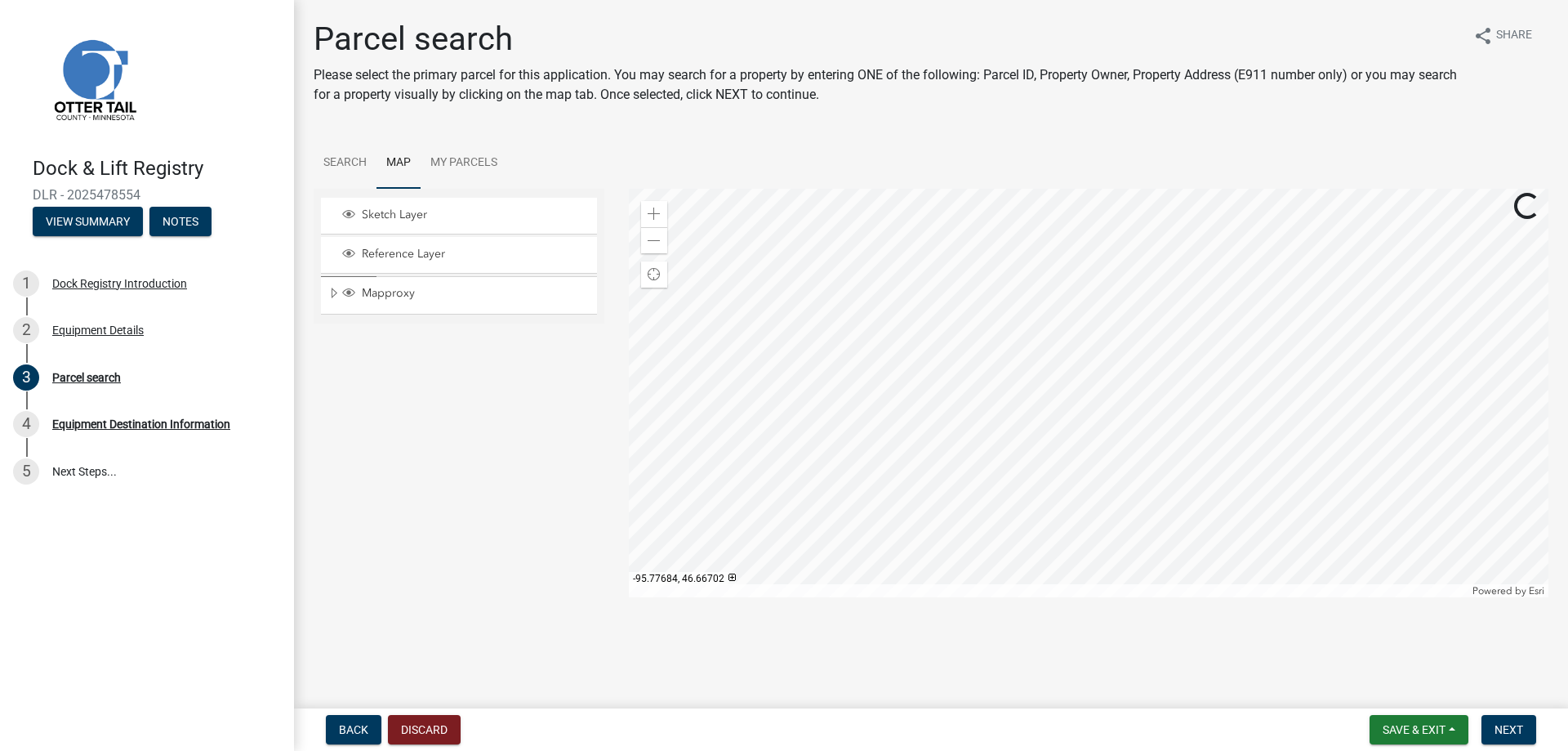
click at [1434, 566] on div at bounding box center [1089, 393] width 920 height 409
click at [1381, 545] on div at bounding box center [1089, 393] width 920 height 409
click at [1045, 493] on div at bounding box center [1089, 393] width 920 height 409
click at [1087, 529] on div at bounding box center [1089, 393] width 920 height 409
click at [985, 319] on div at bounding box center [1089, 393] width 920 height 409
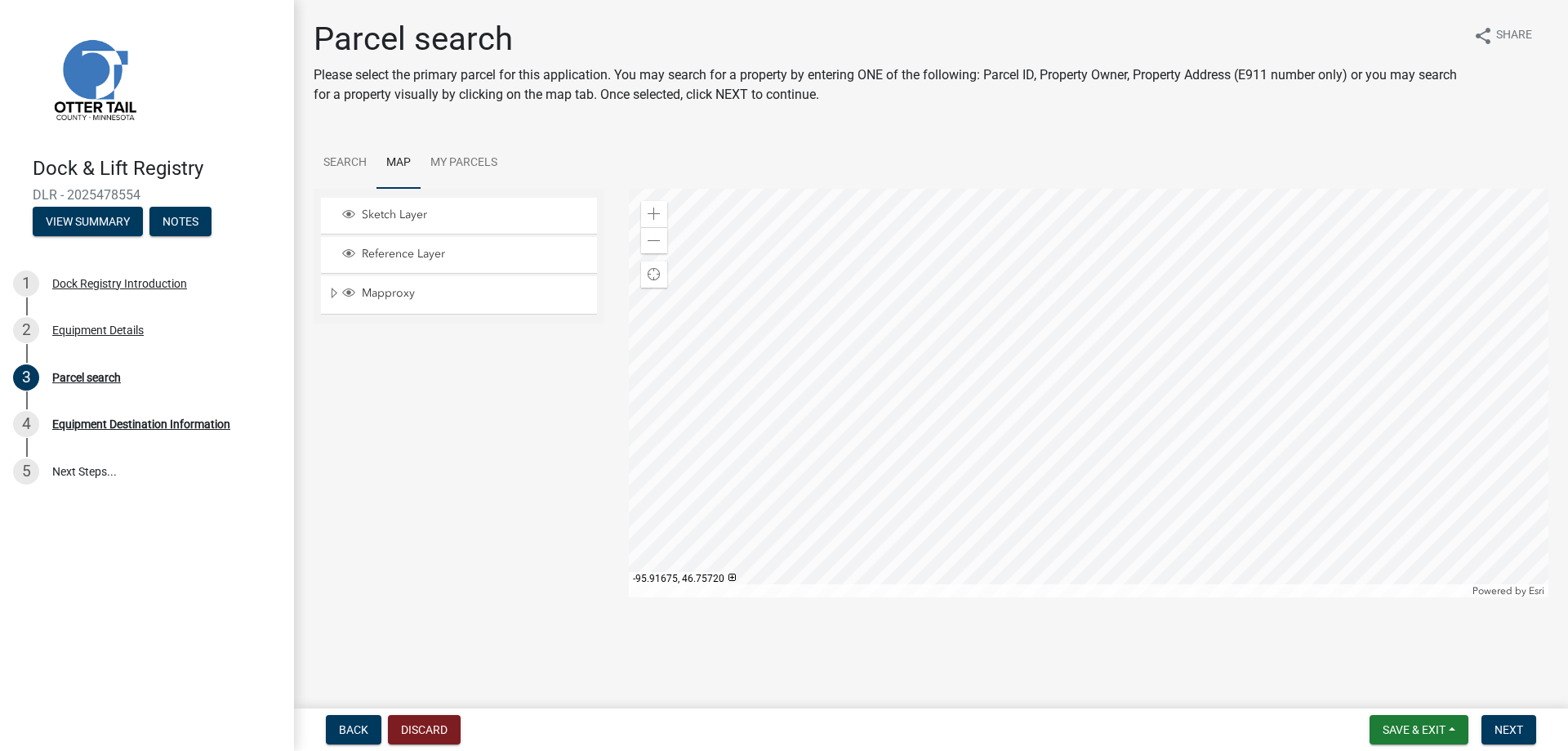
click at [1050, 405] on div at bounding box center [1089, 393] width 920 height 409
click at [654, 210] on span at bounding box center [654, 213] width 13 height 13
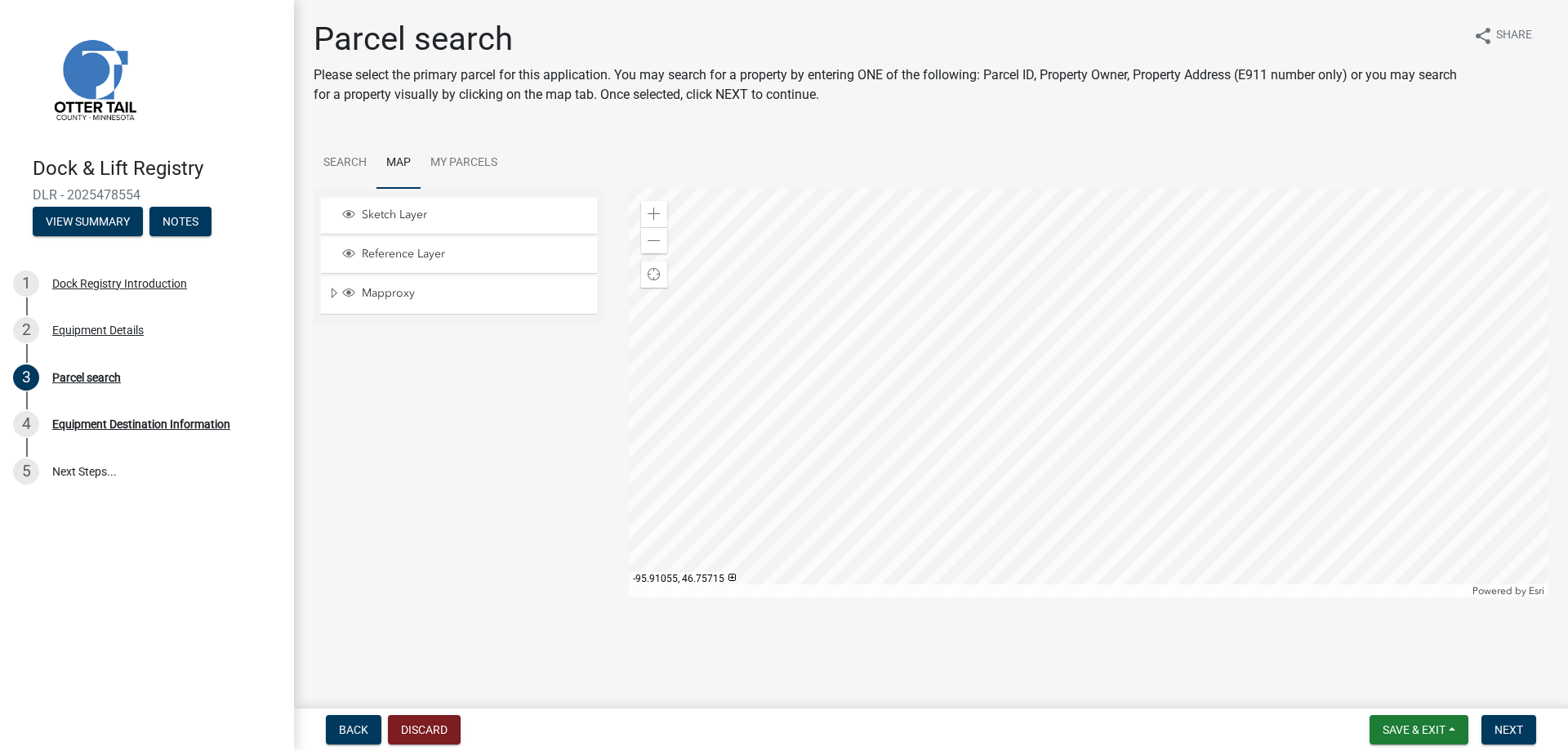
click at [997, 373] on div at bounding box center [1089, 393] width 920 height 409
click at [657, 235] on span at bounding box center [654, 240] width 13 height 13
click at [657, 236] on span at bounding box center [654, 240] width 13 height 13
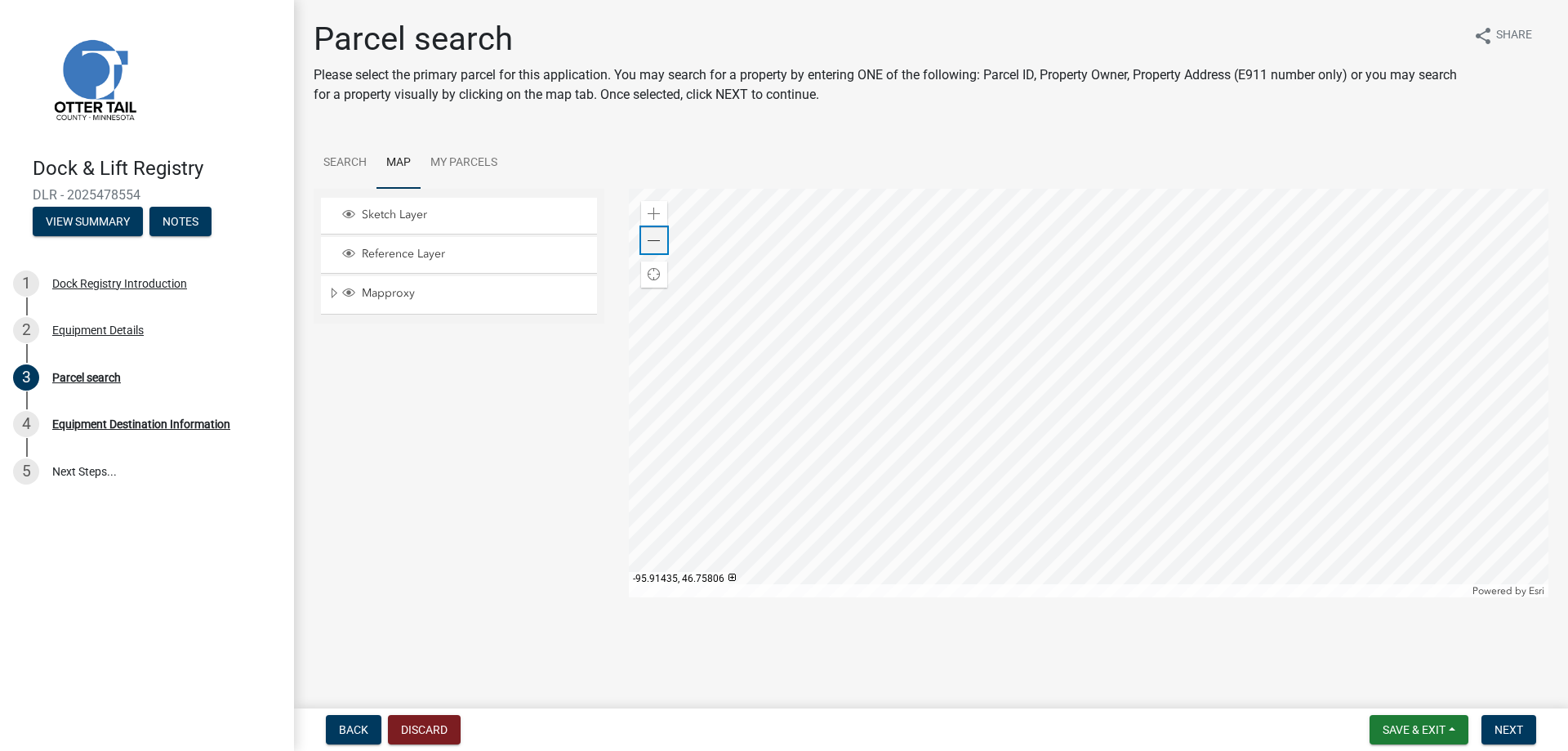
click at [657, 237] on span at bounding box center [654, 240] width 13 height 13
click at [649, 212] on span at bounding box center [654, 213] width 13 height 13
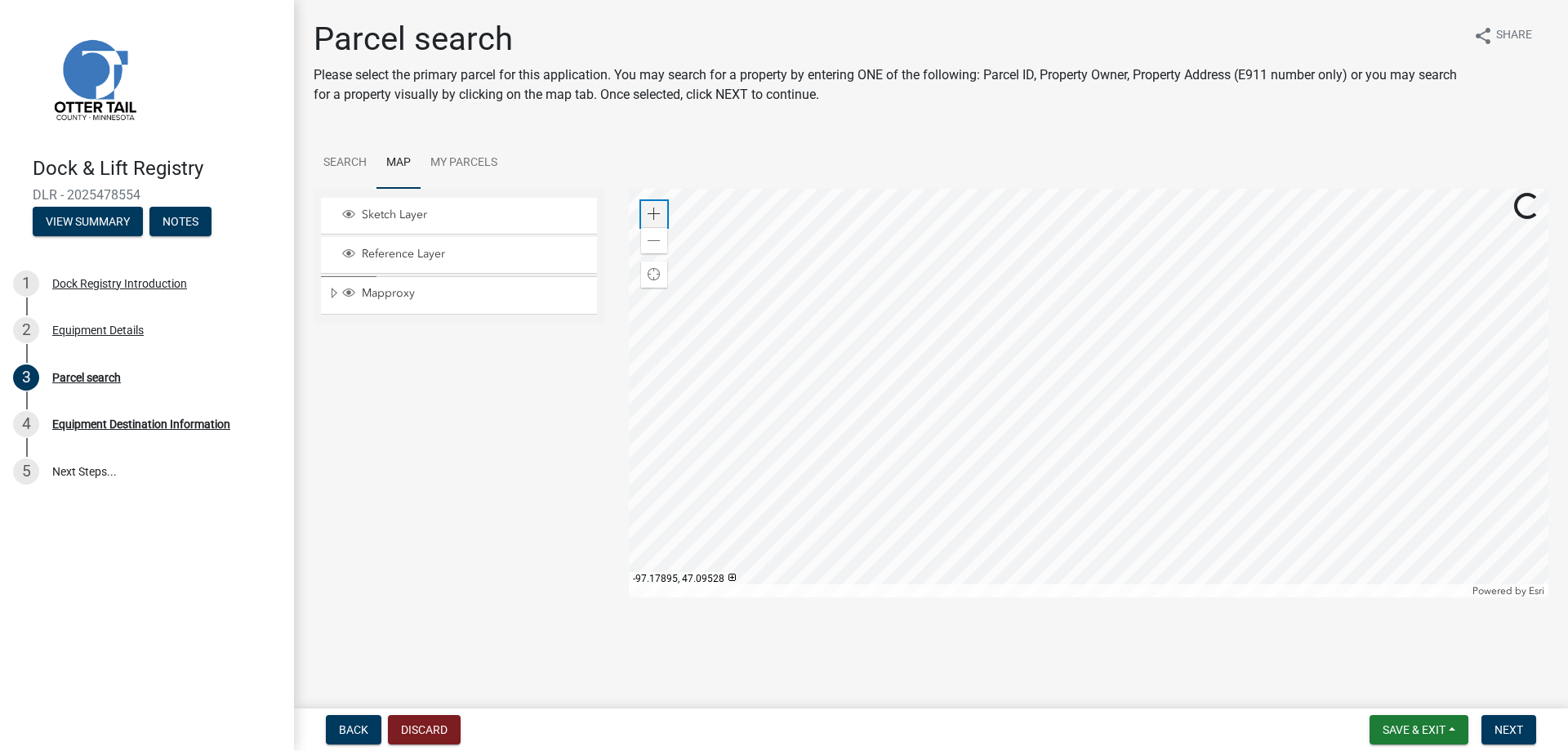
click at [649, 212] on span at bounding box center [654, 213] width 13 height 13
click at [812, 292] on div at bounding box center [1089, 393] width 920 height 409
click at [648, 216] on span at bounding box center [654, 213] width 13 height 13
click at [921, 459] on div at bounding box center [1089, 393] width 920 height 409
click at [646, 211] on div "Zoom in" at bounding box center [654, 213] width 26 height 26
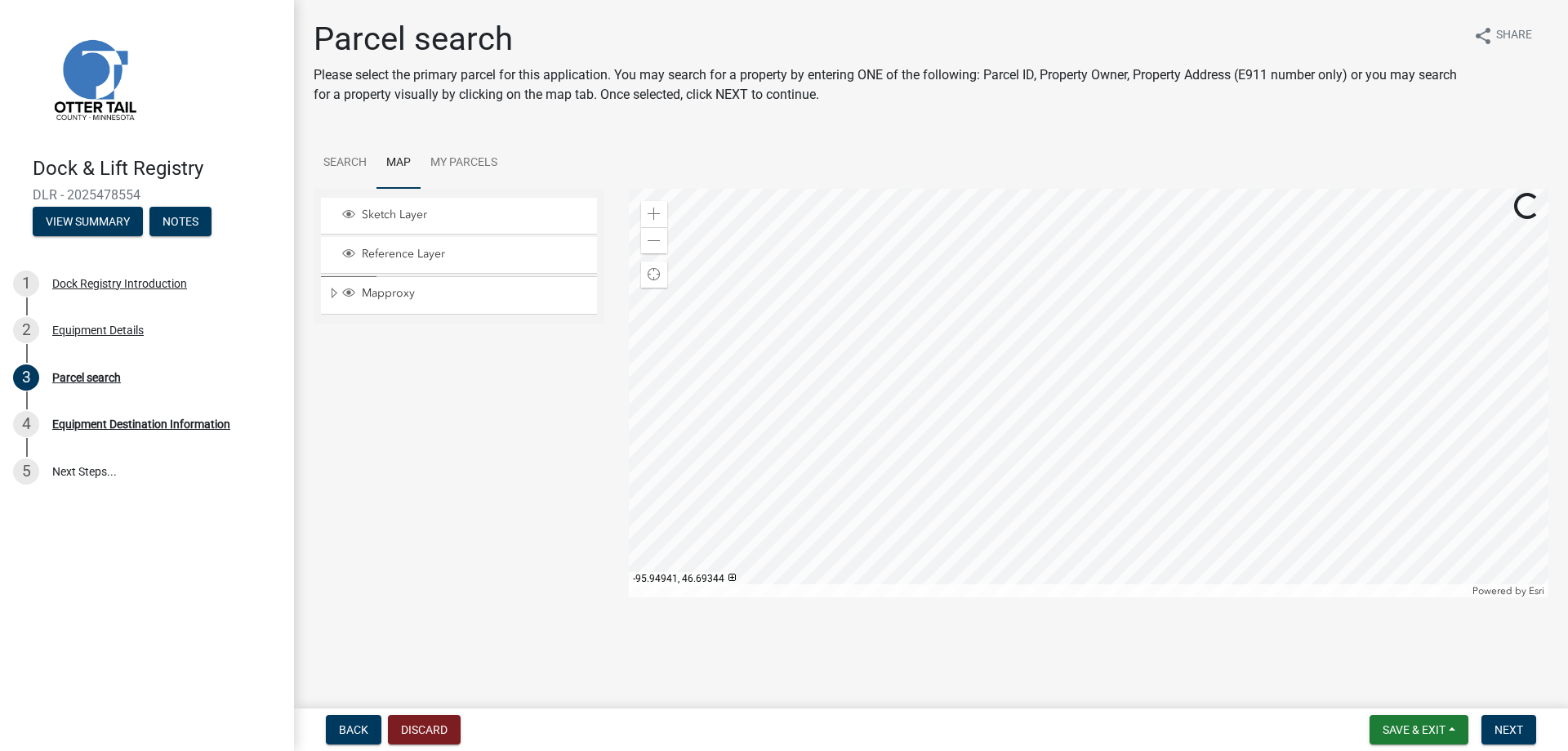
click at [1240, 486] on div at bounding box center [1089, 393] width 920 height 409
click at [649, 210] on span at bounding box center [654, 213] width 13 height 13
click at [654, 206] on div "Zoom in" at bounding box center [654, 213] width 26 height 26
click at [1048, 357] on div at bounding box center [1089, 393] width 920 height 409
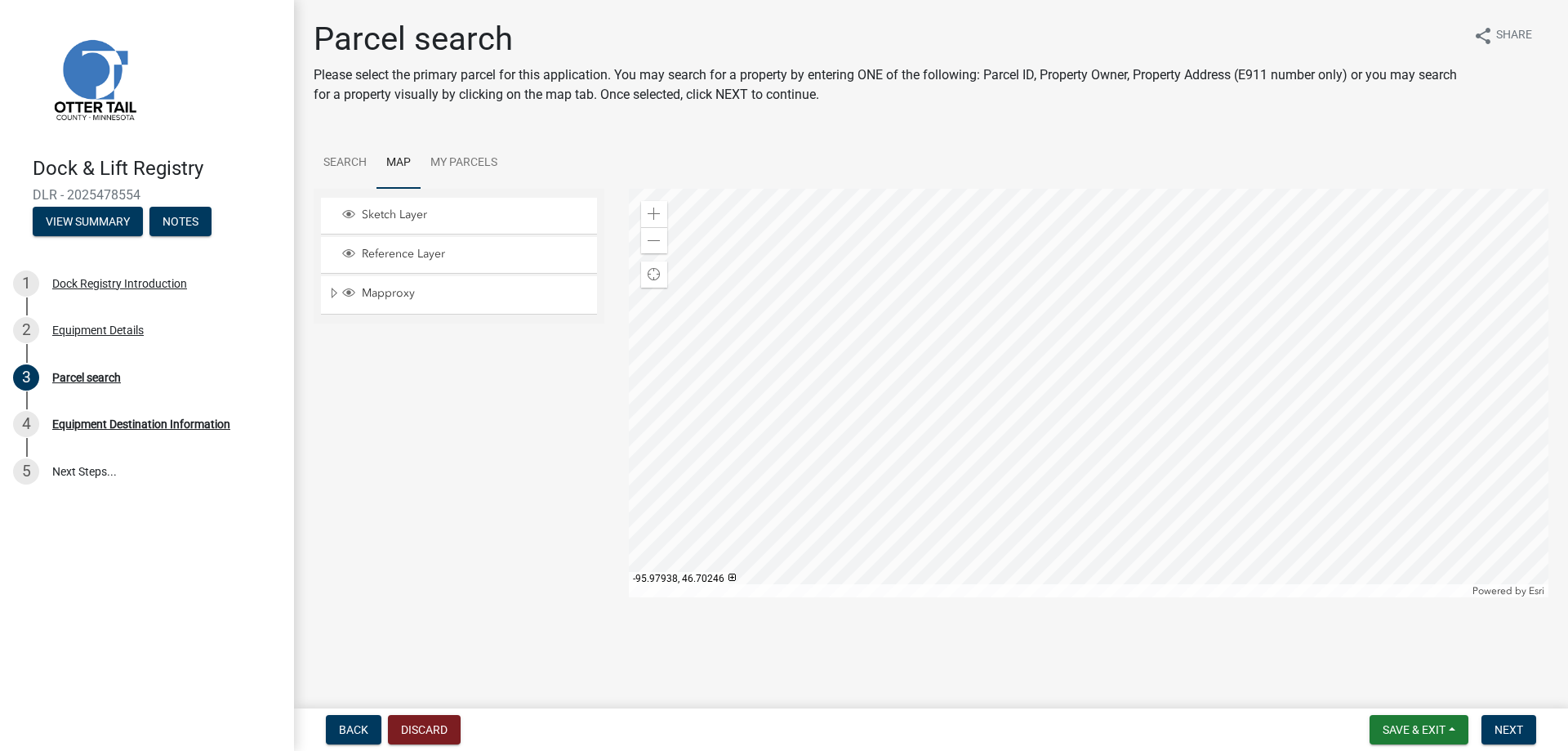
click at [868, 254] on div at bounding box center [1089, 393] width 920 height 409
click at [1008, 430] on div at bounding box center [1089, 393] width 920 height 409
click at [651, 217] on span at bounding box center [654, 213] width 13 height 13
click at [1324, 304] on div at bounding box center [1089, 393] width 920 height 409
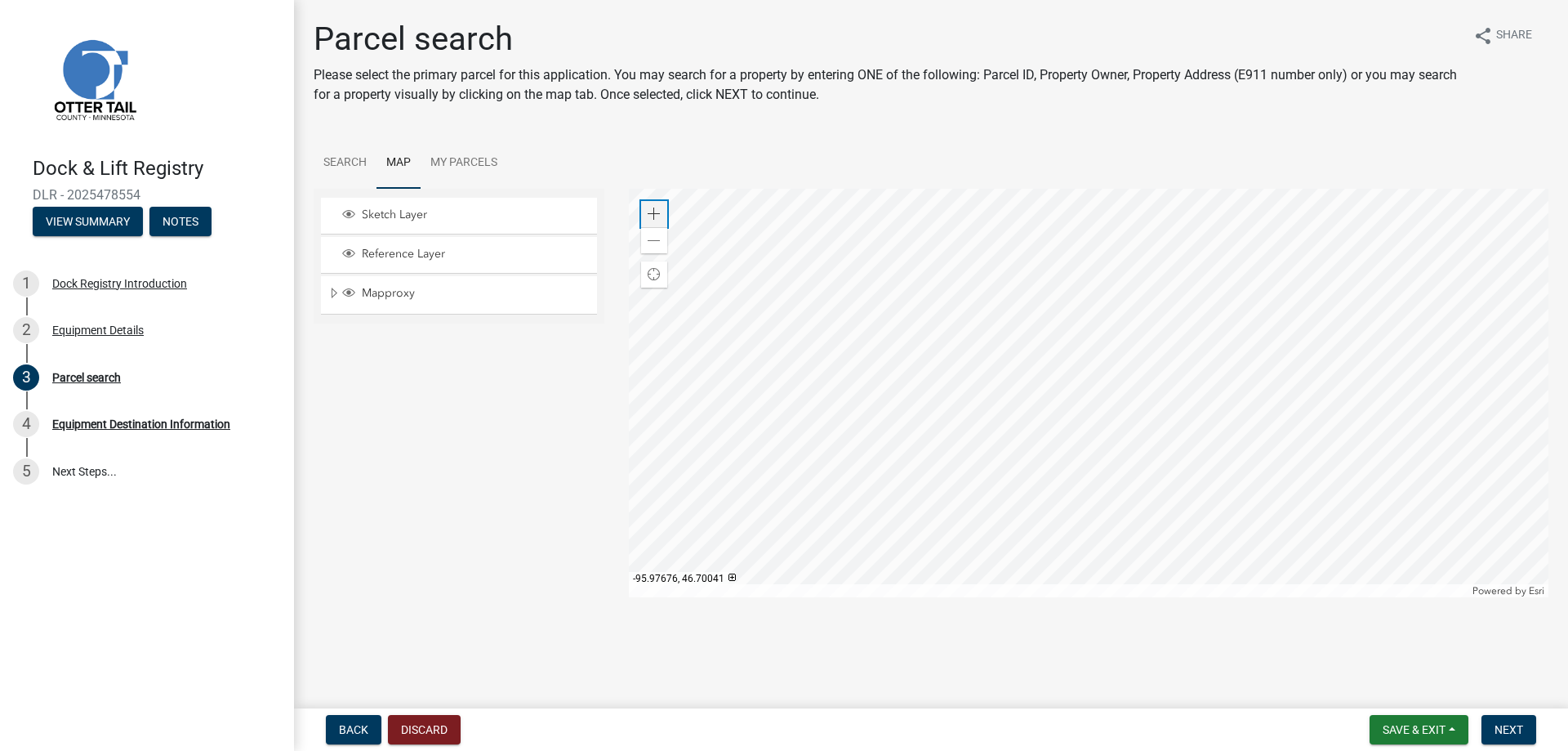
click at [649, 216] on span at bounding box center [654, 213] width 13 height 13
click at [990, 268] on div at bounding box center [1089, 393] width 920 height 409
click at [1356, 458] on div at bounding box center [1089, 393] width 920 height 409
click at [654, 211] on span at bounding box center [654, 213] width 13 height 13
click at [1193, 456] on div at bounding box center [1089, 393] width 920 height 409
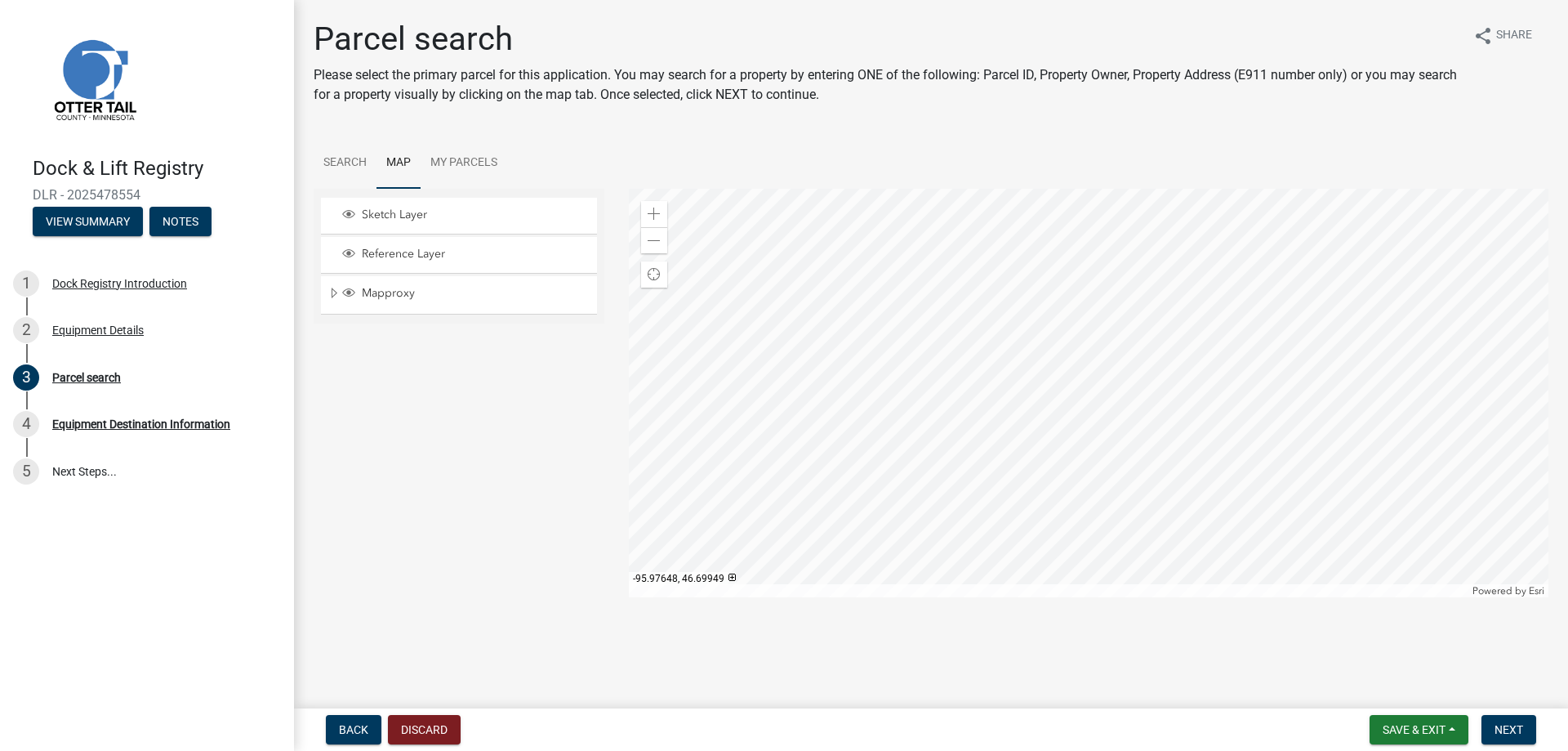
click at [882, 534] on div at bounding box center [1089, 393] width 920 height 409
click at [920, 367] on div at bounding box center [1089, 393] width 920 height 409
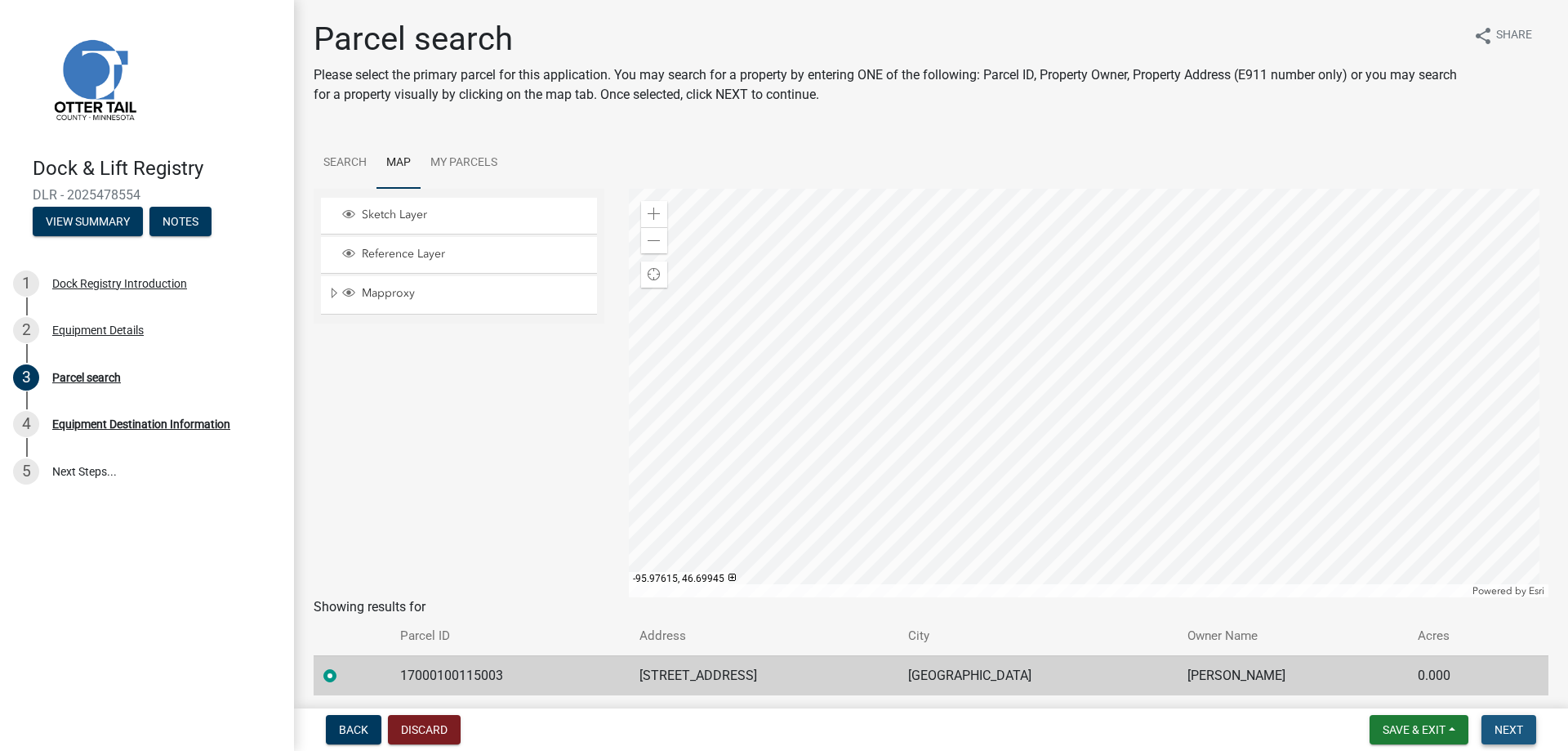
click at [1513, 728] on span "Next" at bounding box center [1509, 729] width 29 height 13
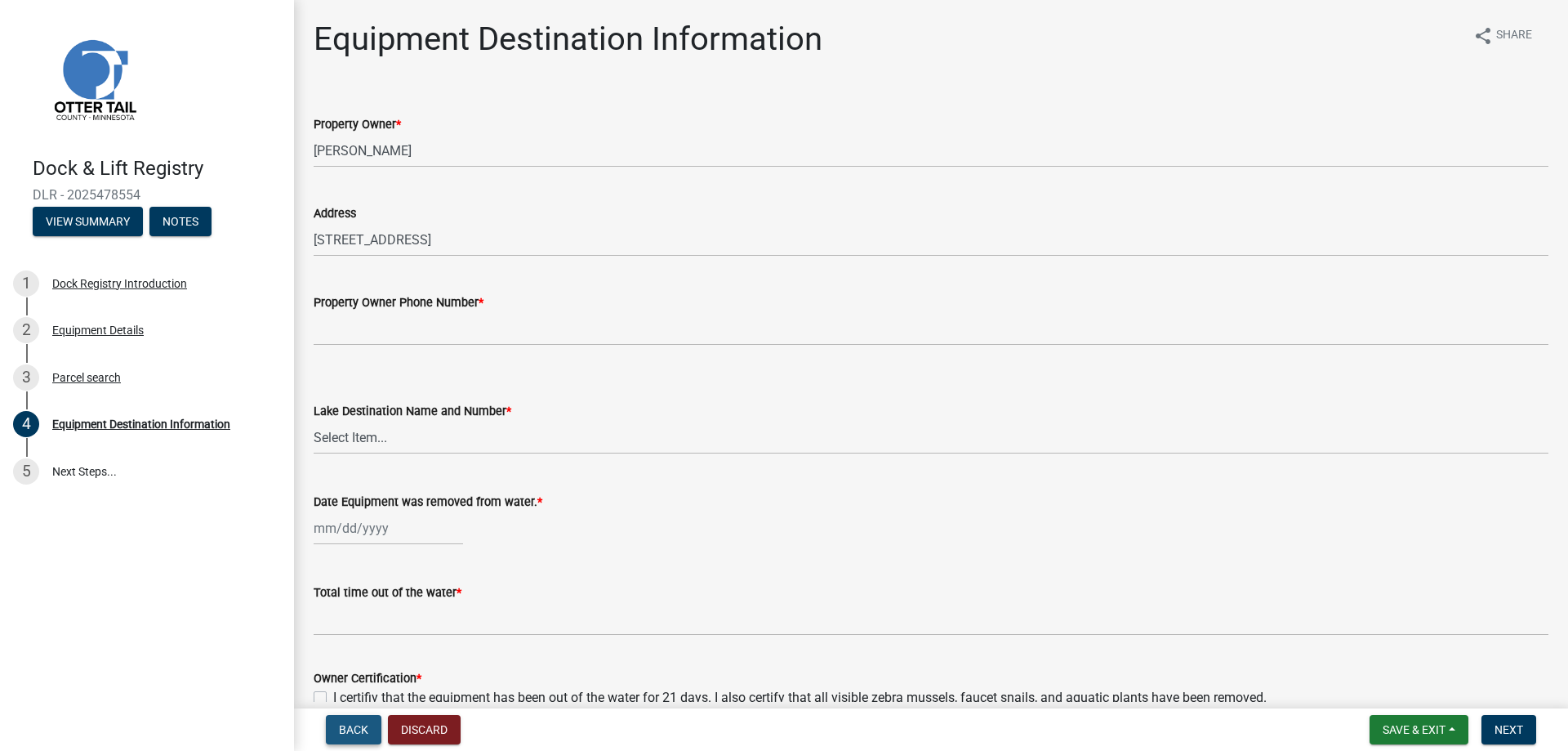
click at [356, 720] on button "Back" at bounding box center [353, 730] width 55 height 29
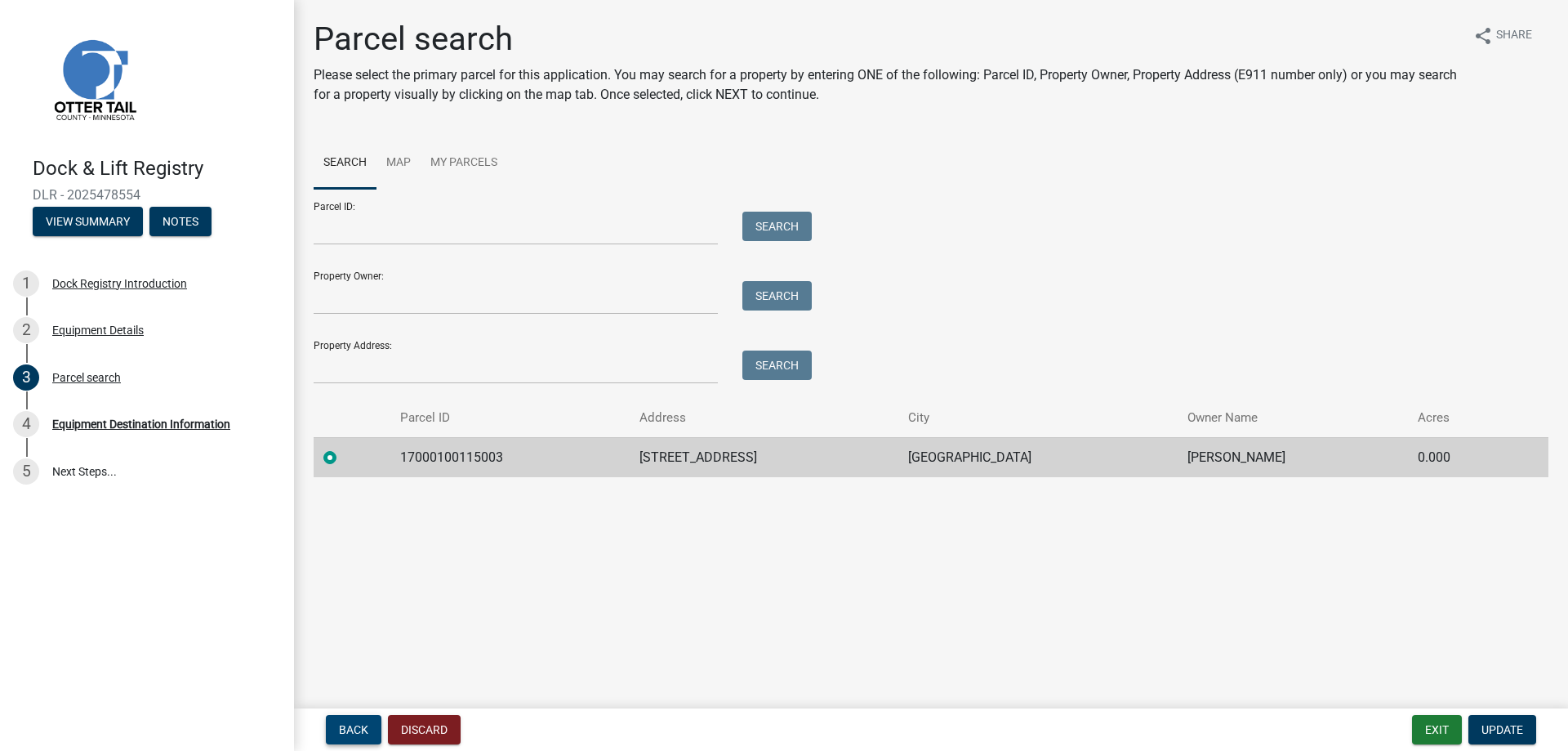
click at [346, 723] on span "Back" at bounding box center [354, 729] width 29 height 13
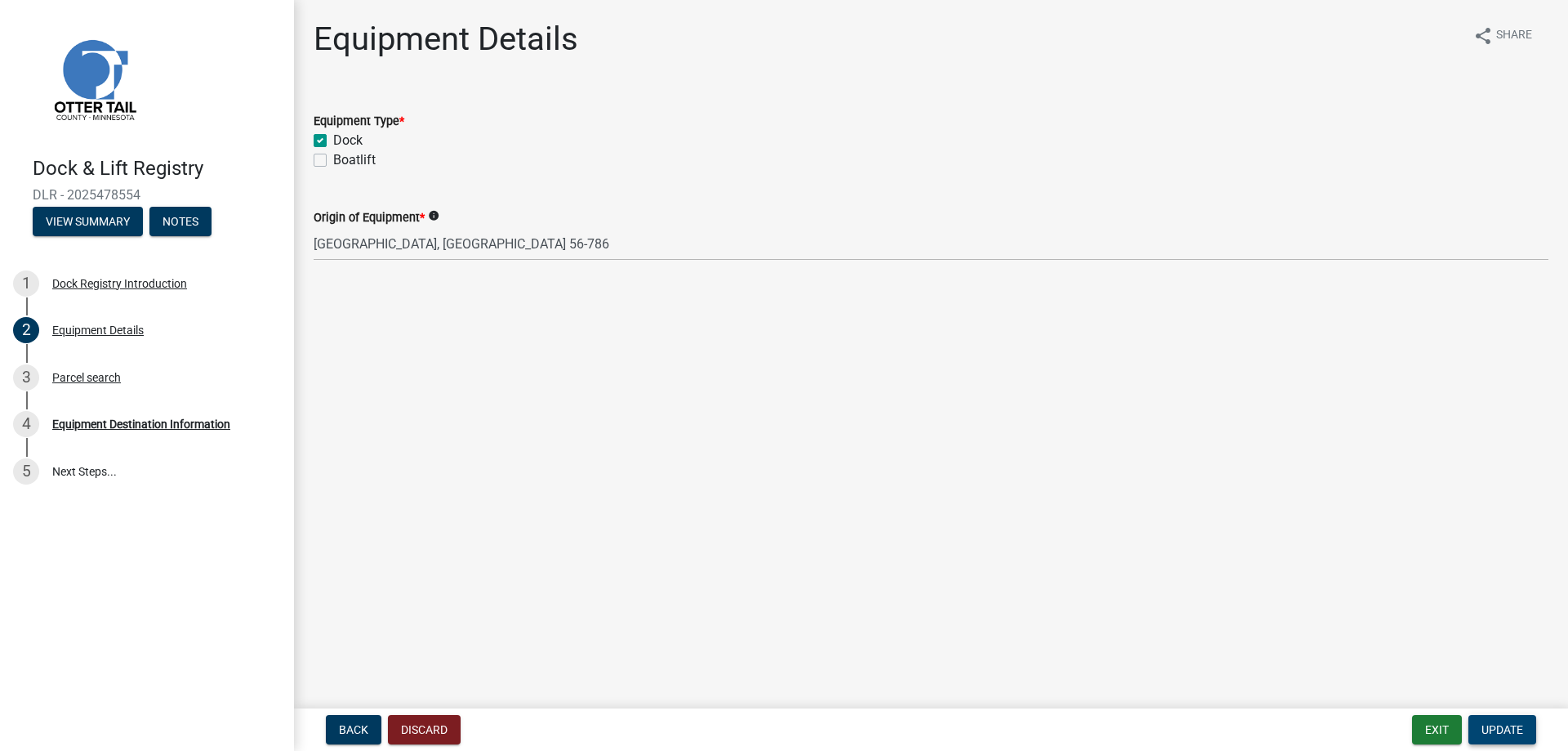
click at [1529, 735] on button "Update" at bounding box center [1502, 730] width 68 height 29
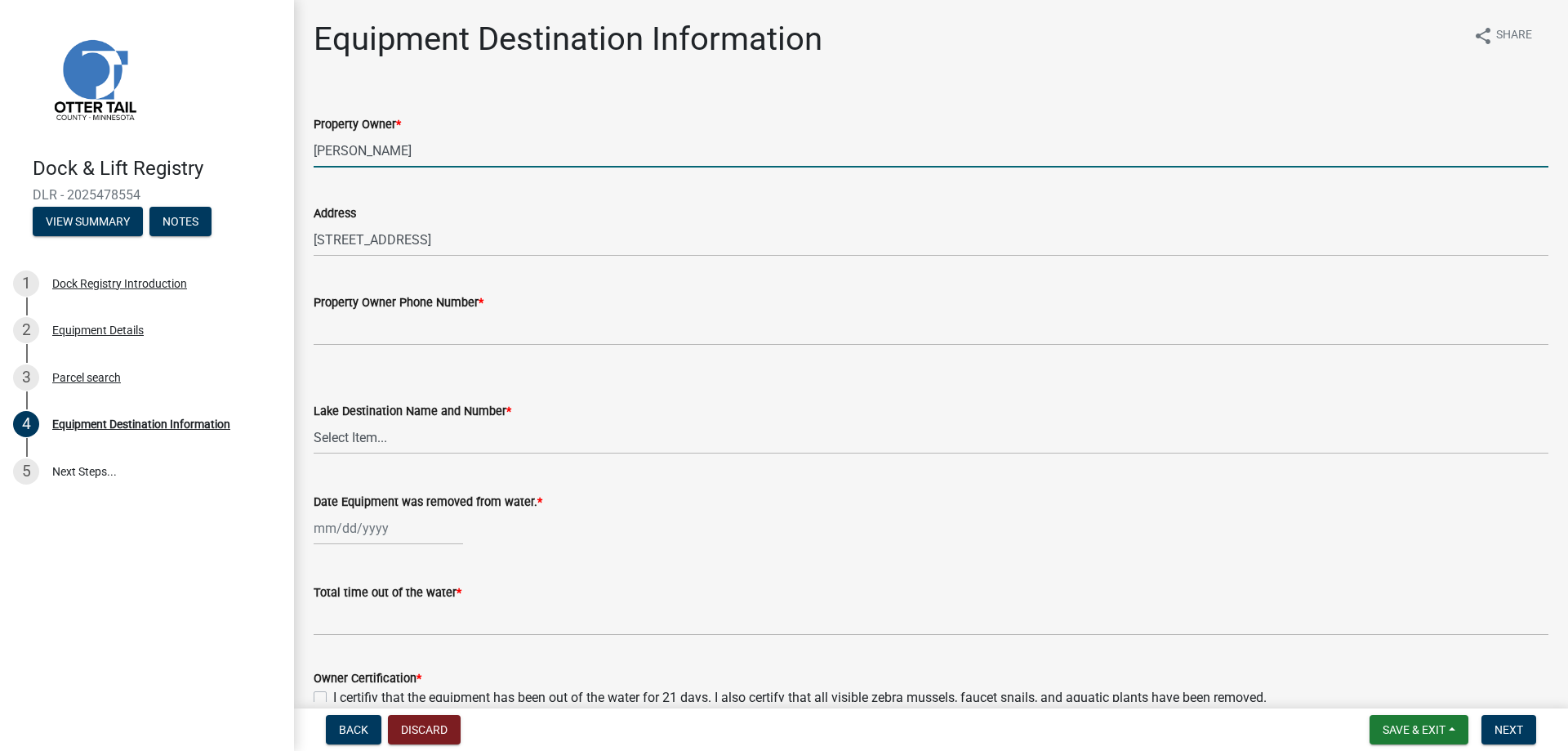
click at [571, 153] on input "WILLIAM J RADERMACHER" at bounding box center [931, 150] width 1235 height 34
type input "Jeffrey Albright"
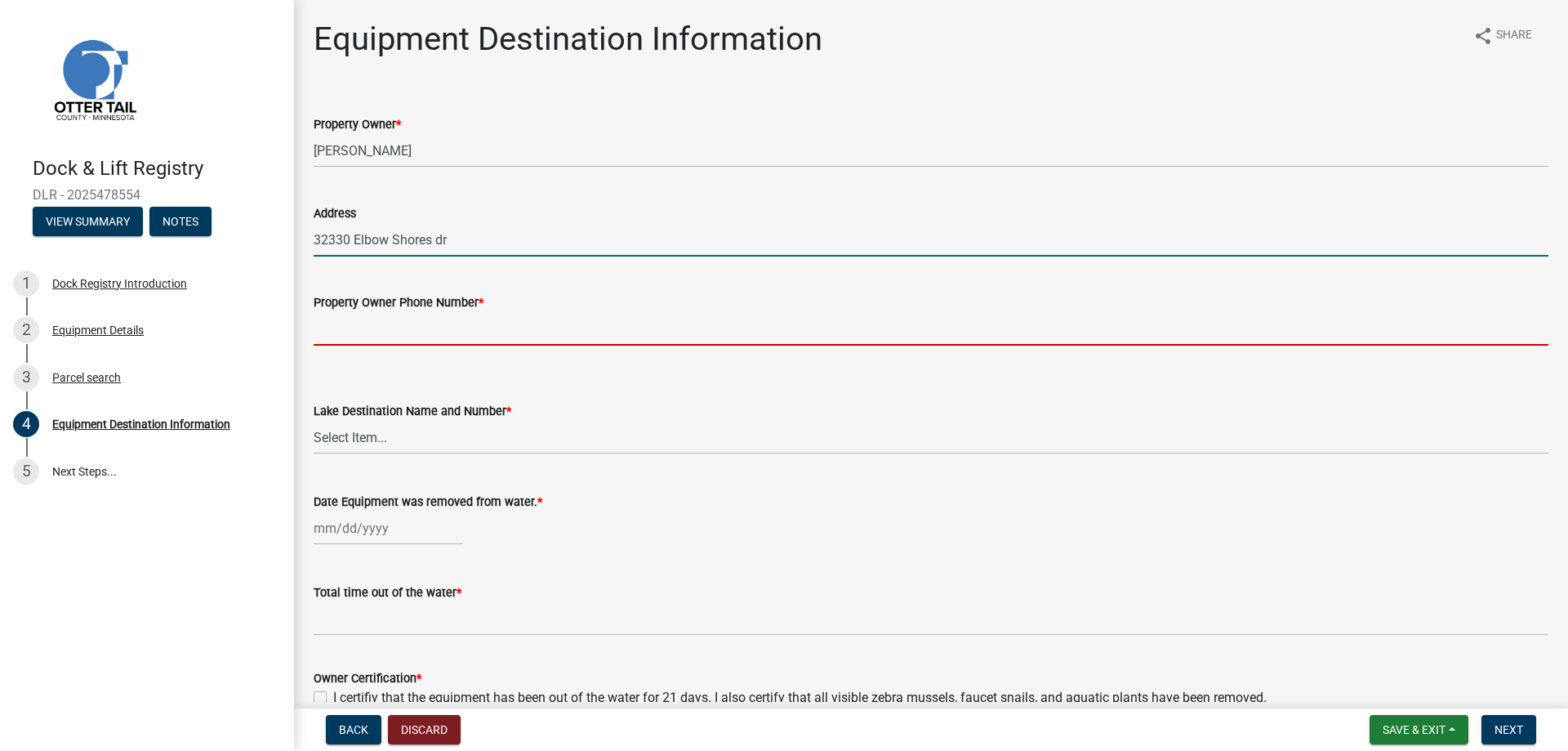
click at [506, 242] on input "32330 Elbow Shores dr" at bounding box center [931, 239] width 1235 height 34
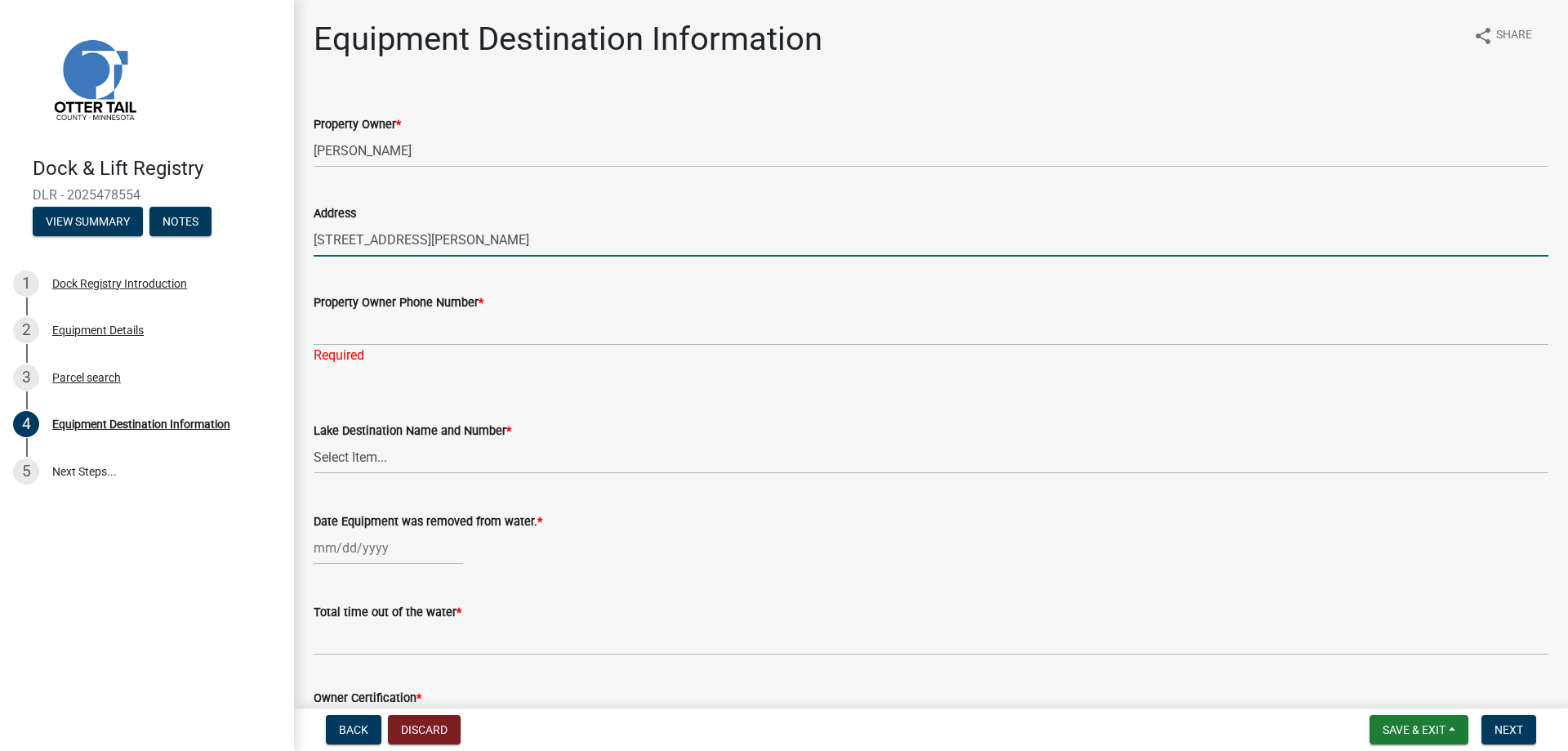
type input "32330 Elbow Shores dr, Dent, MN 56528"
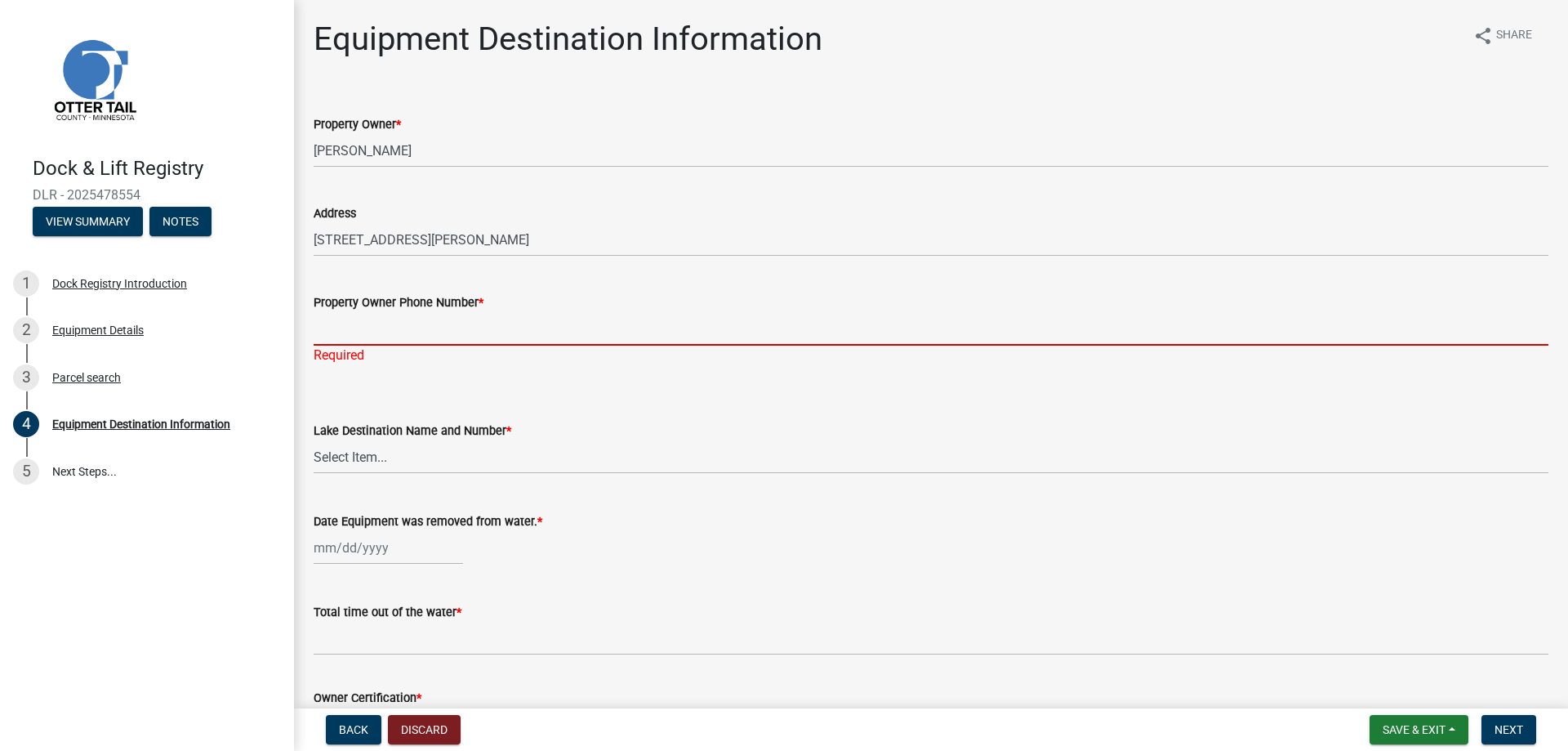
click at [384, 325] on input "Property Owner Phone Number *" at bounding box center [931, 329] width 1235 height 34
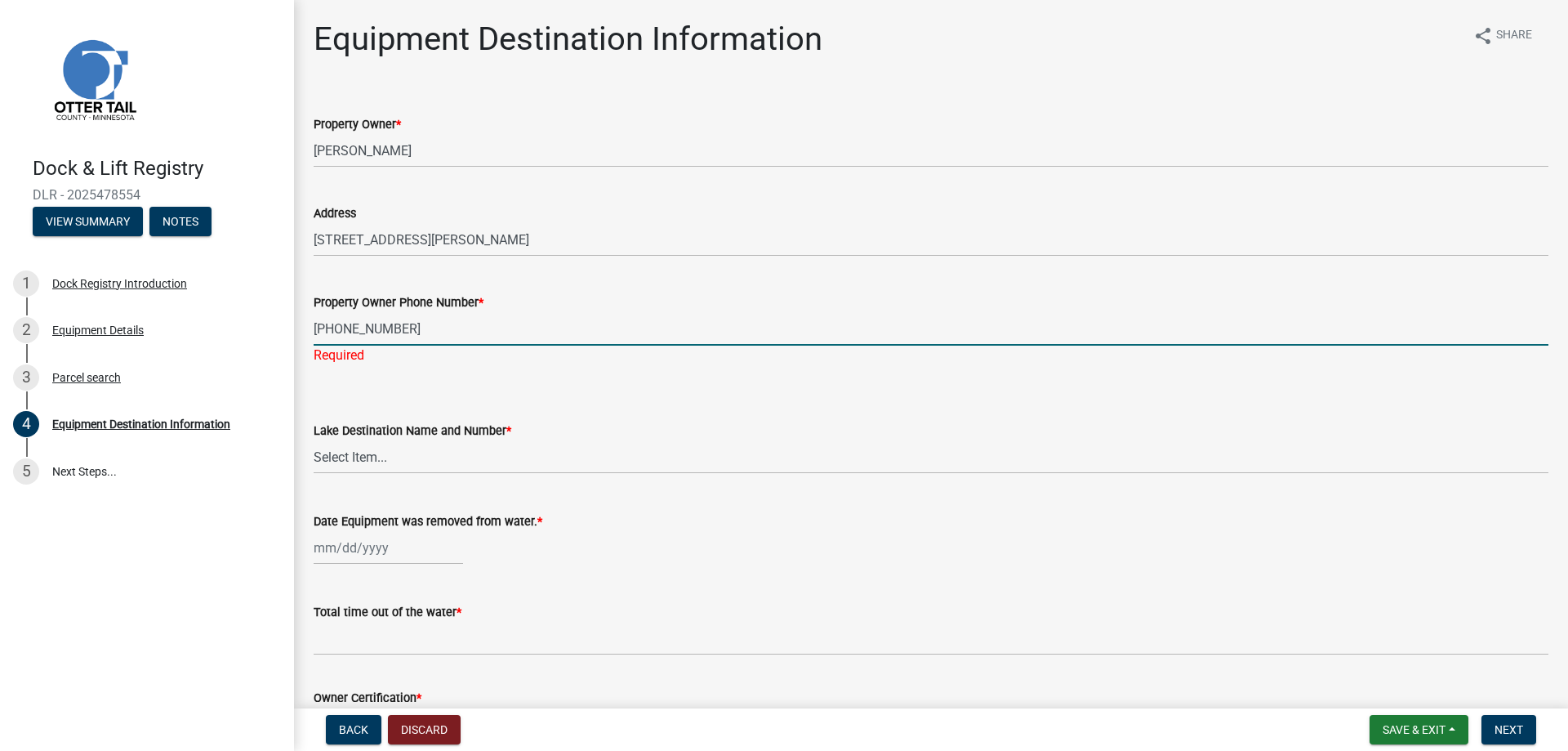
type input "218-766-5638"
click at [420, 460] on wm-data-entity-input "Lake Destination Name and Number * Select Item... None Adley 56-031 Albert 56-1…" at bounding box center [931, 433] width 1235 height 110
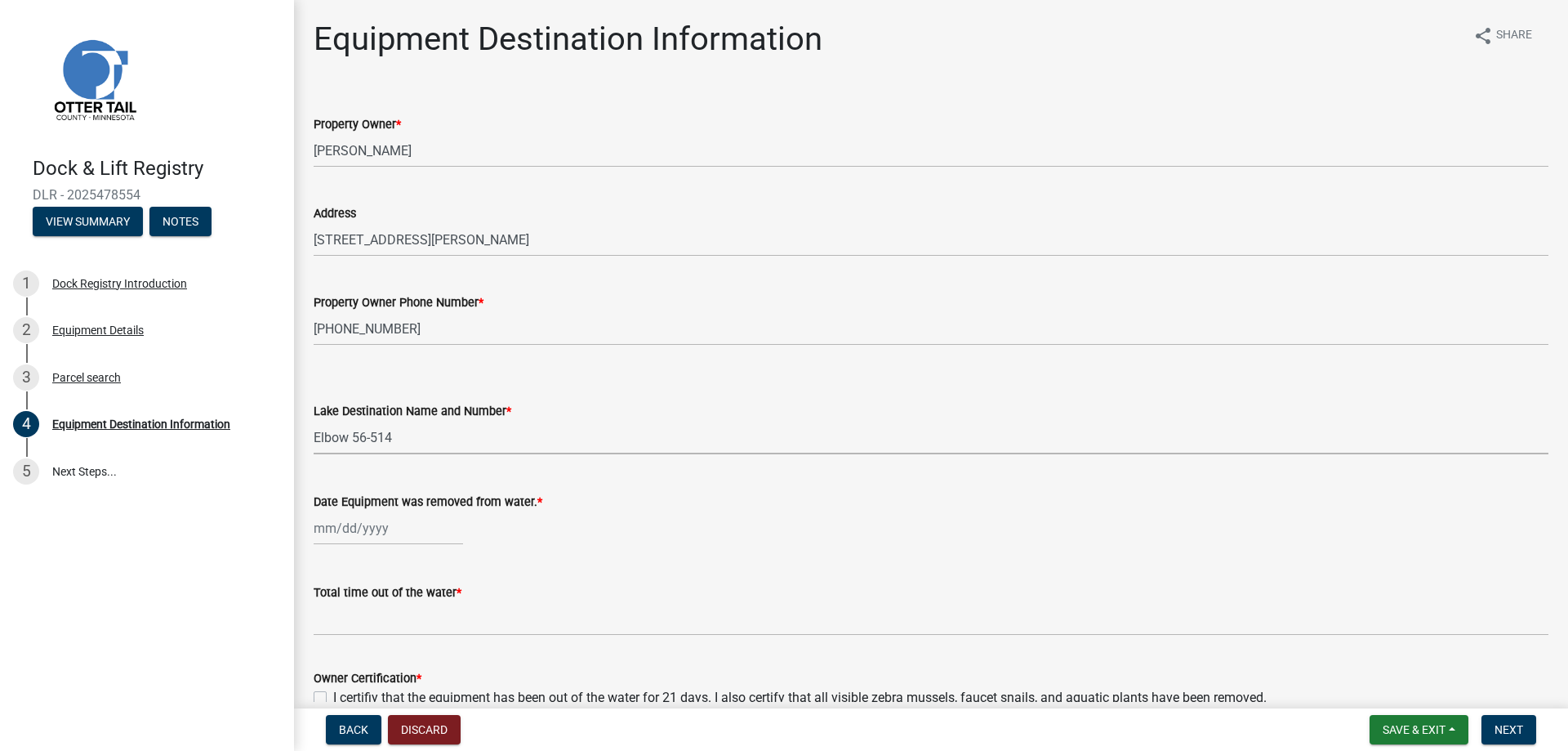
click at [314, 421] on select "Select Item... None Adley 56-031 Albert 56-118 Alfred 56-600 Alice 56-244 Alice…" at bounding box center [931, 437] width 1235 height 34
select select "e1292a50-2040-42c7-99cd-254fc14d176d"
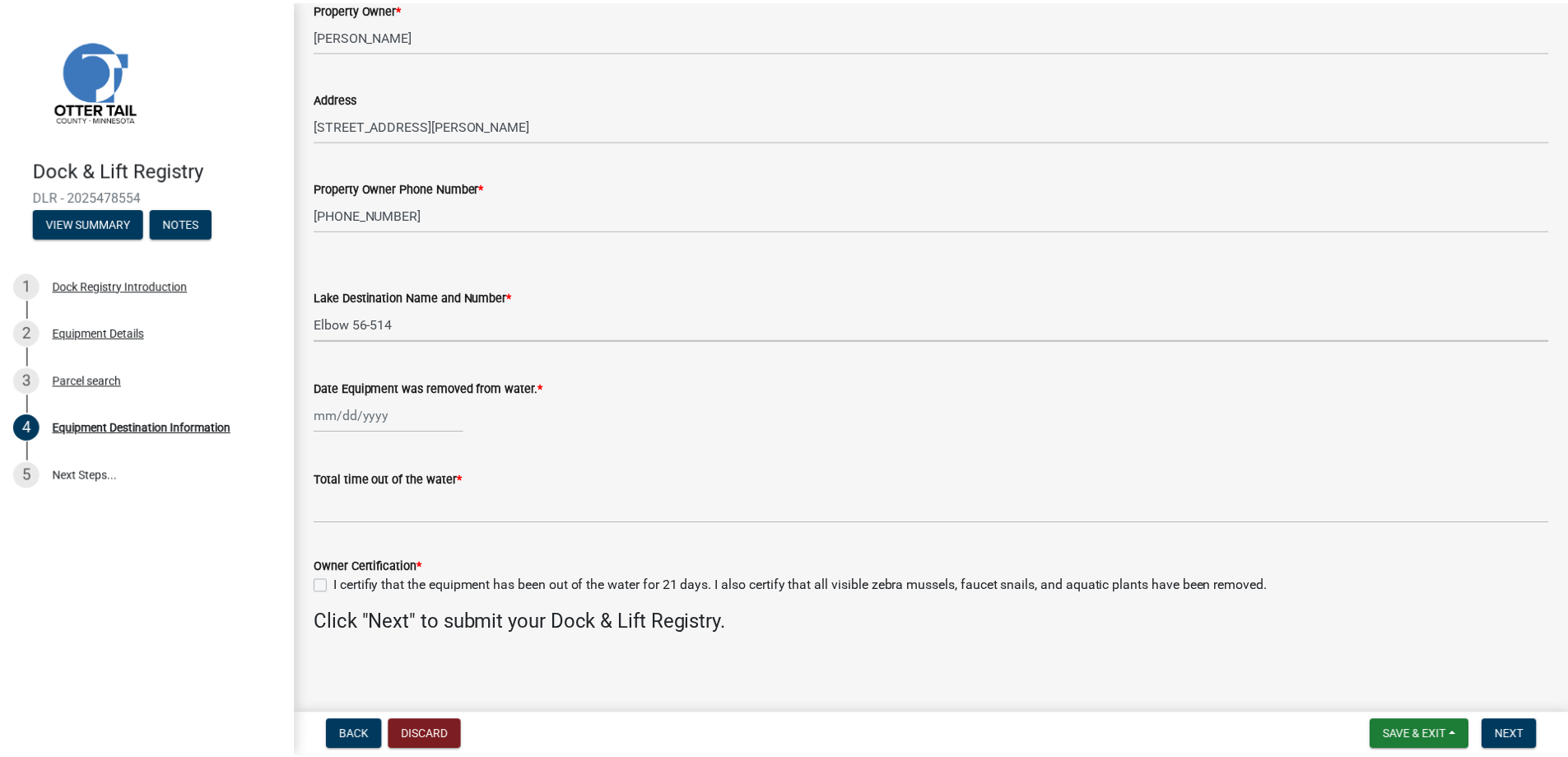
scroll to position [122, 0]
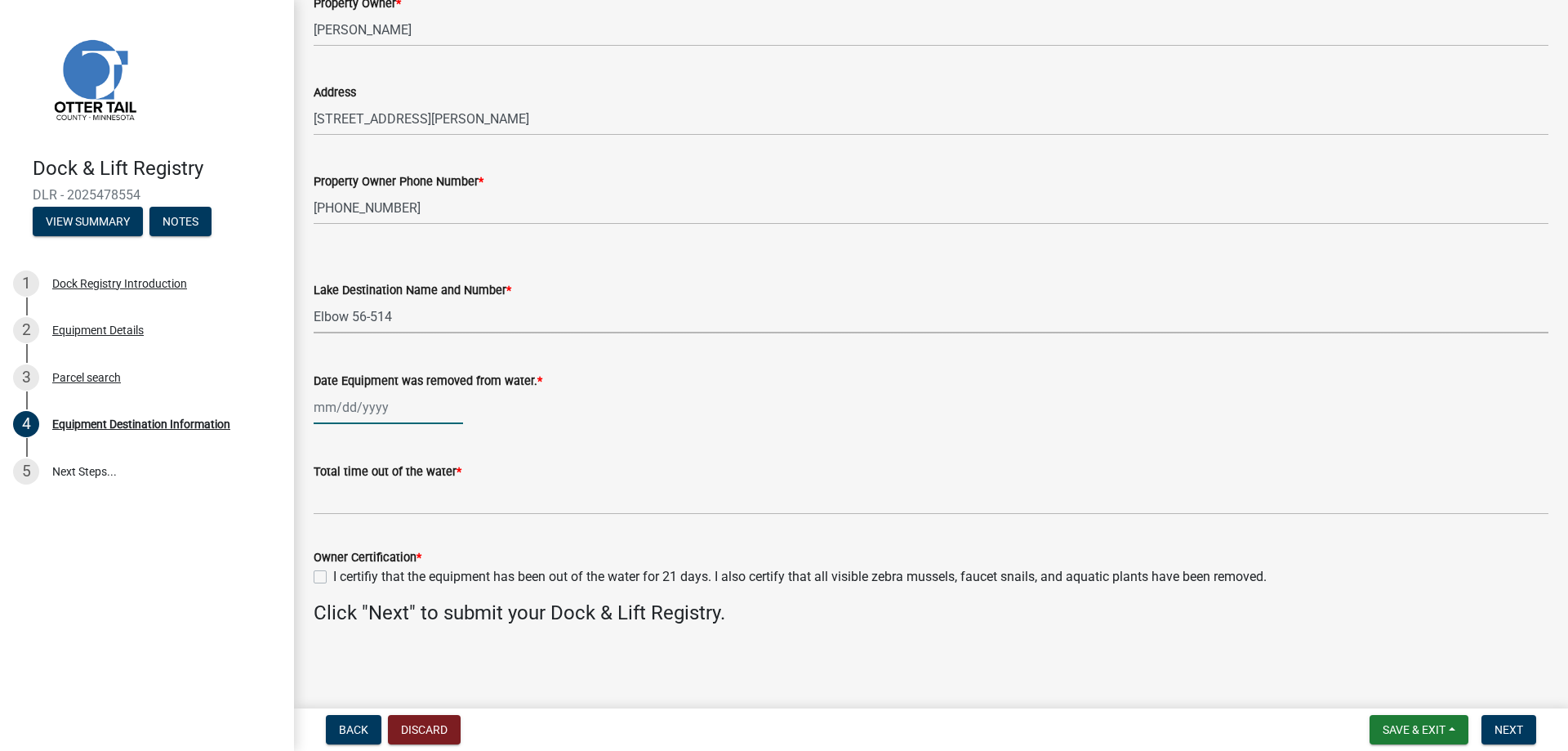
click at [395, 404] on div at bounding box center [388, 407] width 149 height 34
select select "9"
select select "2025"
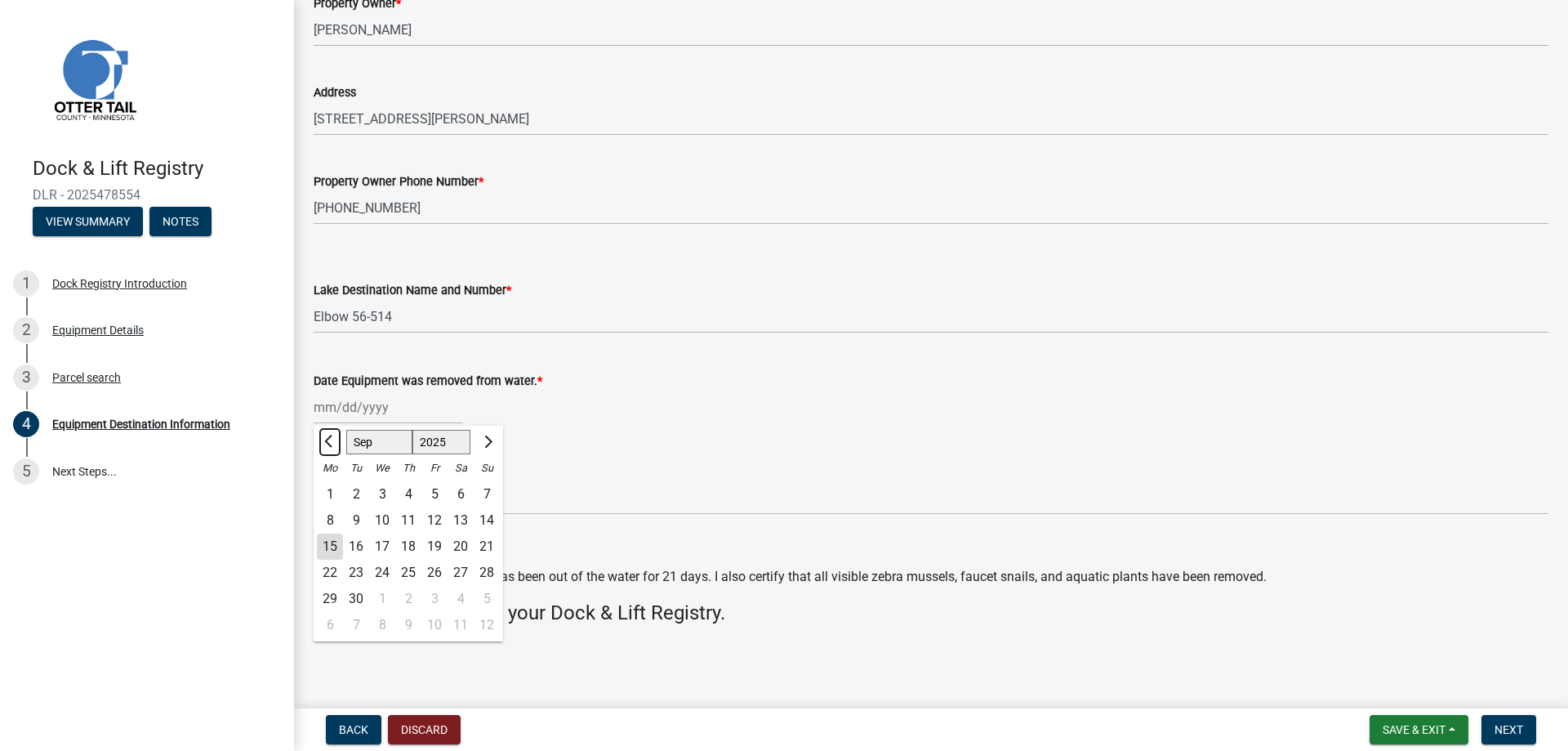
click at [326, 442] on span "Previous month" at bounding box center [330, 441] width 13 height 13
select select "8"
click at [460, 602] on div "30" at bounding box center [460, 599] width 26 height 26
type input "08/30/2025"
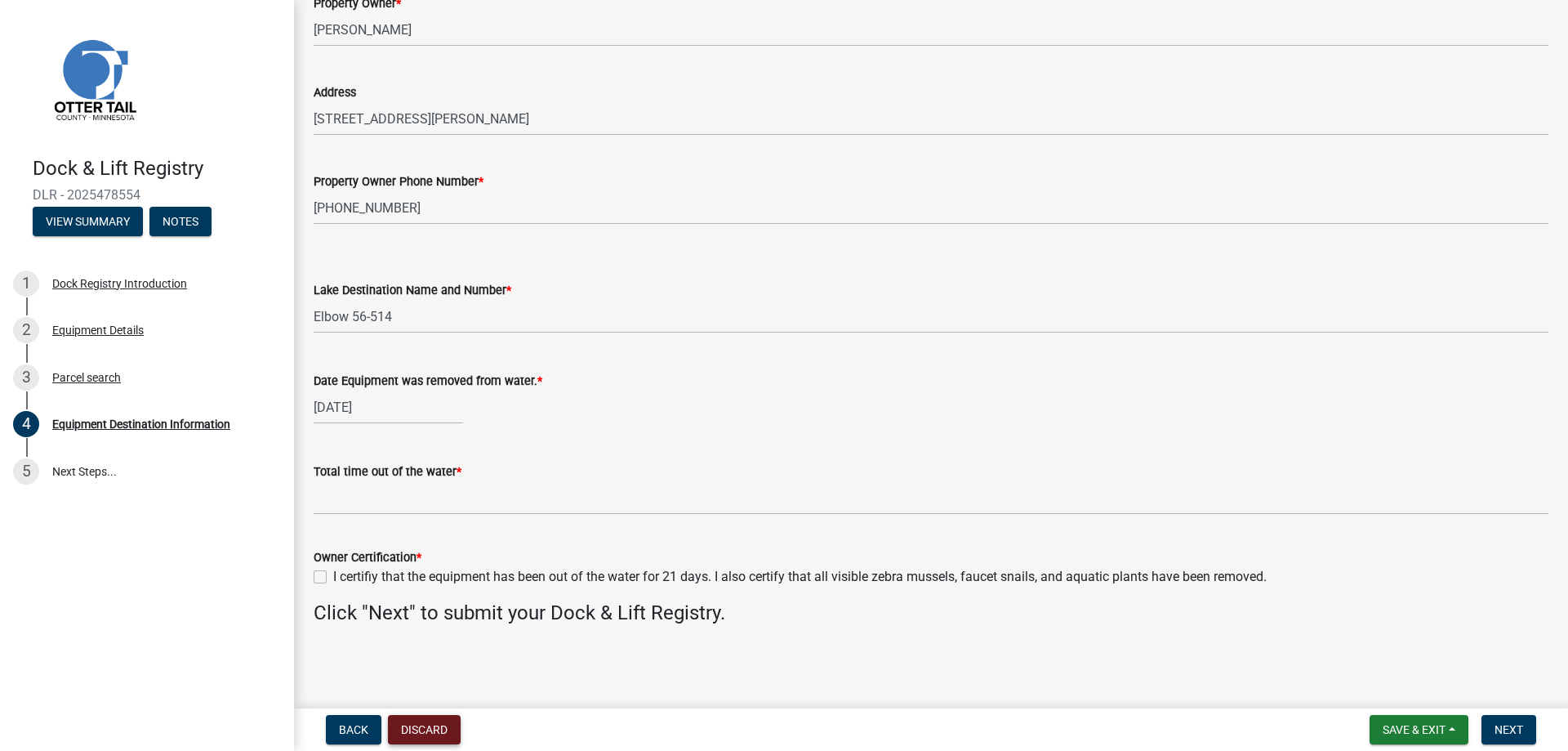
click at [415, 727] on button "Discard" at bounding box center [424, 730] width 73 height 29
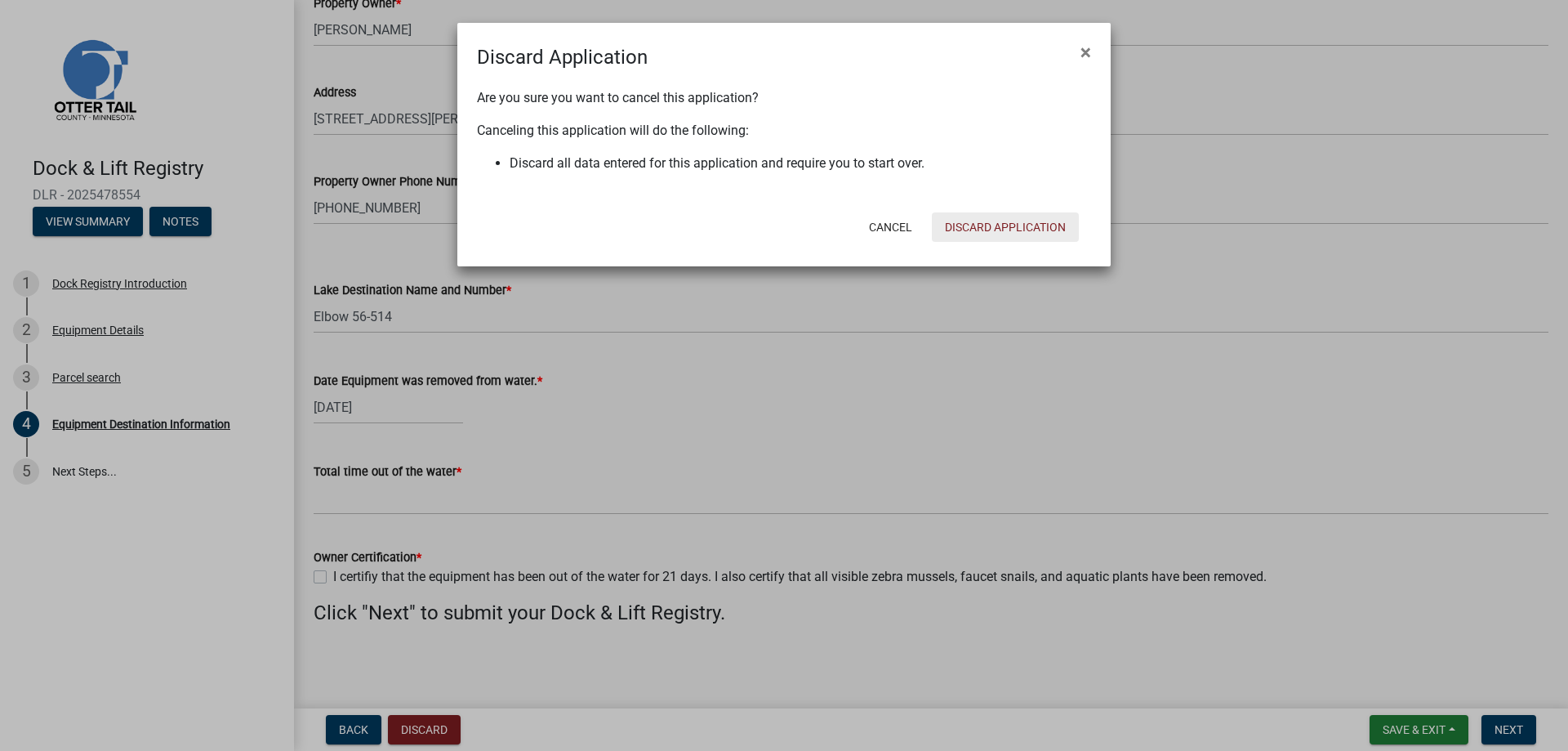
click at [982, 228] on button "Discard Application" at bounding box center [1005, 227] width 147 height 29
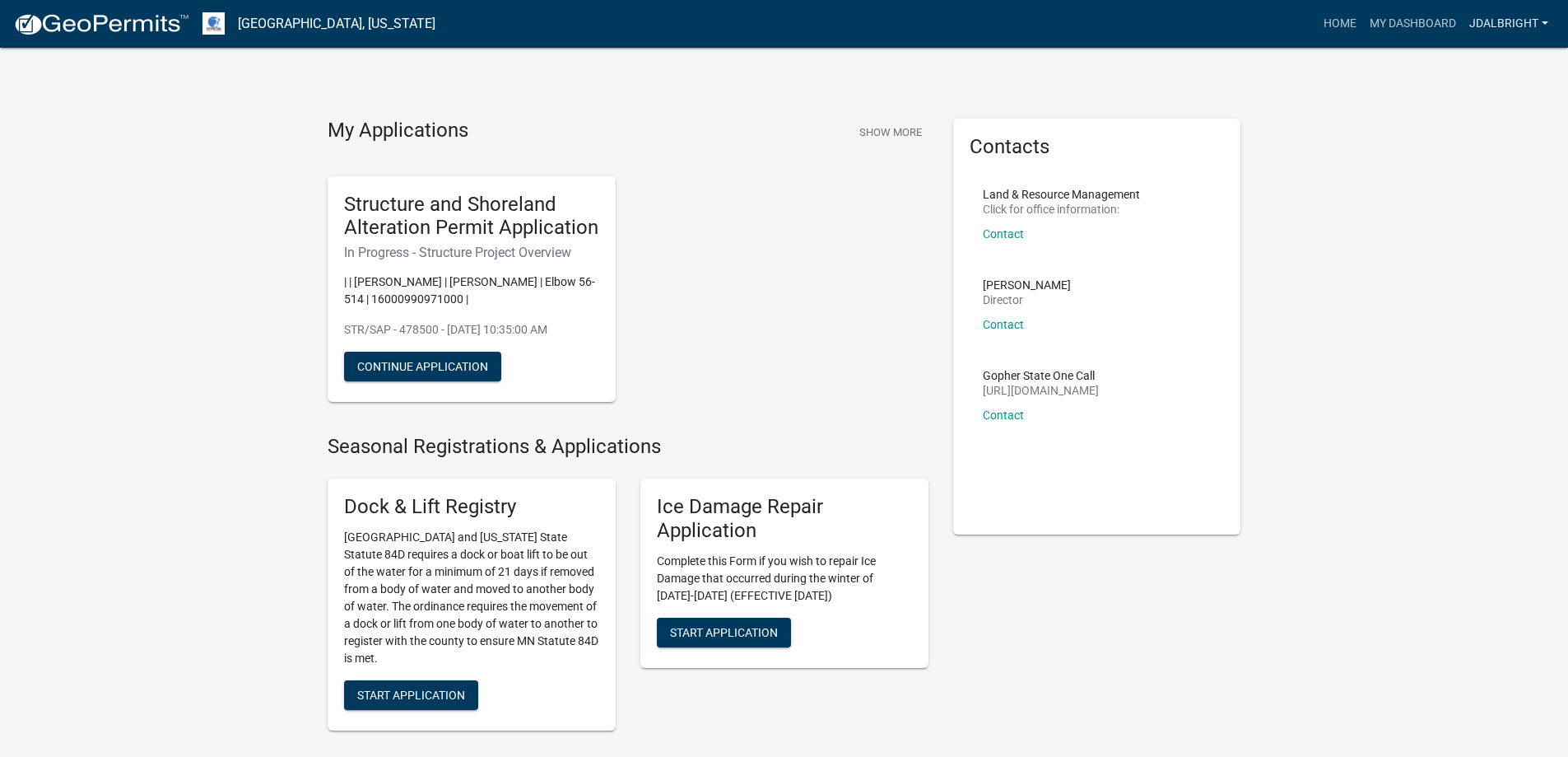
click at [1509, 20] on link "jdalbright" at bounding box center [1508, 23] width 92 height 31
click at [1466, 120] on link "Logout" at bounding box center [1489, 121] width 132 height 39
